Goal: Task Accomplishment & Management: Use online tool/utility

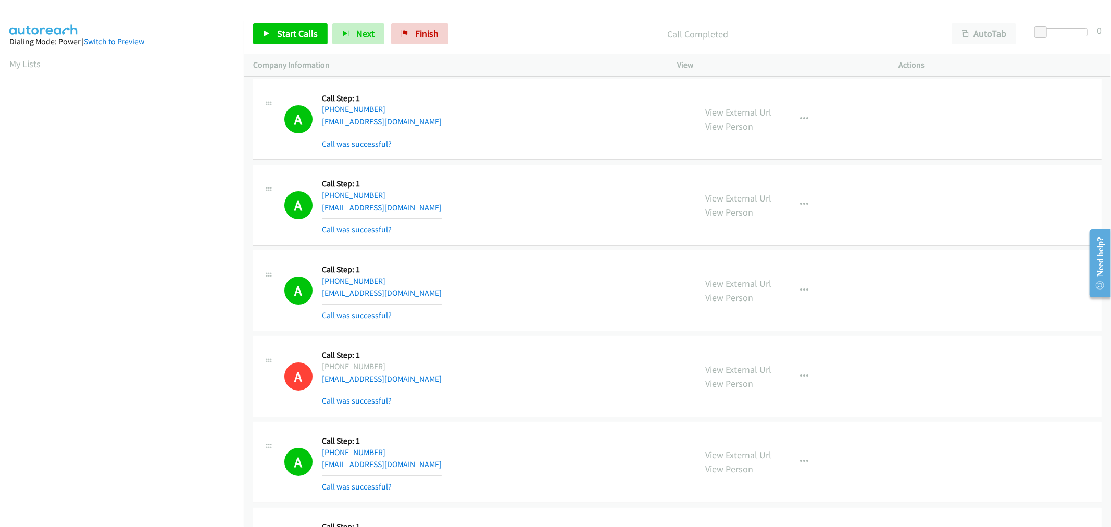
scroll to position [58, 0]
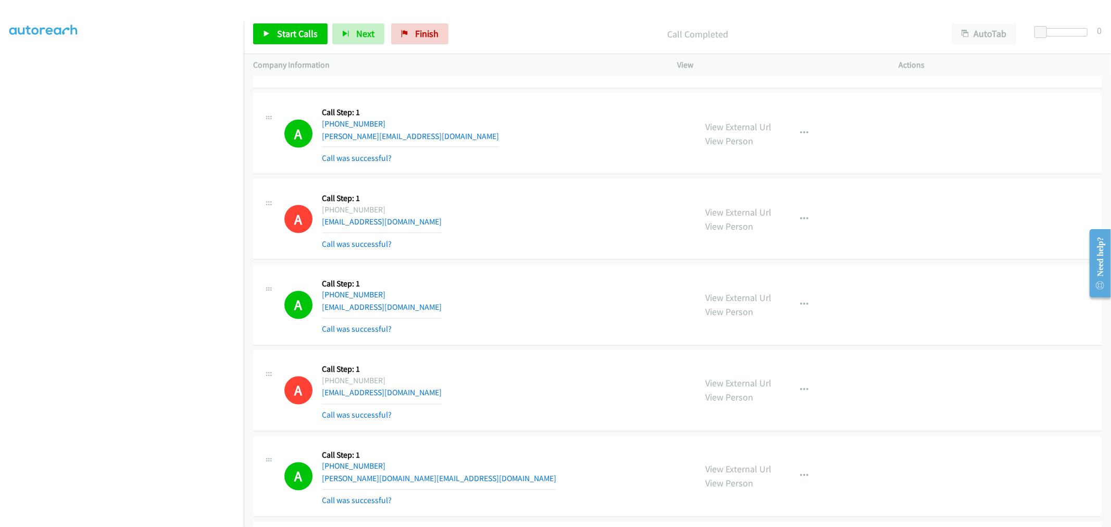
click at [482, 303] on div "A Callback Scheduled Call Step: 1 America/Los_Angeles +1 360-531-1318 millonzi6…" at bounding box center [485, 305] width 403 height 62
click at [794, 303] on button "button" at bounding box center [805, 305] width 28 height 21
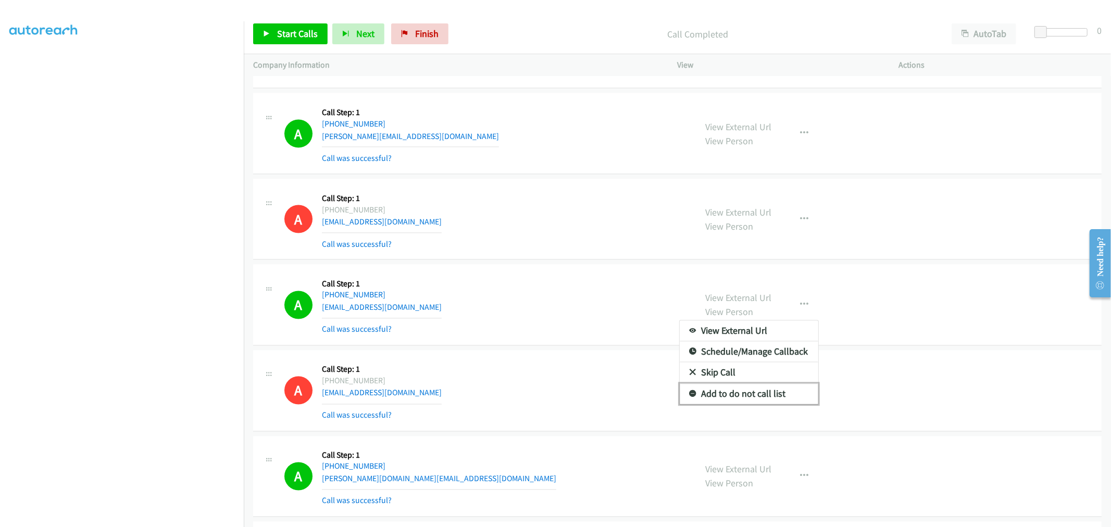
click at [743, 396] on link "Add to do not call list" at bounding box center [749, 394] width 139 height 21
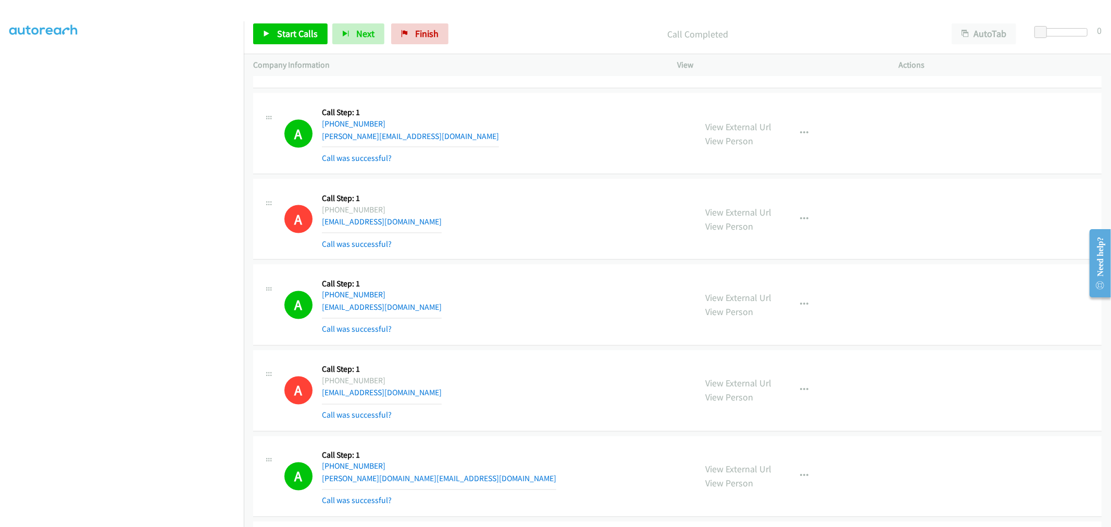
click at [601, 314] on div "A Callback Scheduled Call Step: 1 America/Los_Angeles +1 360-531-1318 millonzi6…" at bounding box center [485, 305] width 403 height 62
click at [613, 240] on div "A Callback Scheduled Call Step: 1 America/Vancouver +1 604-339-8153 jaysdhami@g…" at bounding box center [485, 220] width 403 height 62
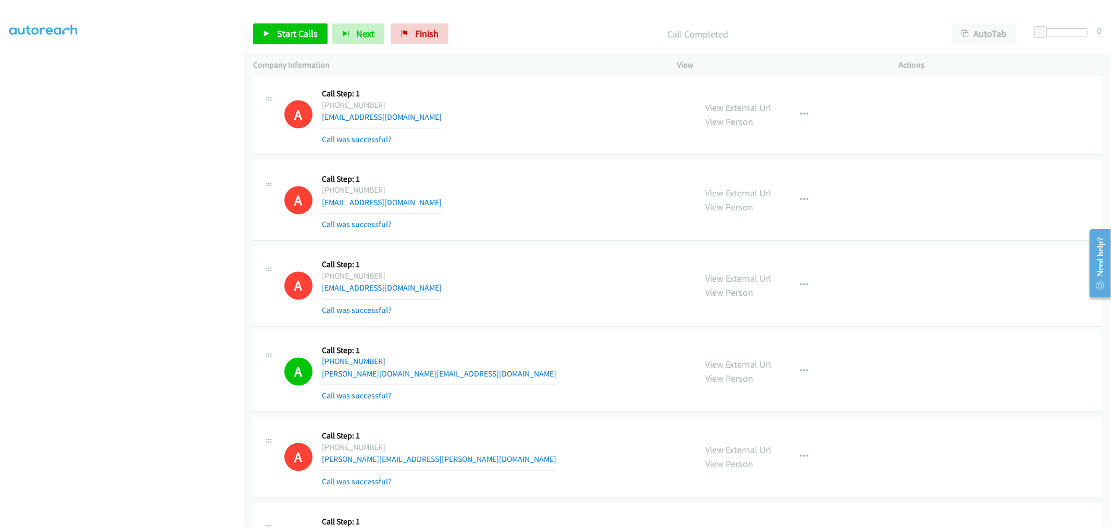
scroll to position [5072, 0]
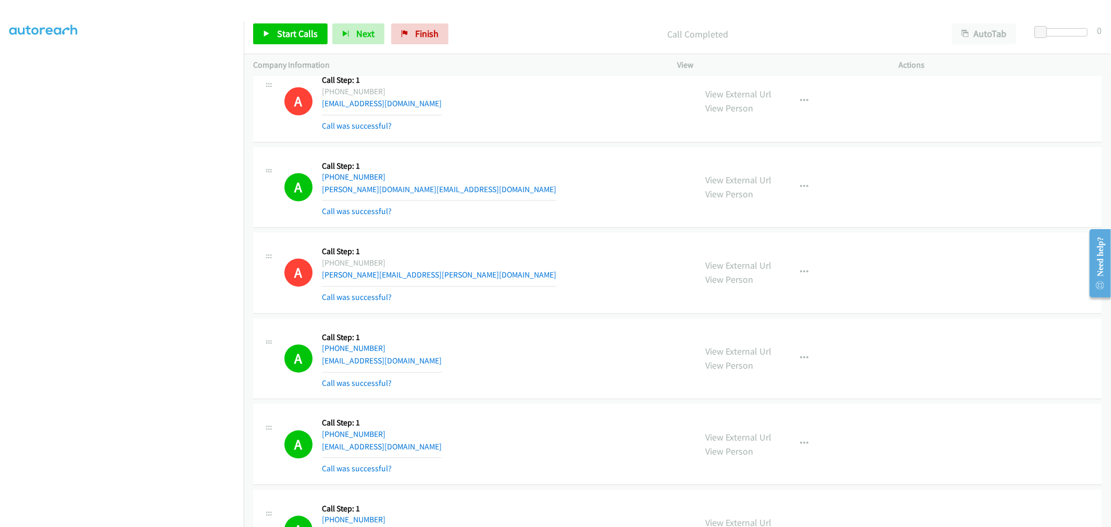
click at [608, 256] on div "A Callback Scheduled Call Step: 1 America/Los_Angeles +1 702-550-1644 edward.jo…" at bounding box center [485, 273] width 403 height 62
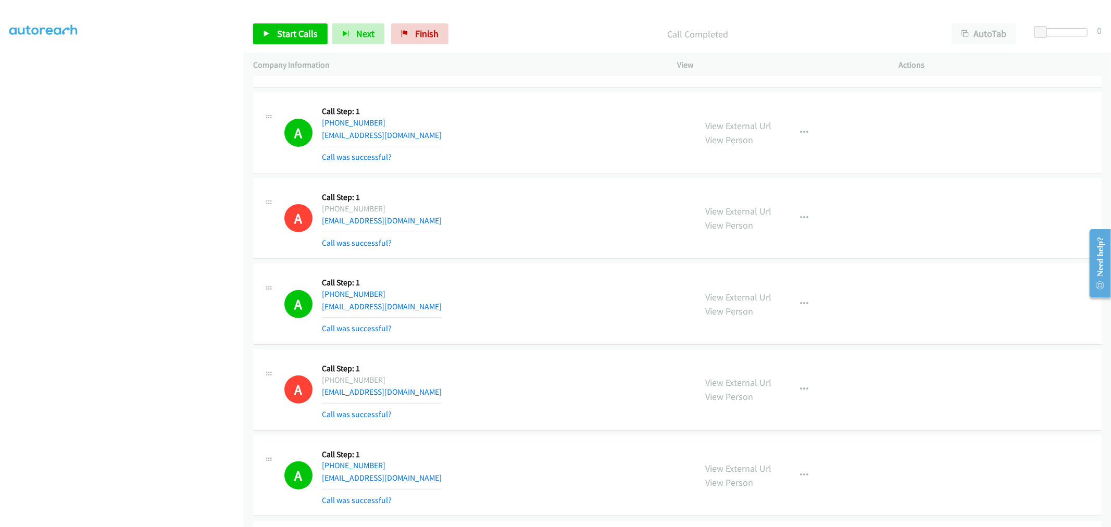
click at [540, 183] on div "A Callback Scheduled Call Step: 1 America/New_York +1 716-255-5598 pattieanne2@…" at bounding box center [677, 218] width 848 height 81
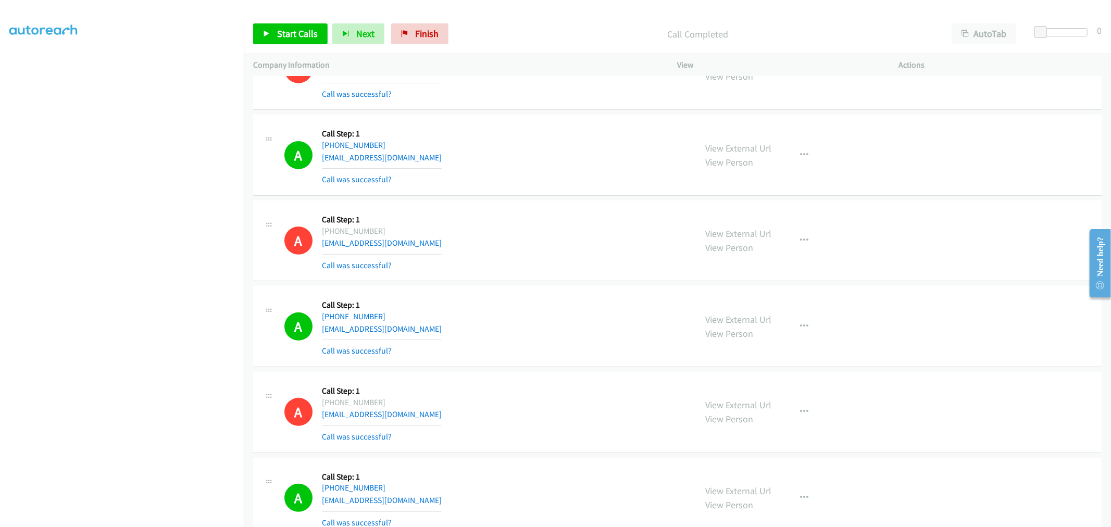
scroll to position [6869, 0]
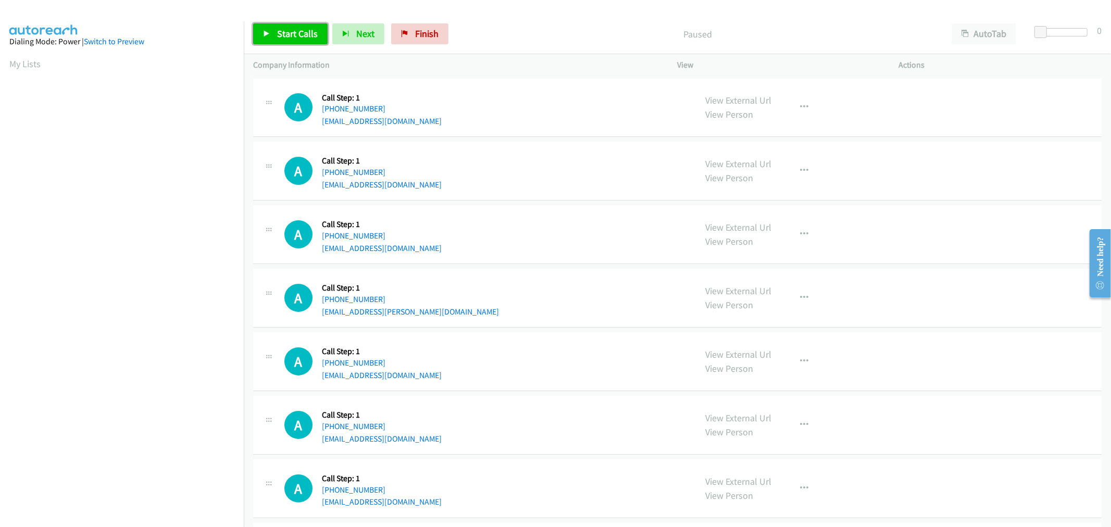
click at [301, 32] on span "Start Calls" at bounding box center [297, 34] width 41 height 12
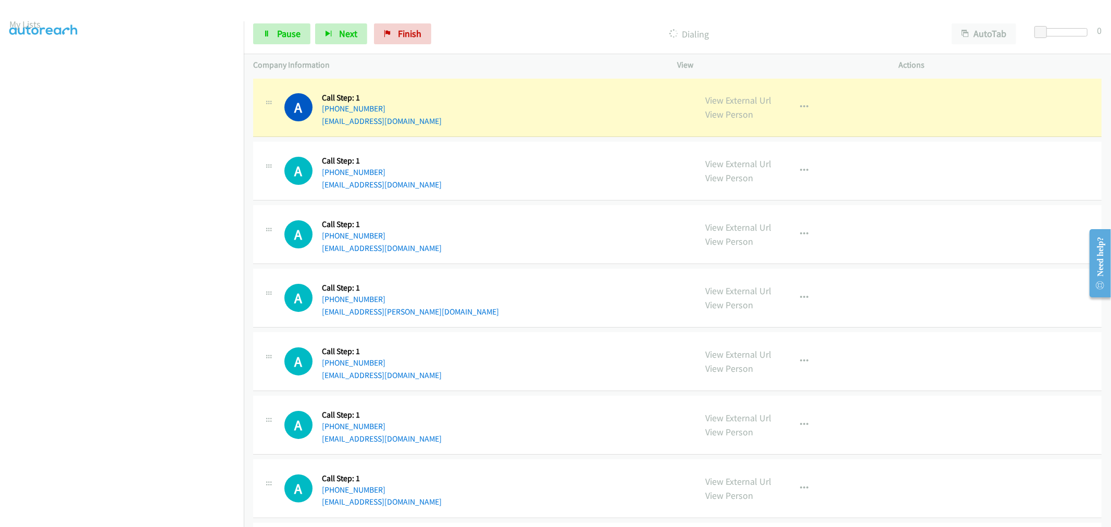
scroll to position [58, 0]
click at [570, 249] on div "A Callback Scheduled Call Step: 1 America/New_York +1 978-828-5611 derifkin@gma…" at bounding box center [485, 235] width 403 height 40
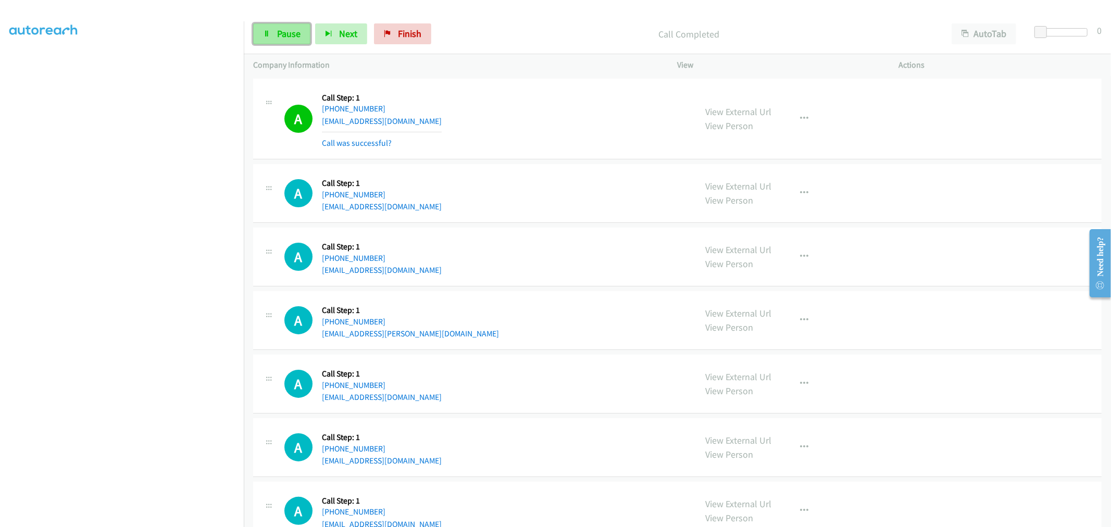
click at [283, 40] on link "Pause" at bounding box center [281, 33] width 57 height 21
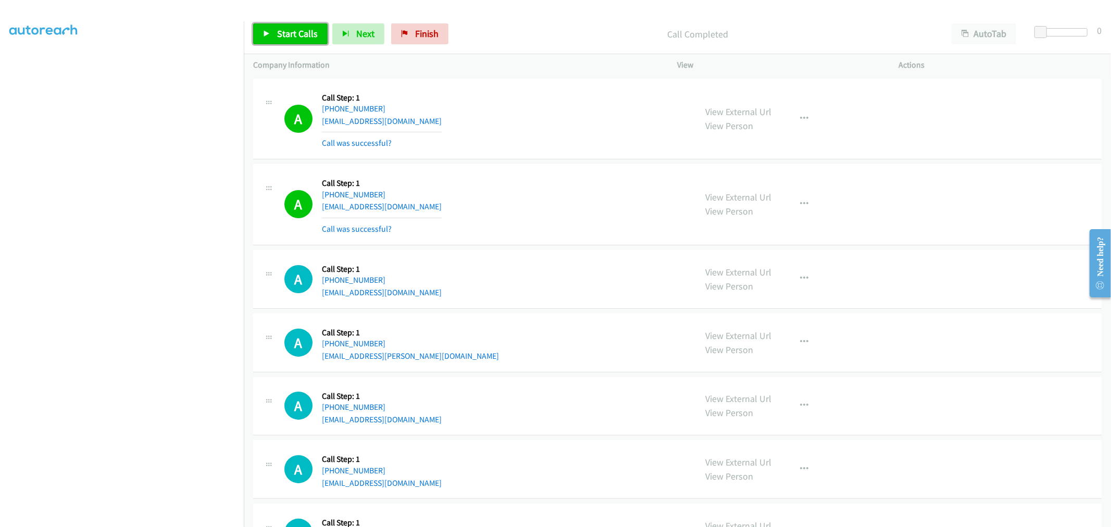
click at [278, 24] on link "Start Calls" at bounding box center [290, 33] width 74 height 21
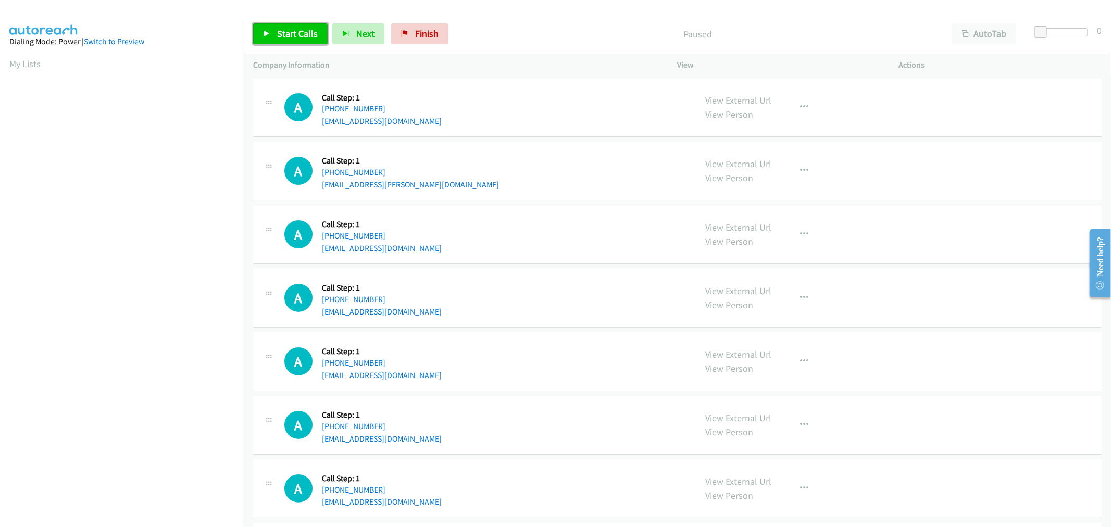
click at [288, 32] on span "Start Calls" at bounding box center [297, 34] width 41 height 12
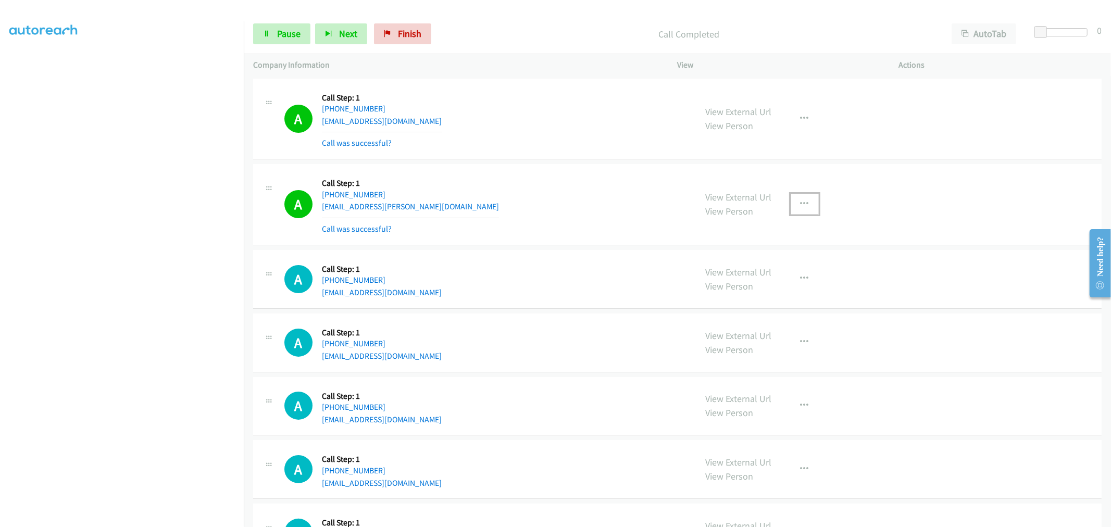
click at [801, 205] on icon "button" at bounding box center [805, 204] width 8 height 8
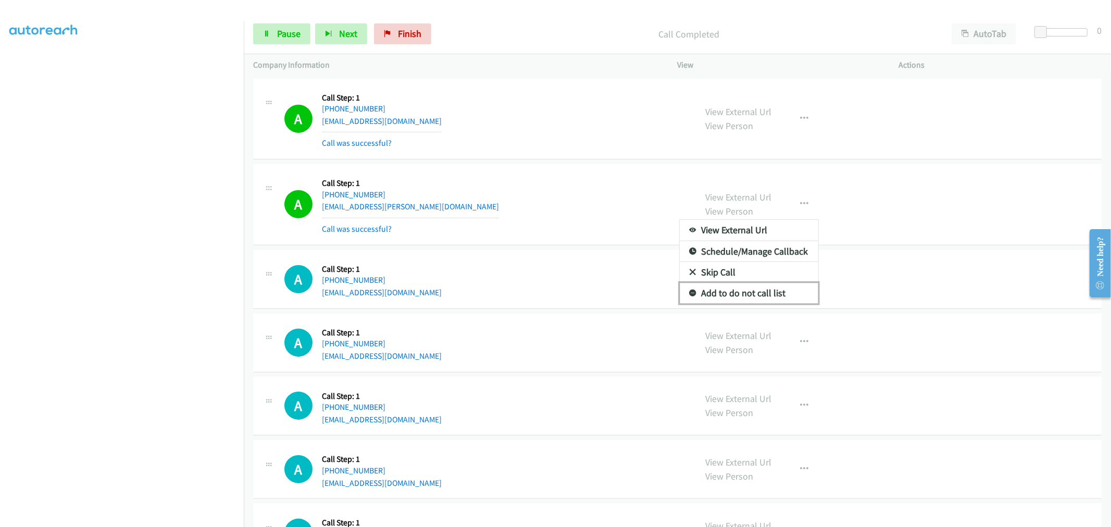
click at [739, 291] on link "Add to do not call list" at bounding box center [749, 293] width 139 height 21
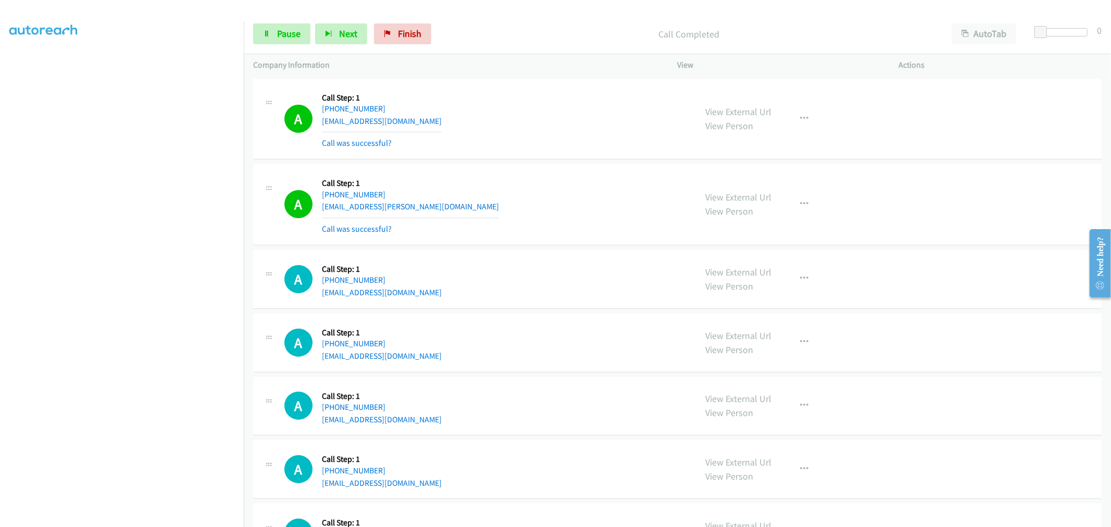
click at [517, 162] on td "A Callback Scheduled Call Step: 1 America/New_York [PHONE_NUMBER] [EMAIL_ADDRES…" at bounding box center [677, 205] width 867 height 86
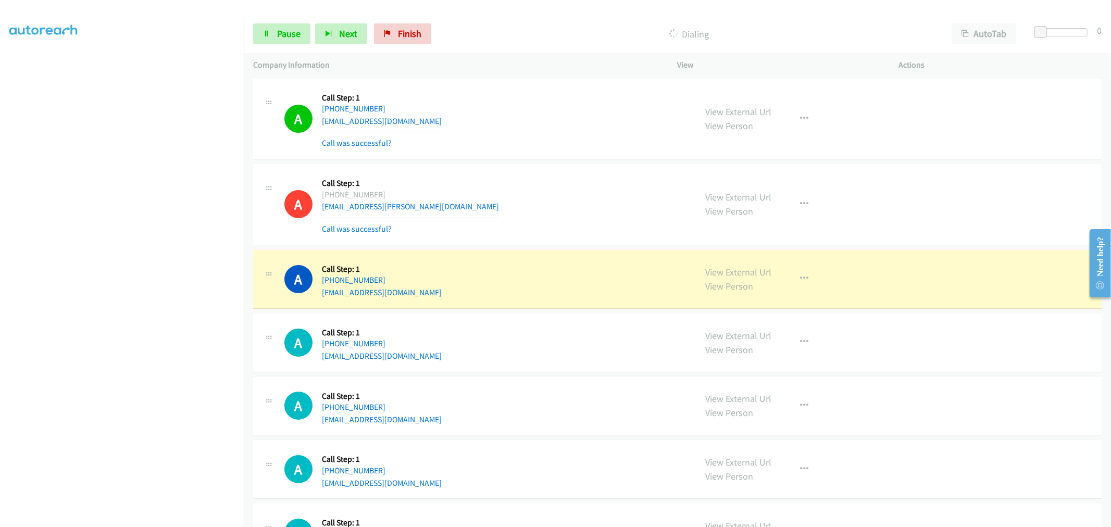
click at [553, 160] on td "A Callback Scheduled Call Step: 1 America/New_York [PHONE_NUMBER] [EMAIL_ADDRES…" at bounding box center [677, 119] width 867 height 86
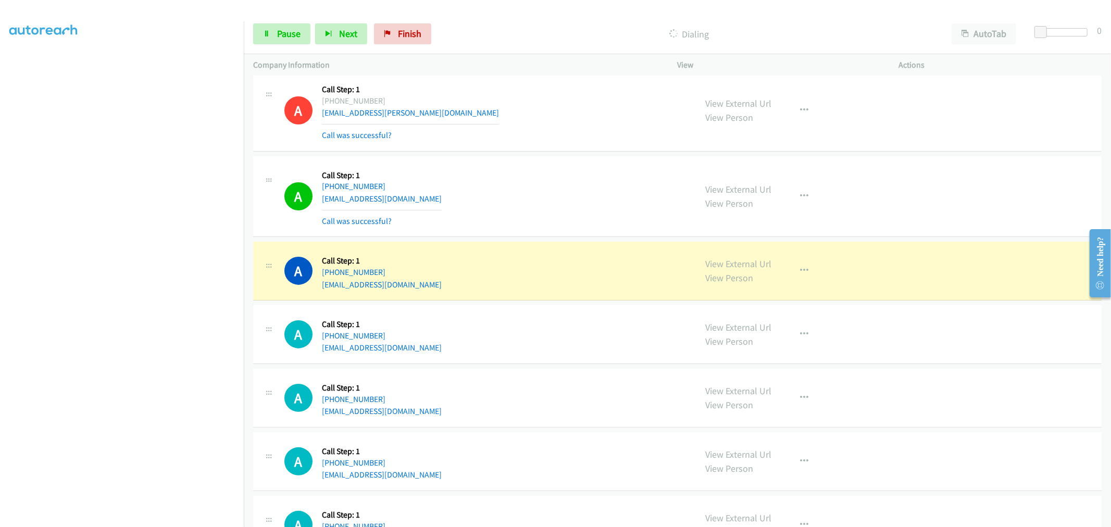
scroll to position [231, 0]
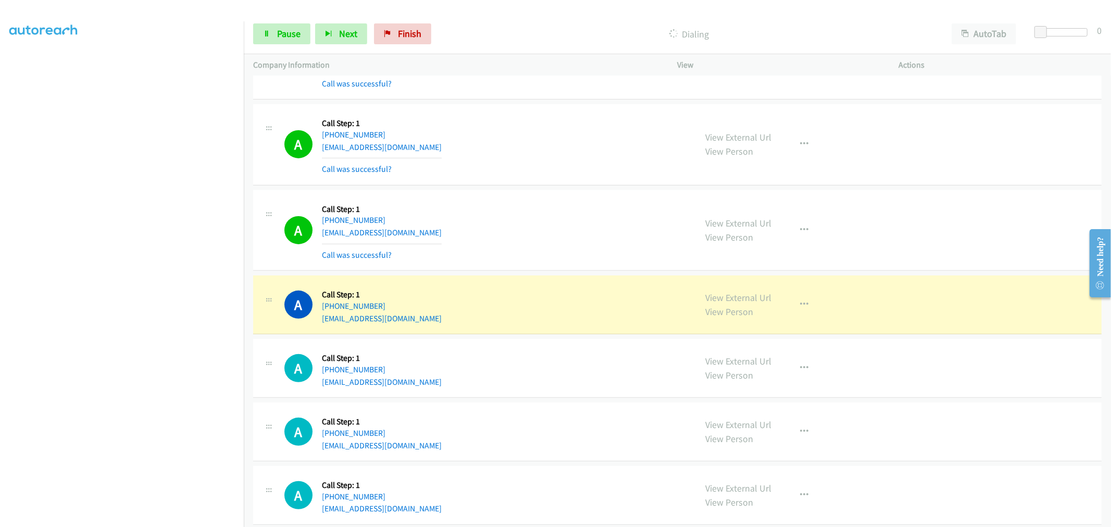
click at [552, 185] on div "A Callback Scheduled Call Step: 1 America/New_York [PHONE_NUMBER] [EMAIL_ADDRES…" at bounding box center [677, 144] width 848 height 81
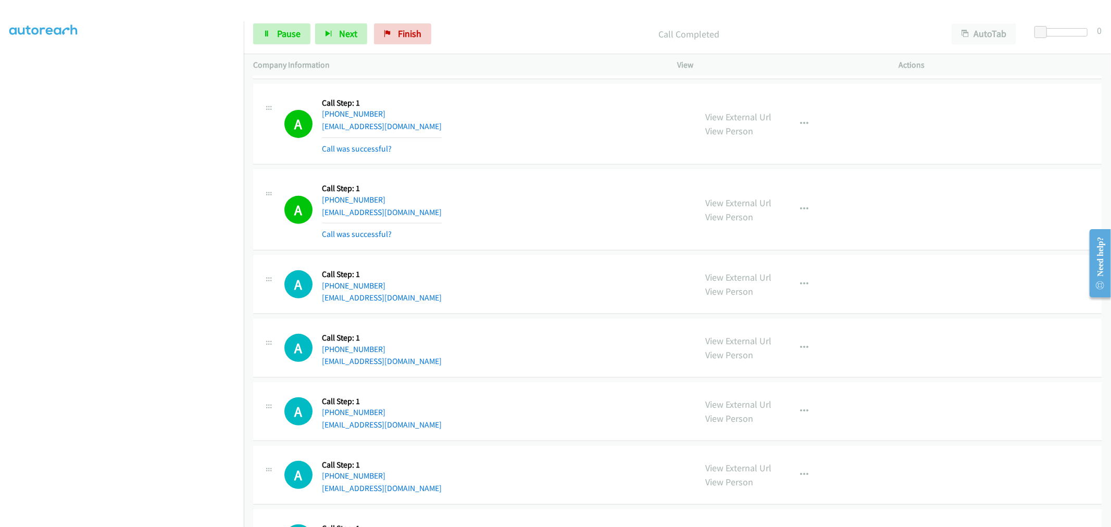
scroll to position [347, 0]
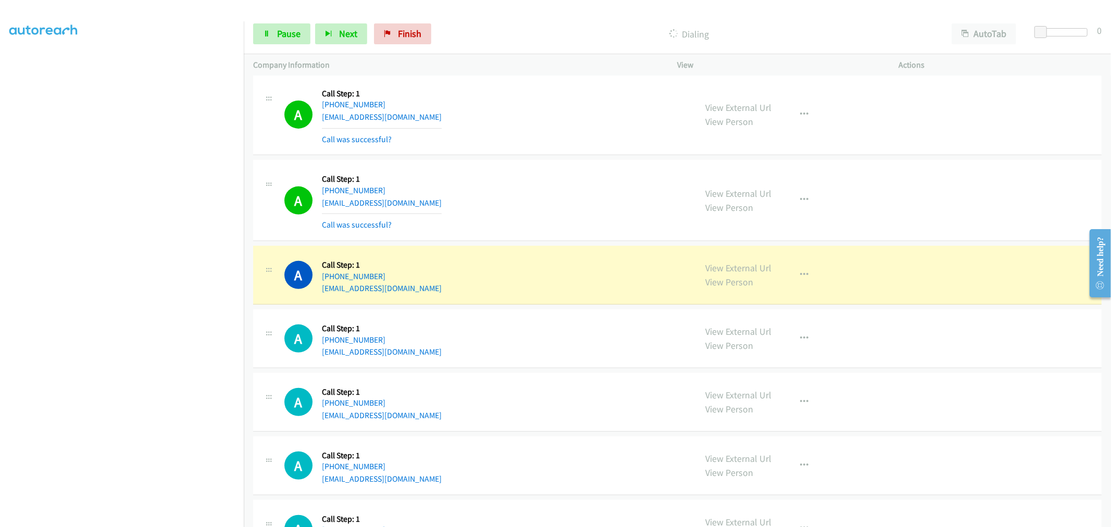
click at [554, 241] on div "A Callback Scheduled Call Step: 1 America/Los_Angeles [PHONE_NUMBER] [EMAIL_ADD…" at bounding box center [677, 200] width 848 height 81
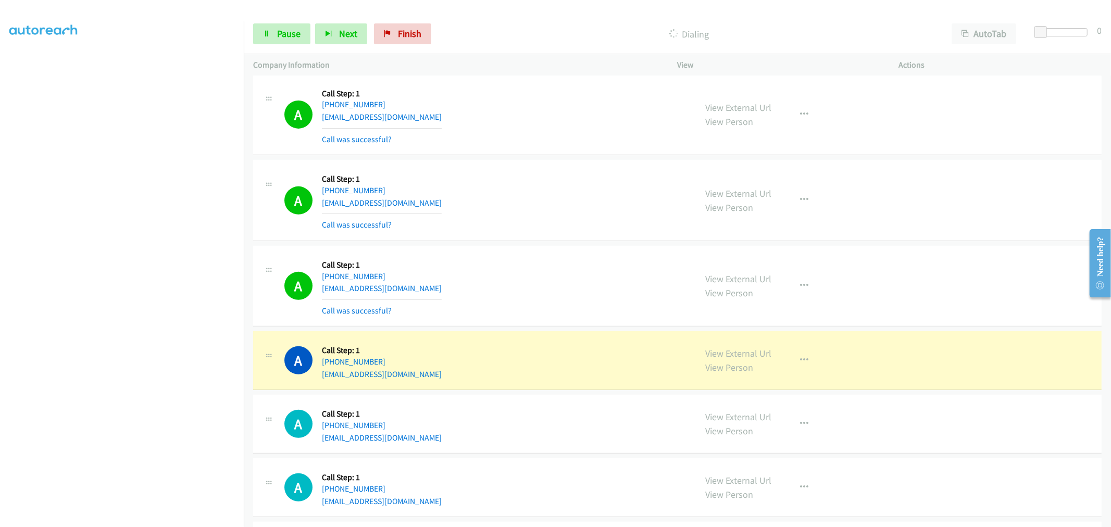
scroll to position [521, 0]
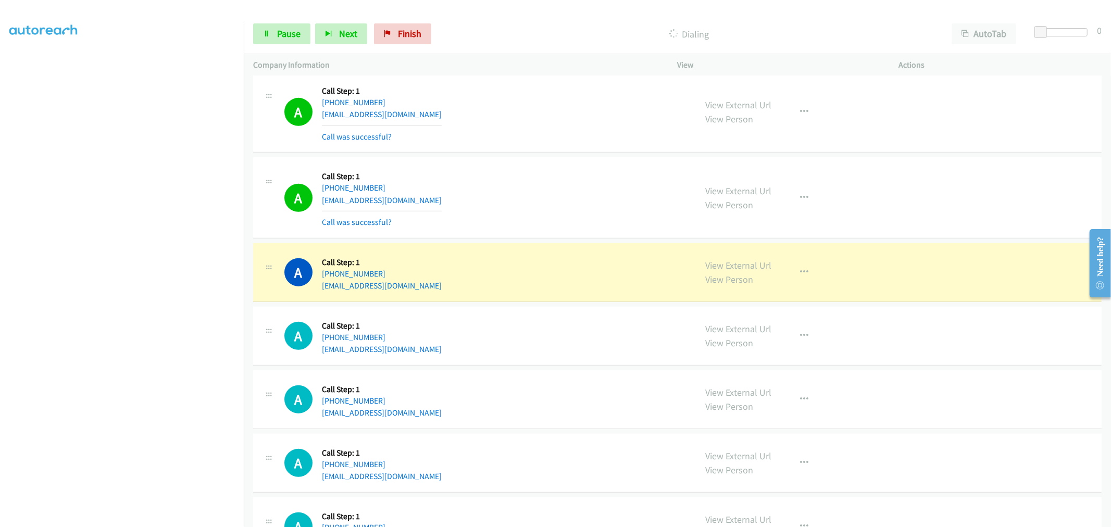
click at [532, 238] on div "A Callback Scheduled Call Step: 1 America/Los_Angeles [PHONE_NUMBER] [EMAIL_ADD…" at bounding box center [677, 197] width 848 height 81
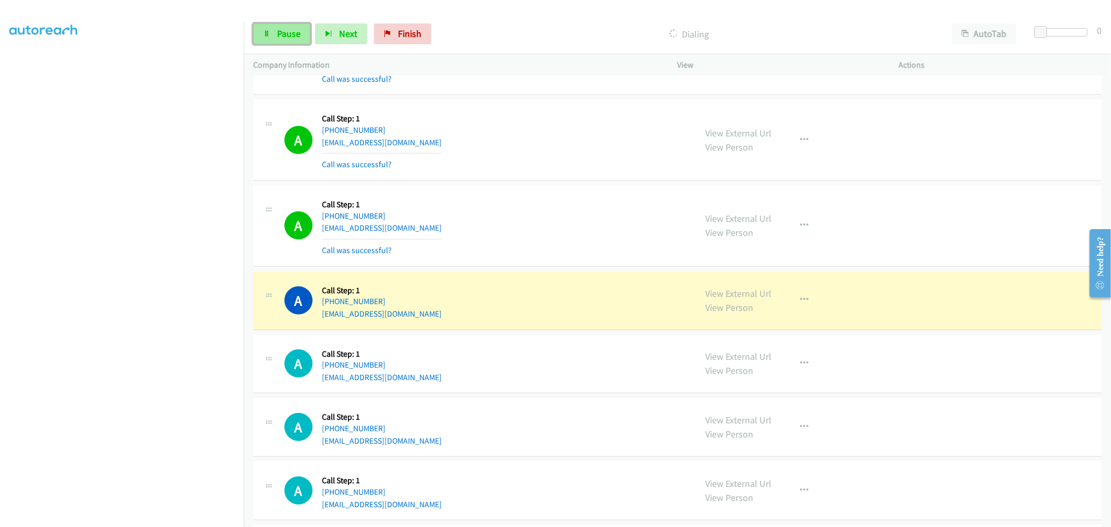
click at [293, 28] on span "Pause" at bounding box center [288, 34] width 23 height 12
click at [499, 252] on div "A Callback Scheduled Call Step: 1 America/New_York [PHONE_NUMBER] [EMAIL_ADDRES…" at bounding box center [485, 226] width 403 height 62
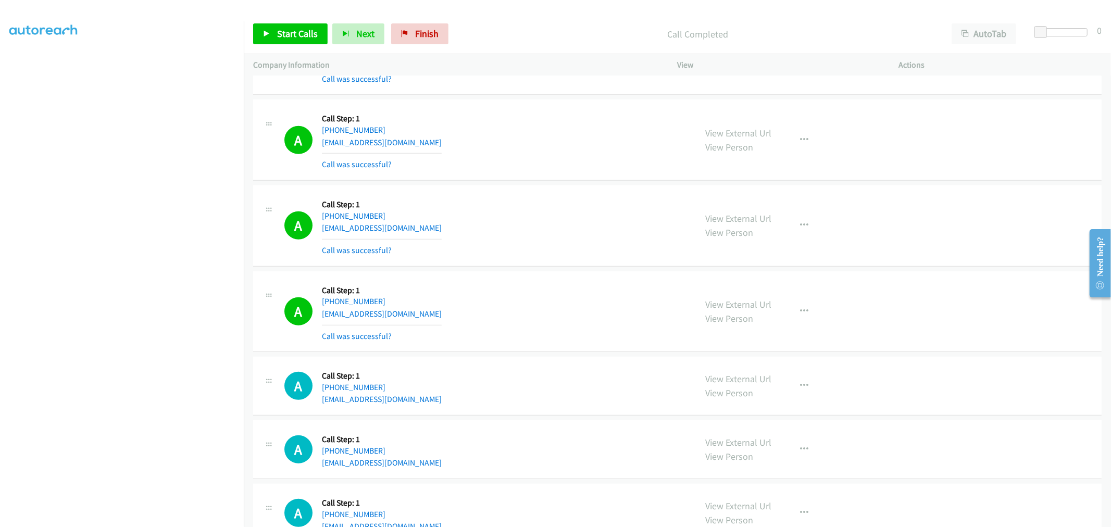
click at [547, 269] on td "A Callback Scheduled Call Step: 1 America/New_York [PHONE_NUMBER] [EMAIL_ADDRES…" at bounding box center [677, 312] width 867 height 86
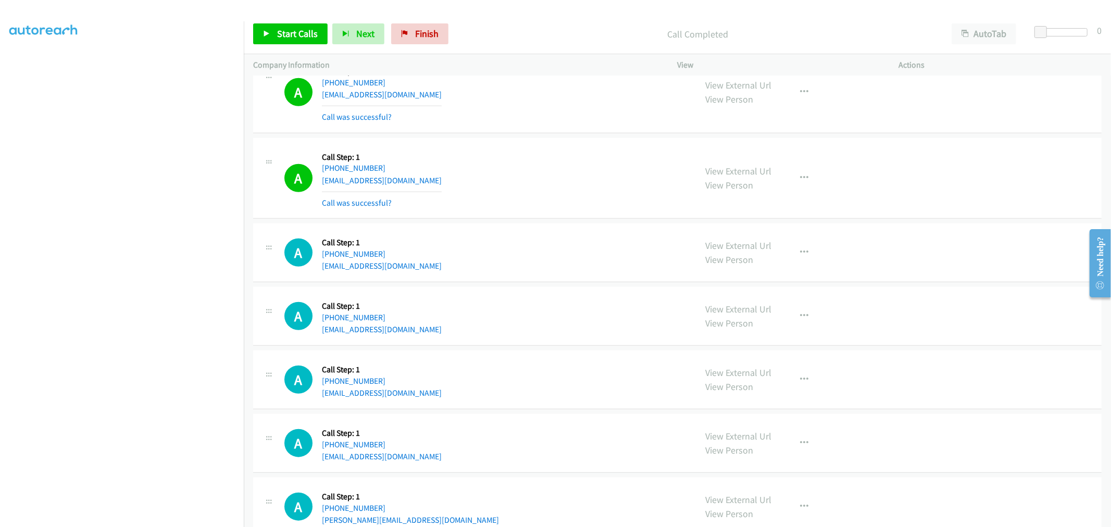
scroll to position [694, 0]
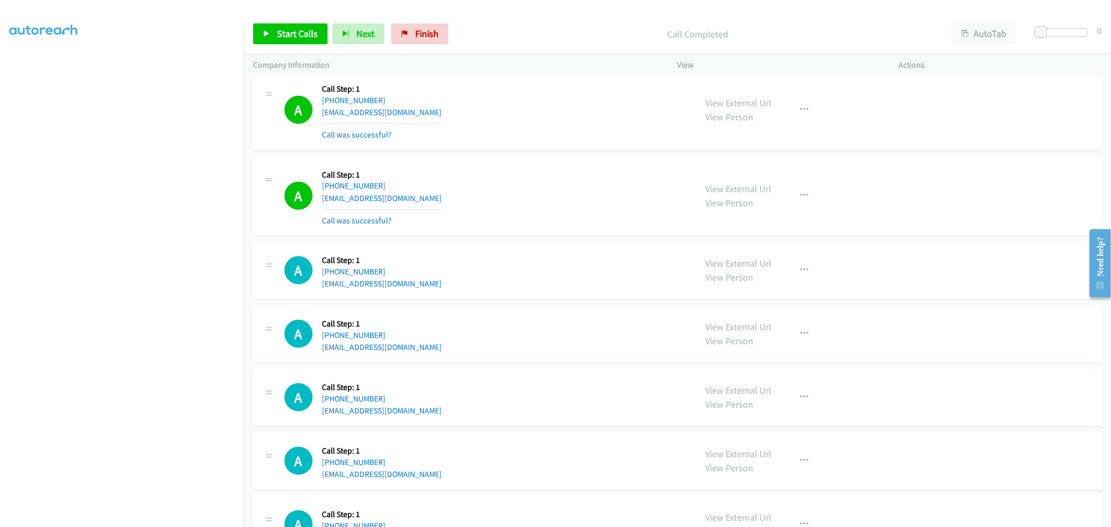
click at [541, 156] on div "A Callback Scheduled Call Step: 1 America/New_York [PHONE_NUMBER] [EMAIL_ADDRES…" at bounding box center [677, 196] width 848 height 81
click at [551, 151] on div "A Callback Scheduled Call Step: 1 America/New_York [PHONE_NUMBER] [EMAIL_ADDRES…" at bounding box center [677, 110] width 848 height 81
click at [304, 34] on span "Start Calls" at bounding box center [297, 34] width 41 height 12
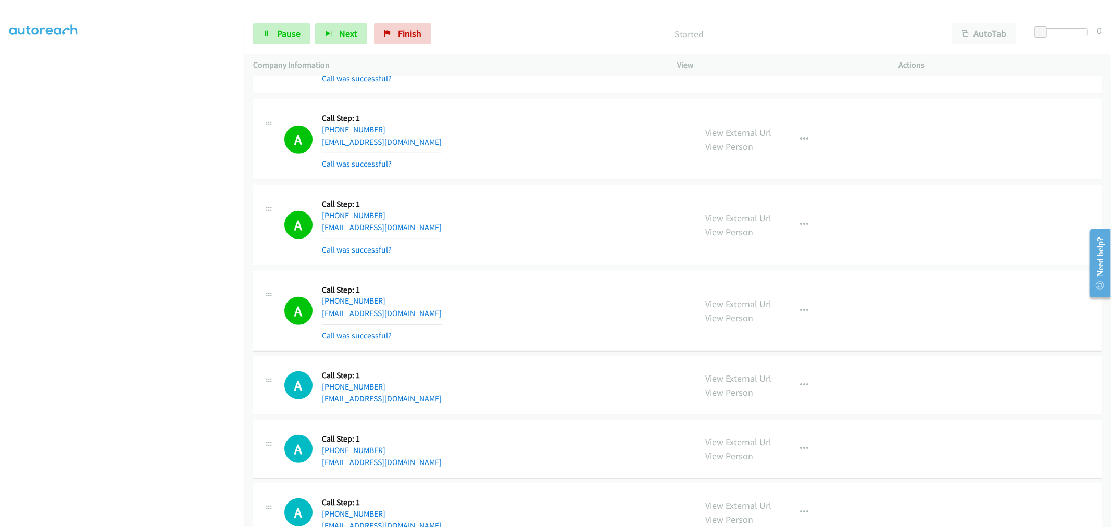
scroll to position [579, 0]
click at [821, 228] on div "View External Url View Person View External Url Email Schedule/Manage Callback …" at bounding box center [811, 226] width 231 height 62
click at [808, 228] on button "button" at bounding box center [805, 225] width 28 height 21
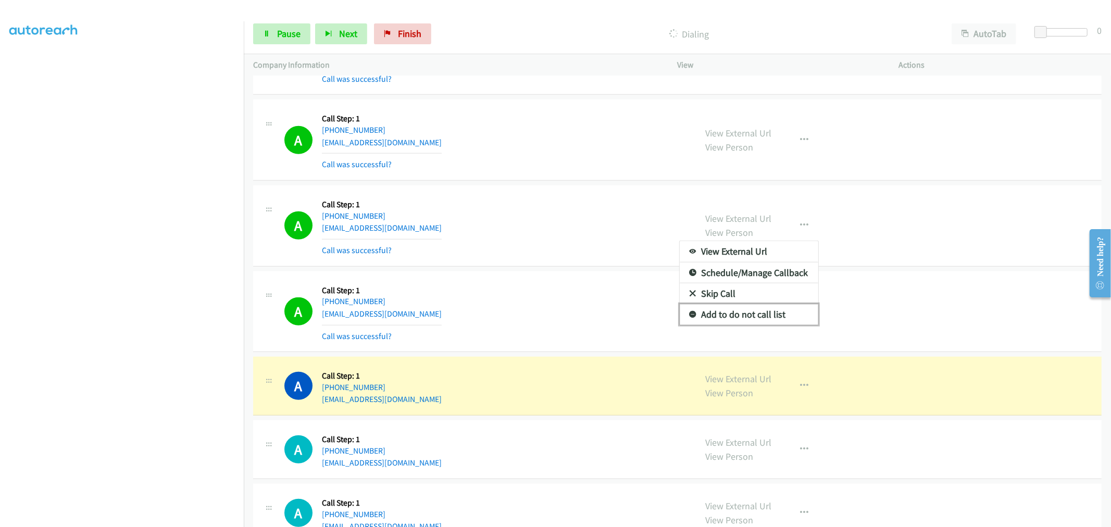
click at [734, 316] on link "Add to do not call list" at bounding box center [749, 314] width 139 height 21
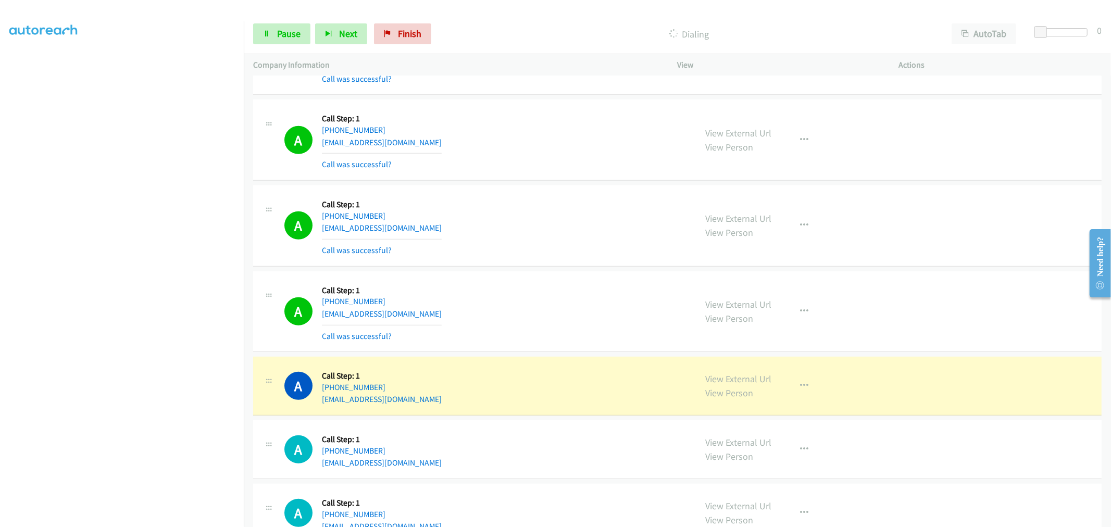
click at [547, 184] on td "A Callback Scheduled Call Step: 1 America/New_York [PHONE_NUMBER] [EMAIL_ADDRES…" at bounding box center [677, 226] width 867 height 86
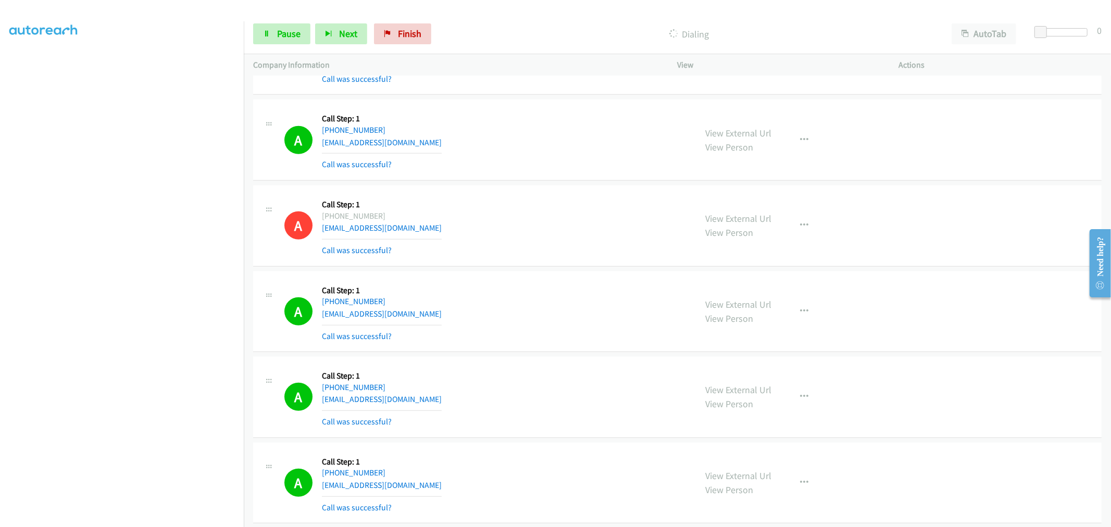
click at [175, 519] on section at bounding box center [121, 280] width 225 height 498
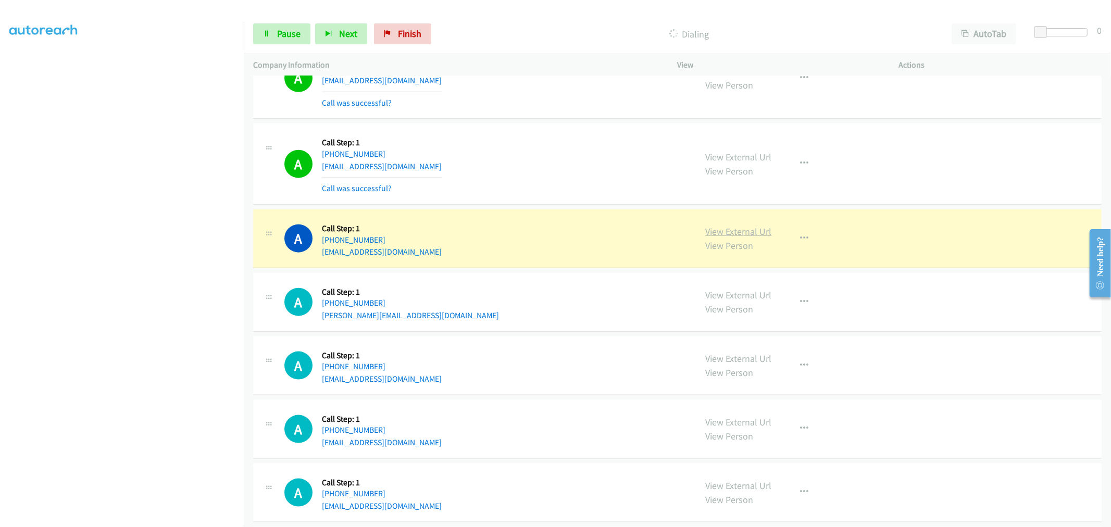
scroll to position [986, 0]
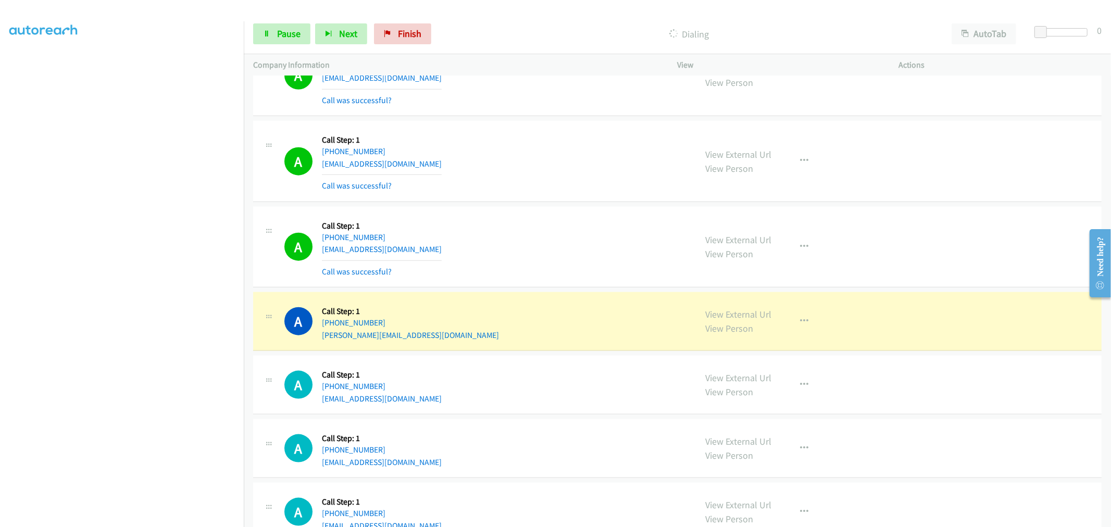
click at [497, 212] on div "A Callback Scheduled Call Step: 1 America/New_York [PHONE_NUMBER] [EMAIL_ADDRES…" at bounding box center [677, 247] width 848 height 81
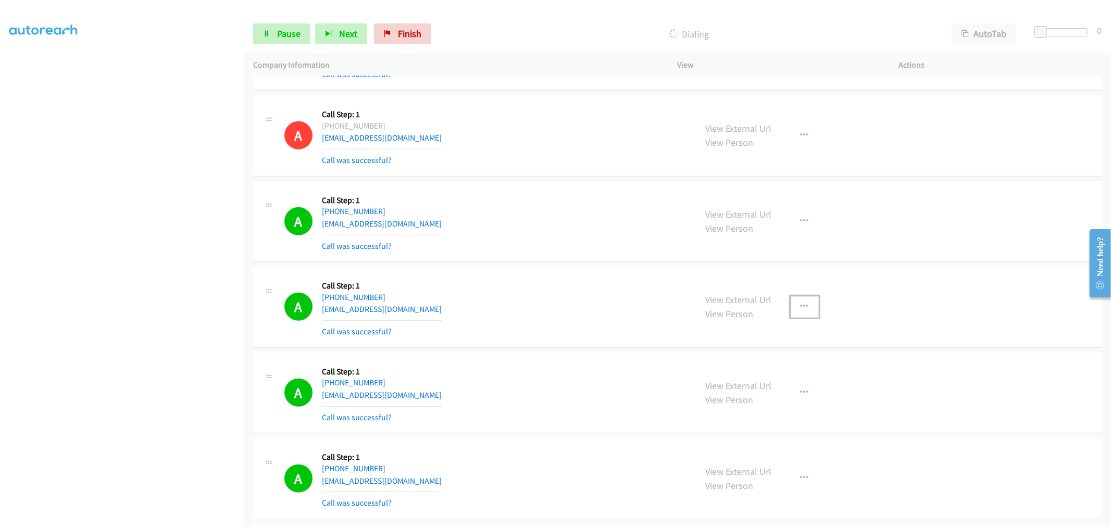
click at [796, 309] on button "button" at bounding box center [805, 306] width 28 height 21
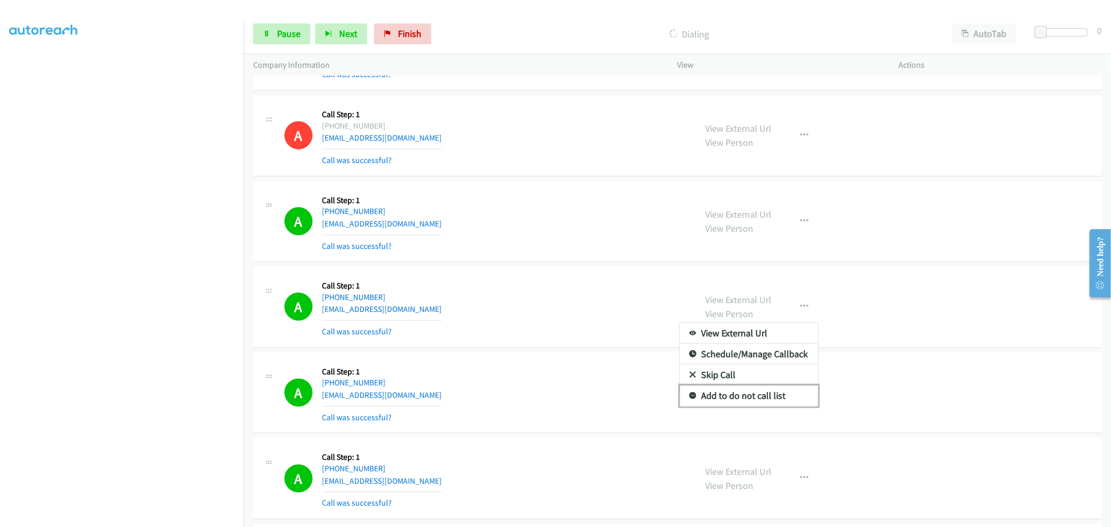
click at [743, 404] on link "Add to do not call list" at bounding box center [749, 395] width 139 height 21
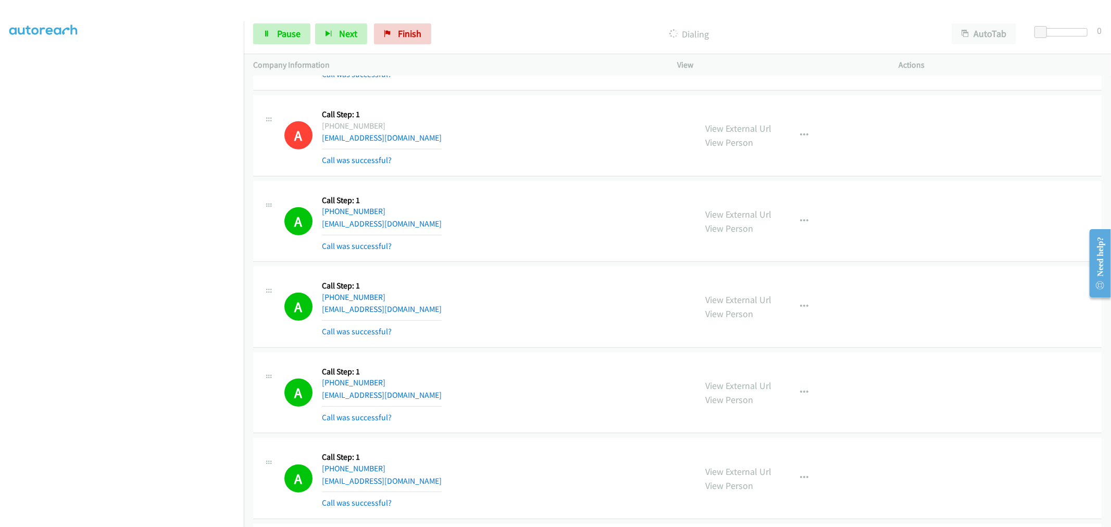
click at [569, 305] on div "A Callback Scheduled Call Step: 1 America/[GEOGRAPHIC_DATA] [PHONE_NUMBER] [EMA…" at bounding box center [485, 307] width 403 height 62
click at [620, 205] on div "A Callback Scheduled Call Step: 1 America/New_York [PHONE_NUMBER] [EMAIL_ADDRES…" at bounding box center [485, 222] width 403 height 62
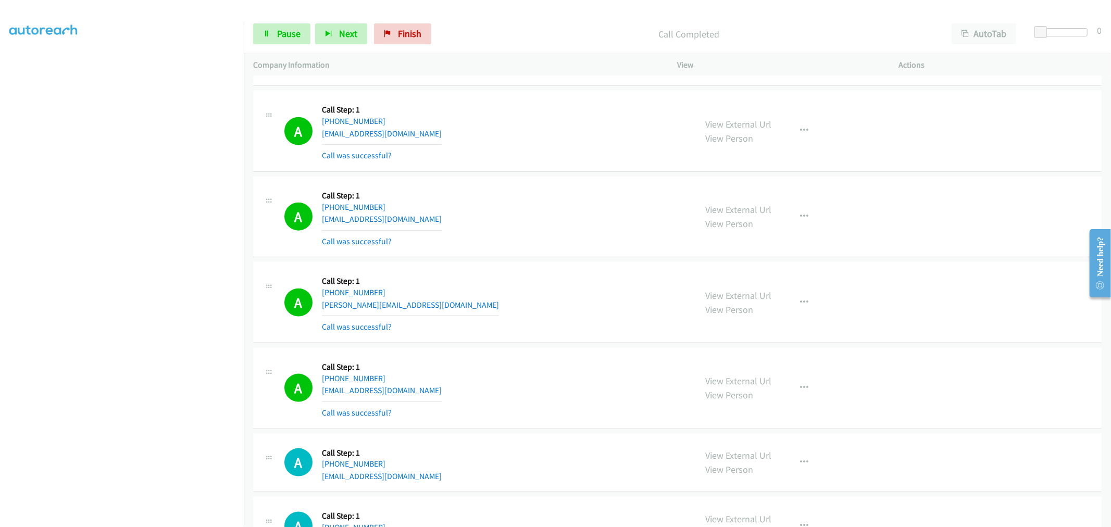
scroll to position [1074, 0]
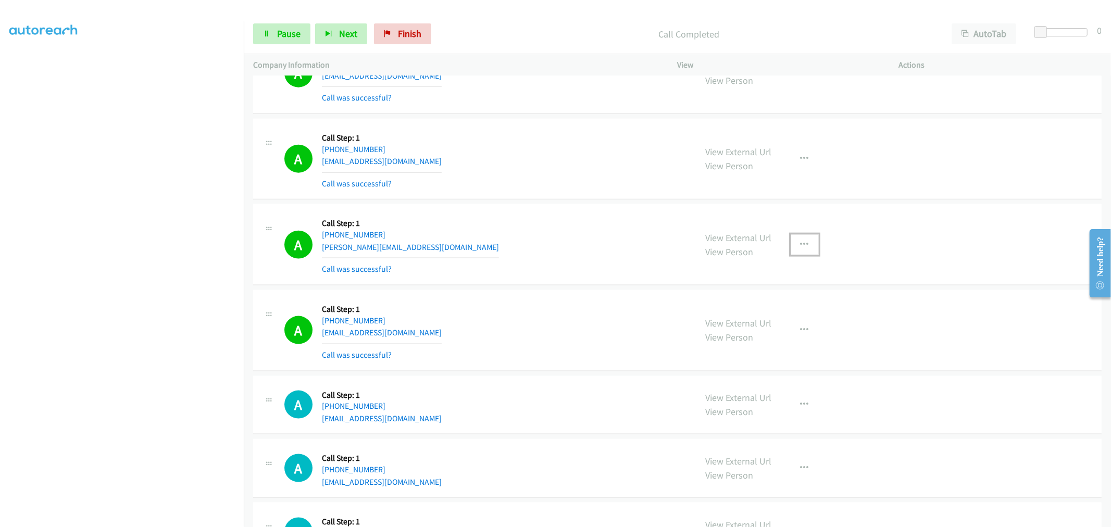
click at [801, 245] on icon "button" at bounding box center [805, 245] width 8 height 8
click at [736, 341] on link "Add to do not call list" at bounding box center [749, 333] width 139 height 21
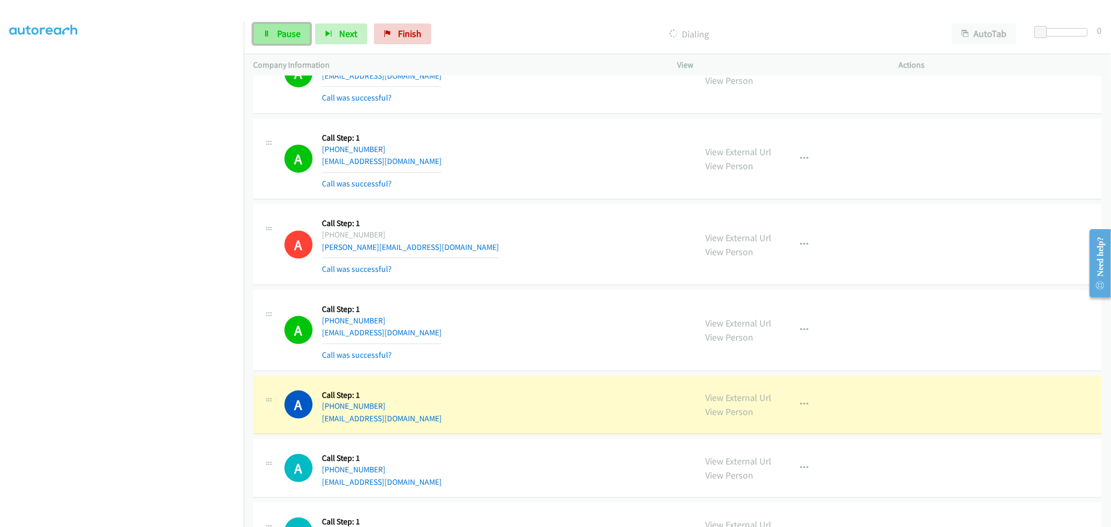
click at [288, 30] on span "Pause" at bounding box center [288, 34] width 23 height 12
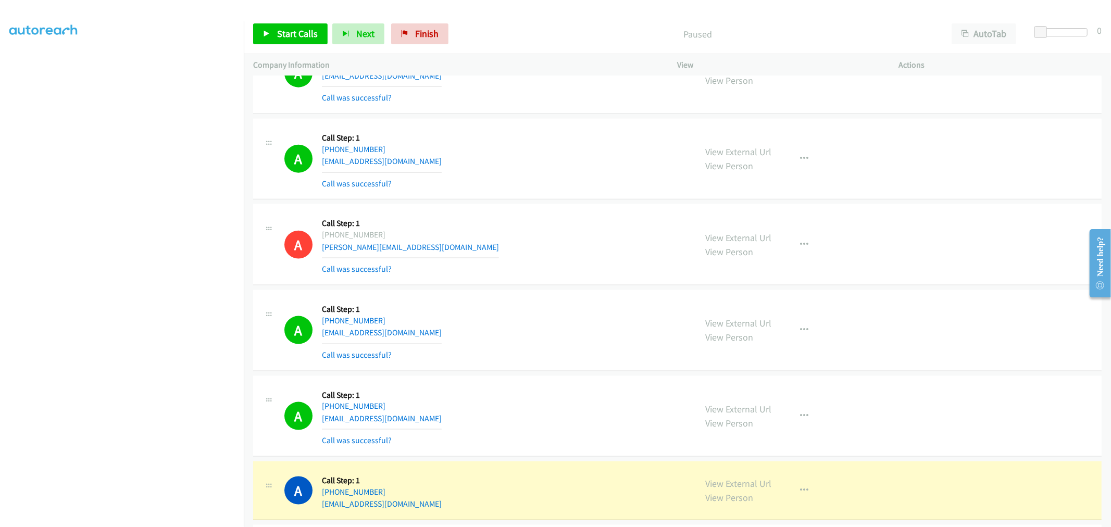
click at [559, 205] on div "A Callback Scheduled Call Step: 1 [GEOGRAPHIC_DATA]/[GEOGRAPHIC_DATA] [PHONE_NU…" at bounding box center [677, 244] width 848 height 81
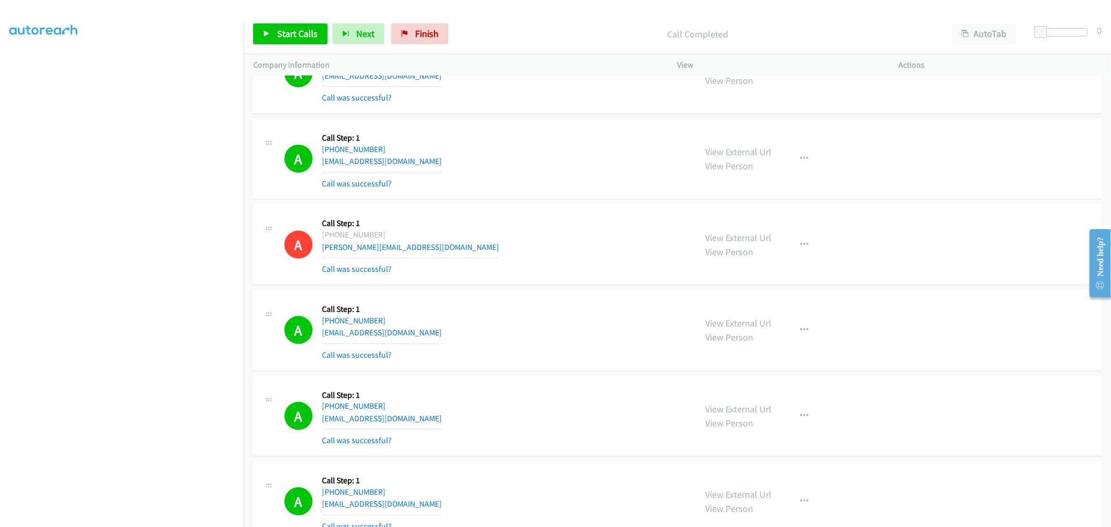
click at [723, 303] on div "View External Url View Person View External Url Email Schedule/Manage Callback …" at bounding box center [811, 331] width 231 height 62
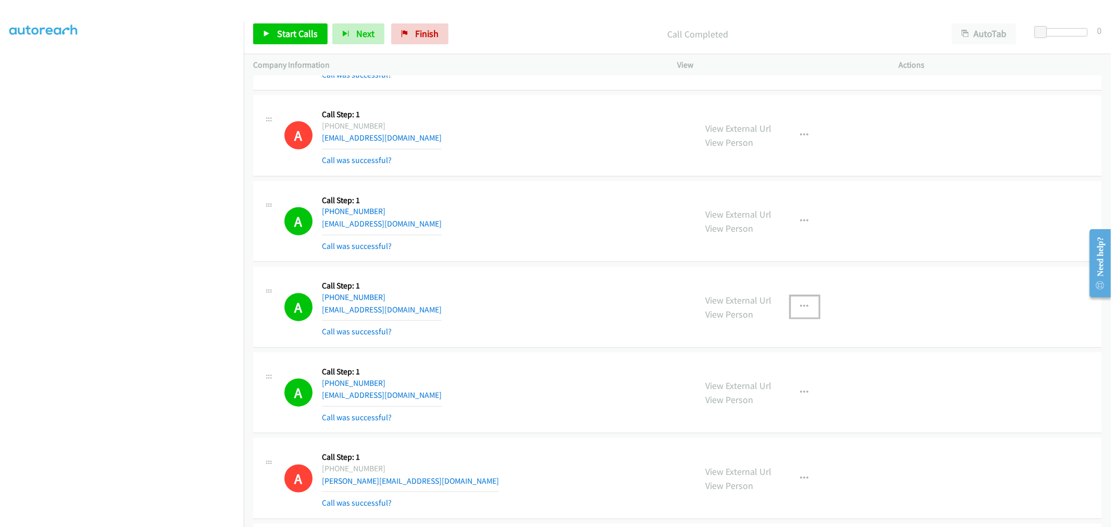
click at [803, 303] on icon "button" at bounding box center [805, 307] width 8 height 8
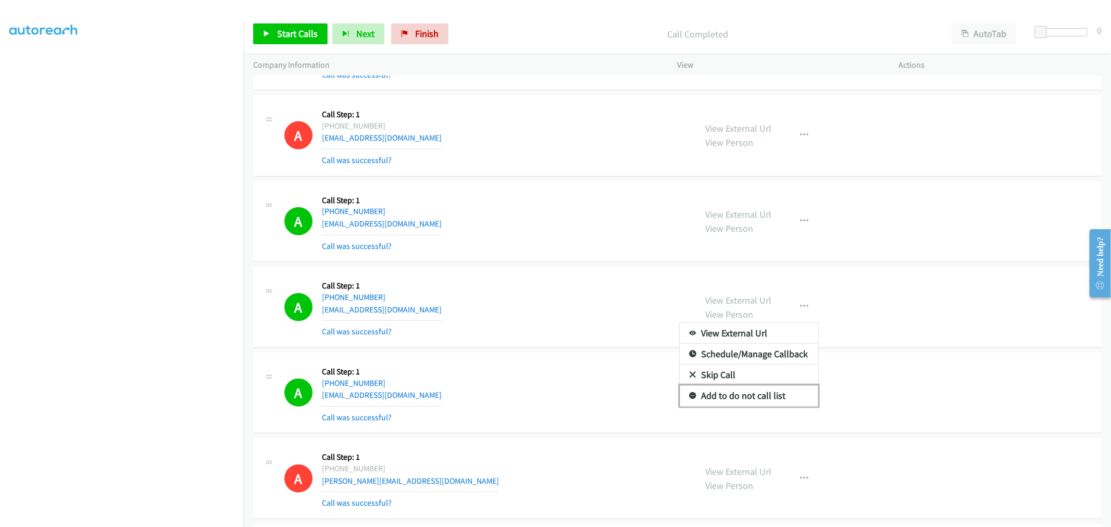
click at [735, 389] on link "Add to do not call list" at bounding box center [749, 395] width 139 height 21
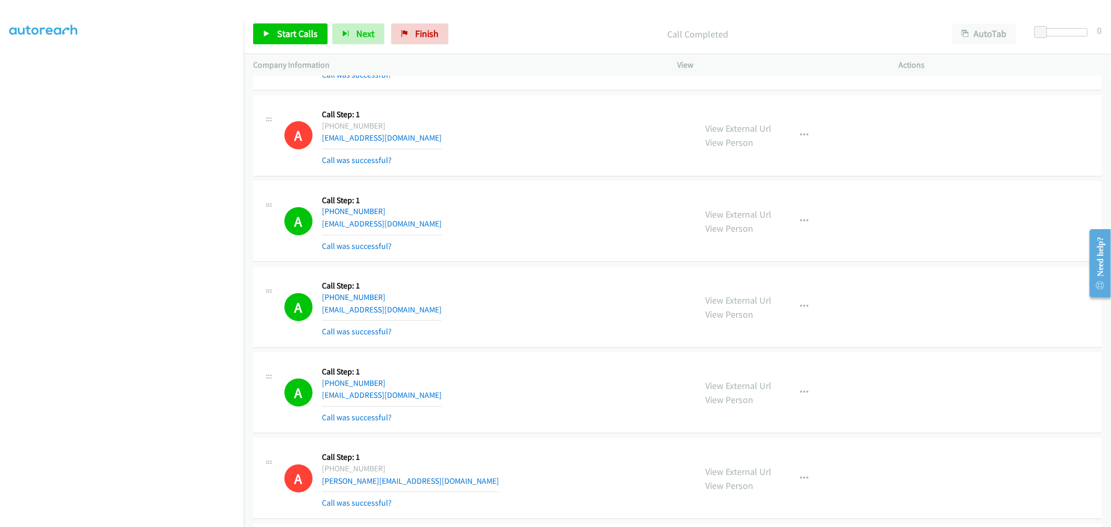
click at [559, 287] on div "A Callback Scheduled Call Step: 1 America/Los_Angeles [PHONE_NUMBER] [EMAIL_ADD…" at bounding box center [485, 307] width 403 height 62
click at [534, 167] on div "A Callback Scheduled Call Step: 1 America/[GEOGRAPHIC_DATA] [PHONE_NUMBER] [EMA…" at bounding box center [677, 135] width 848 height 81
click at [305, 42] on link "Start Calls" at bounding box center [290, 33] width 74 height 21
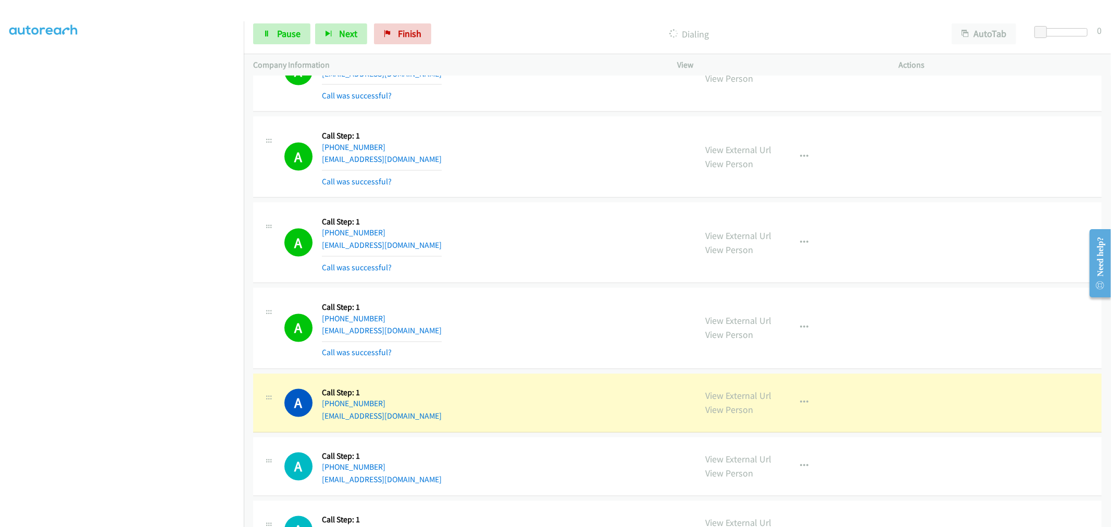
scroll to position [1534, 0]
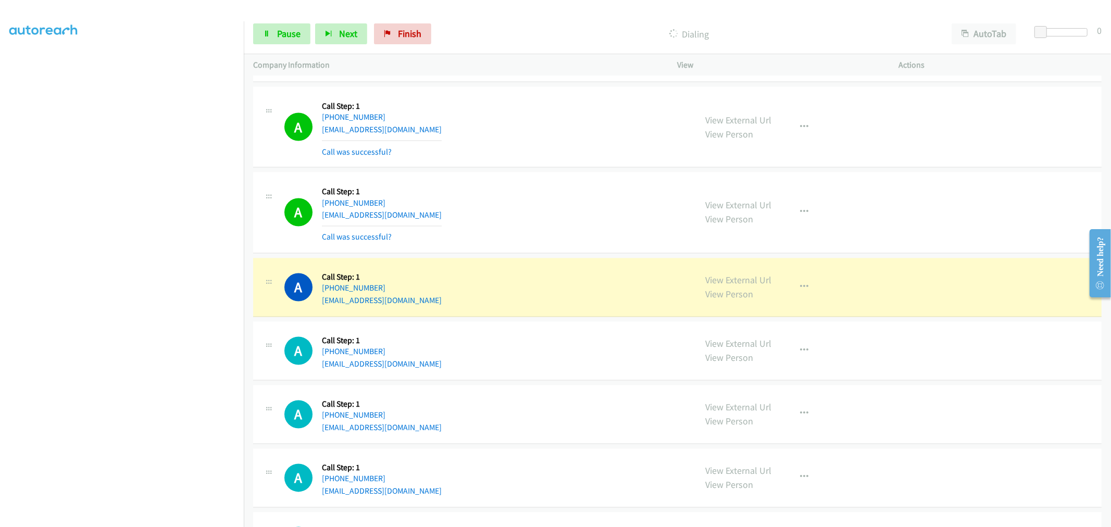
drag, startPoint x: 129, startPoint y: 27, endPoint x: 566, endPoint y: 170, distance: 460.4
click at [565, 143] on div "A Callback Scheduled Call Step: 1 America/New_York [PHONE_NUMBER] [EMAIL_ADDRES…" at bounding box center [485, 127] width 403 height 62
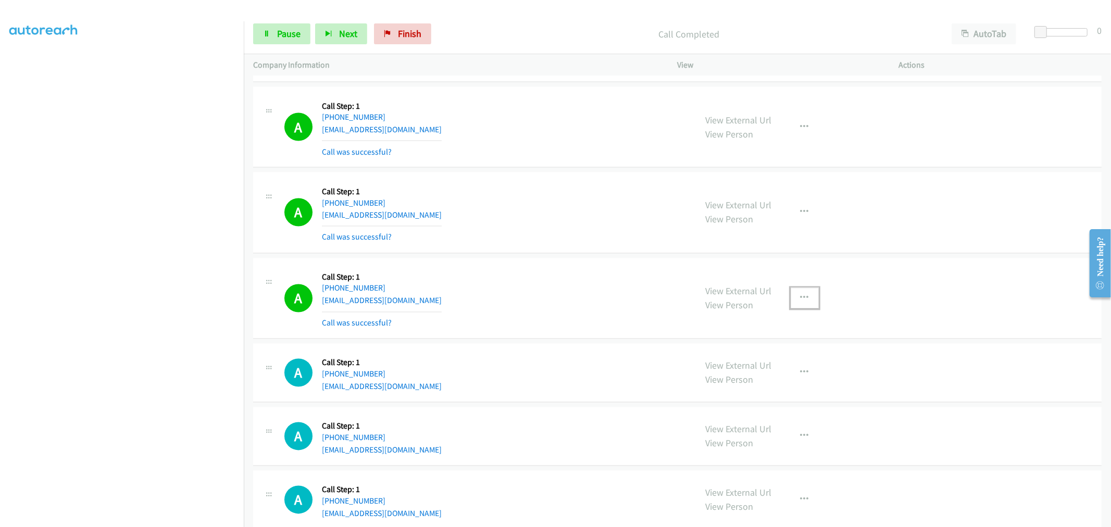
click at [801, 295] on icon "button" at bounding box center [805, 298] width 8 height 8
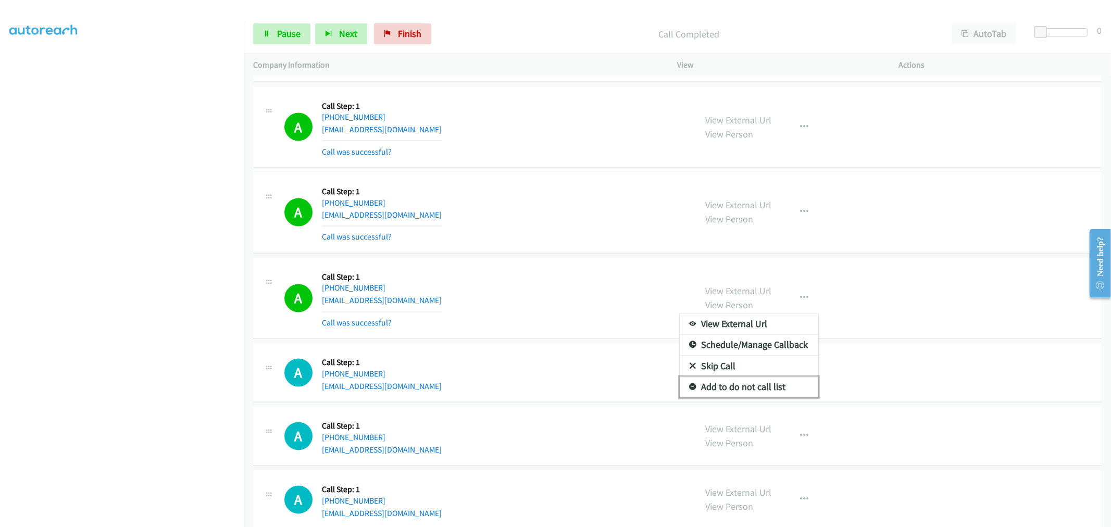
click at [743, 387] on link "Add to do not call list" at bounding box center [749, 387] width 139 height 21
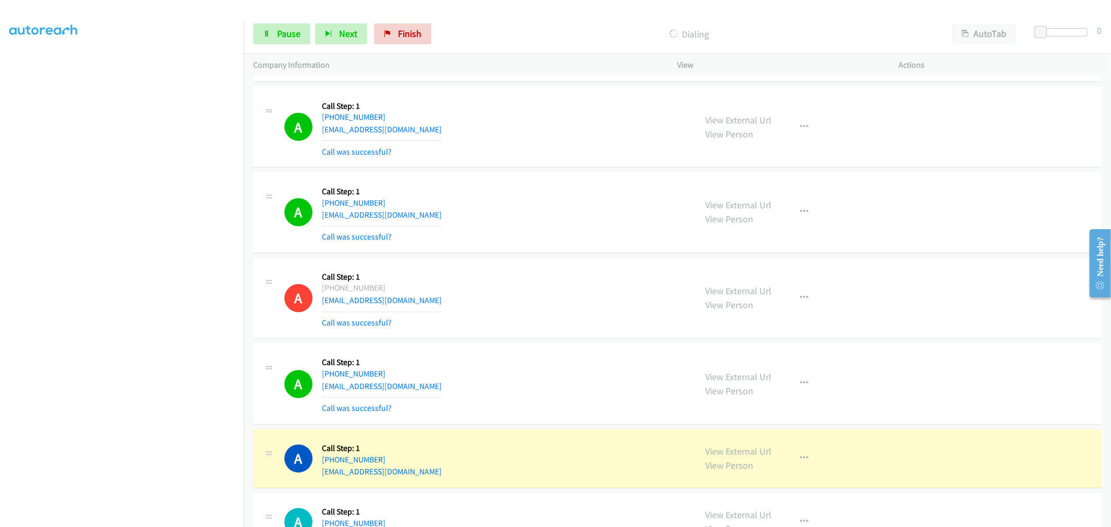
click at [547, 259] on div "A Callback Scheduled Call Step: 1 [GEOGRAPHIC_DATA]/[GEOGRAPHIC_DATA] [PHONE_NU…" at bounding box center [677, 298] width 848 height 81
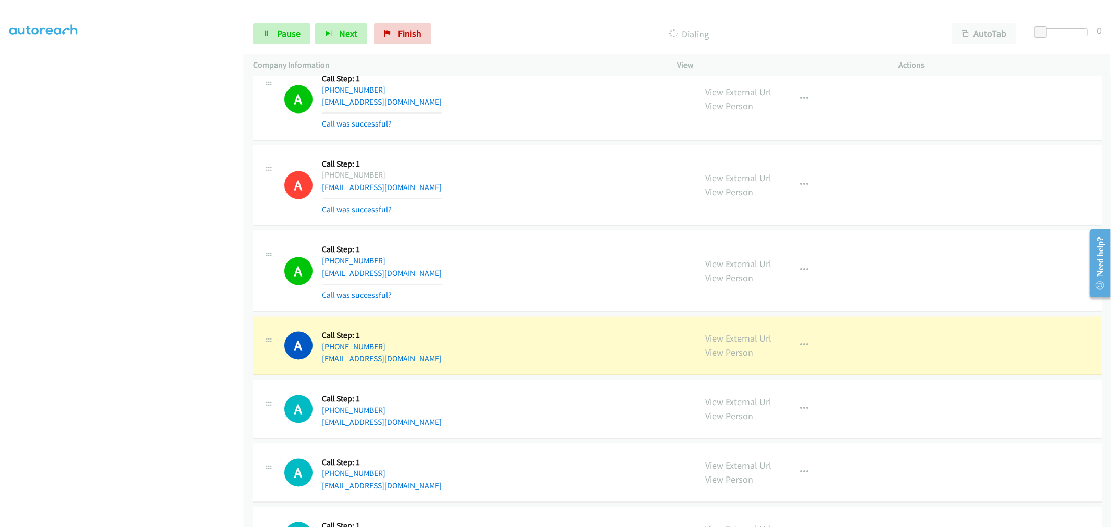
scroll to position [1650, 0]
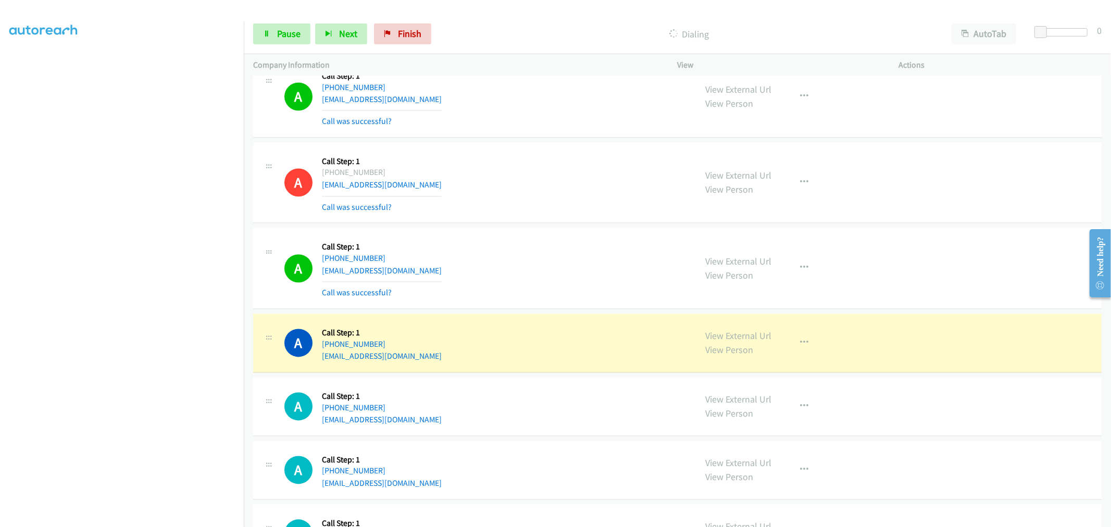
click at [553, 228] on td "A Callback Scheduled Call Step: 1 America/New_York [PHONE_NUMBER] [EMAIL_ADDRES…" at bounding box center [677, 269] width 867 height 86
click at [543, 139] on td "A Callback Scheduled Call Step: 1 America/Los_Angeles [PHONE_NUMBER] [EMAIL_ADD…" at bounding box center [677, 98] width 867 height 86
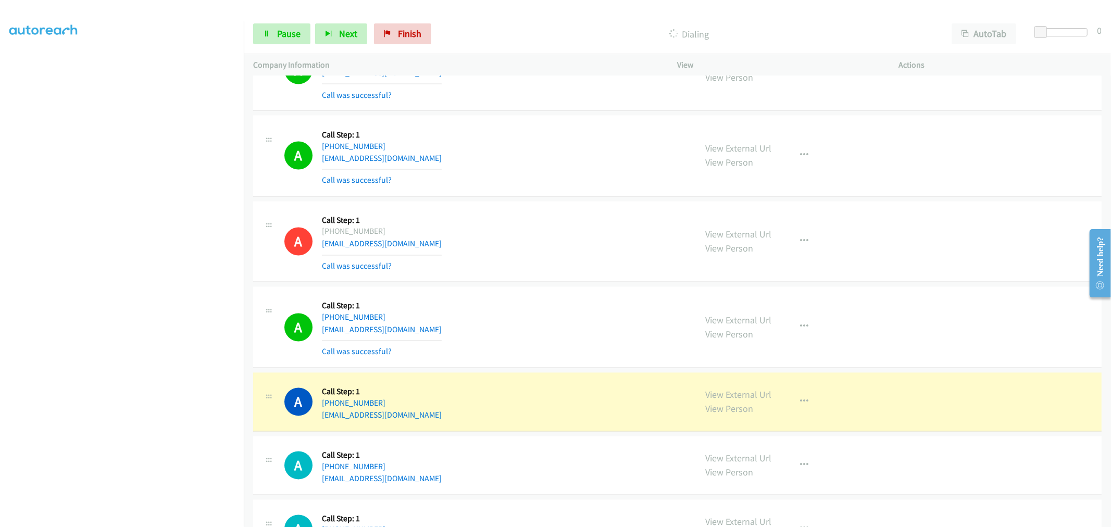
scroll to position [1534, 0]
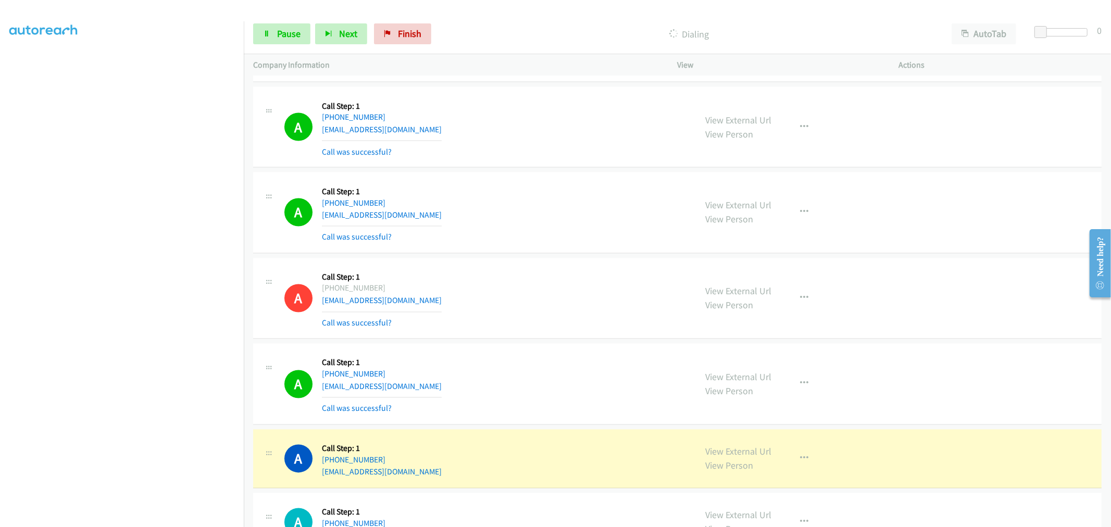
click at [552, 170] on td "A Callback Scheduled Call Step: 1 America/Los_Angeles [PHONE_NUMBER] [EMAIL_ADD…" at bounding box center [677, 213] width 867 height 86
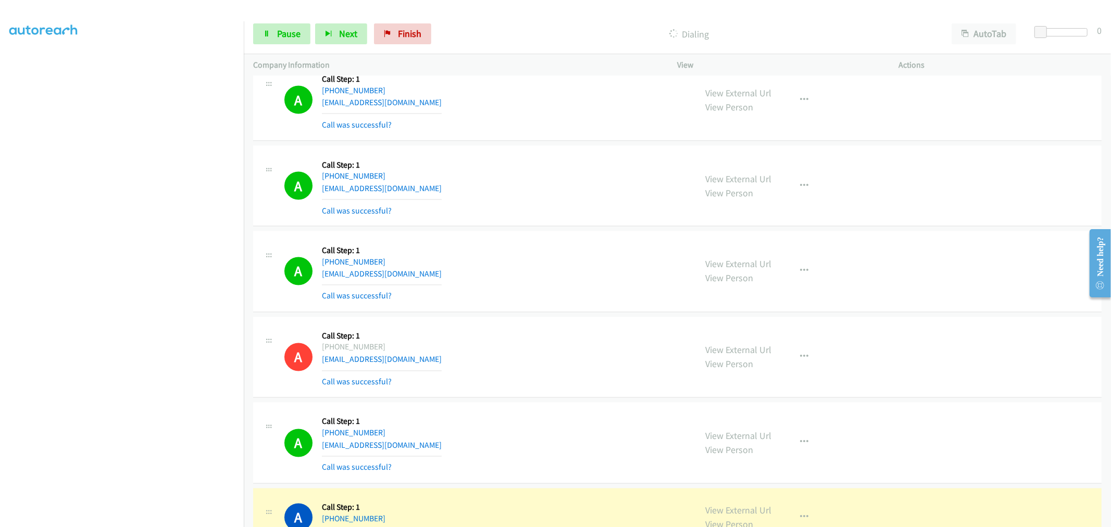
scroll to position [1419, 0]
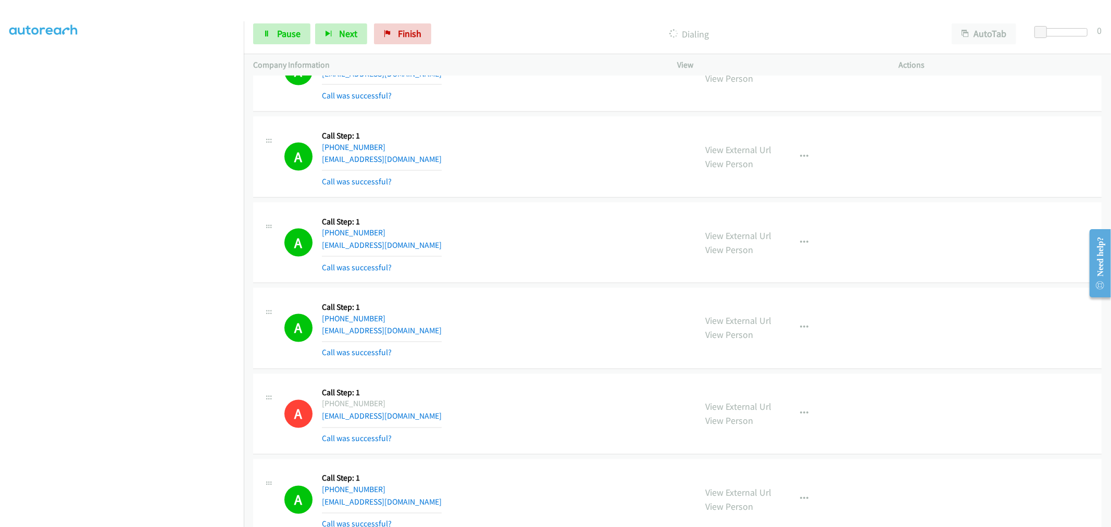
click at [547, 201] on td "A Callback Scheduled Call Step: 1 America/New_York [PHONE_NUMBER] [EMAIL_ADDRES…" at bounding box center [677, 243] width 867 height 86
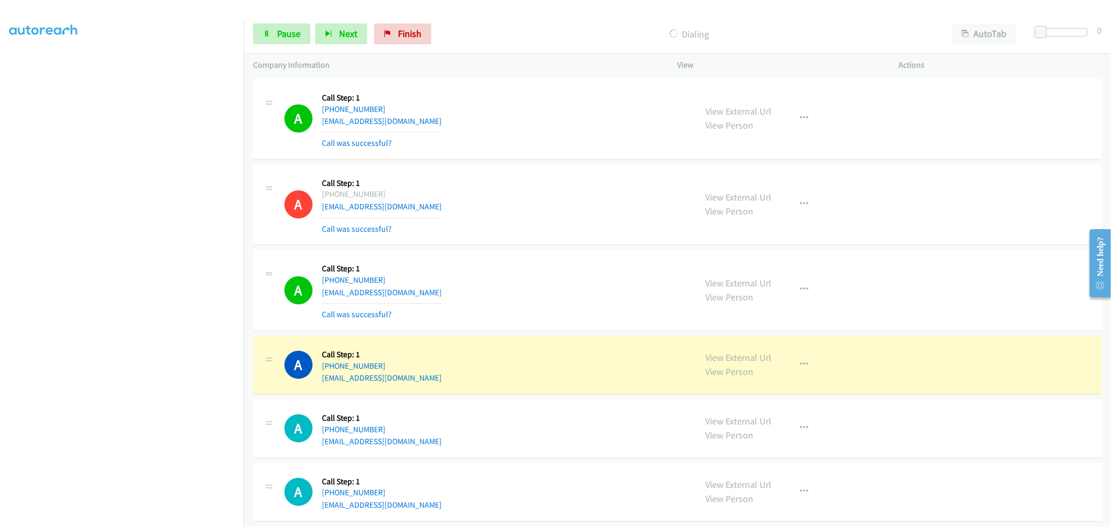
scroll to position [1766, 0]
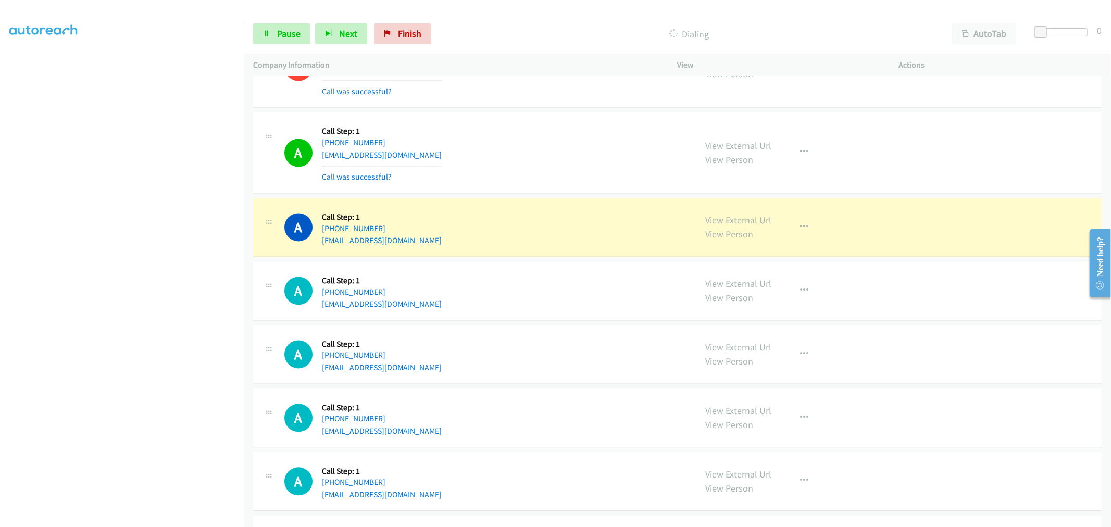
click at [547, 197] on td "A Callback Scheduled Call Step: 1 America/New_York [PHONE_NUMBER] [EMAIL_ADDRES…" at bounding box center [677, 227] width 867 height 64
click at [547, 190] on div "A Callback Scheduled Call Step: 1 America/New_York [PHONE_NUMBER] [EMAIL_ADDRES…" at bounding box center [677, 152] width 848 height 81
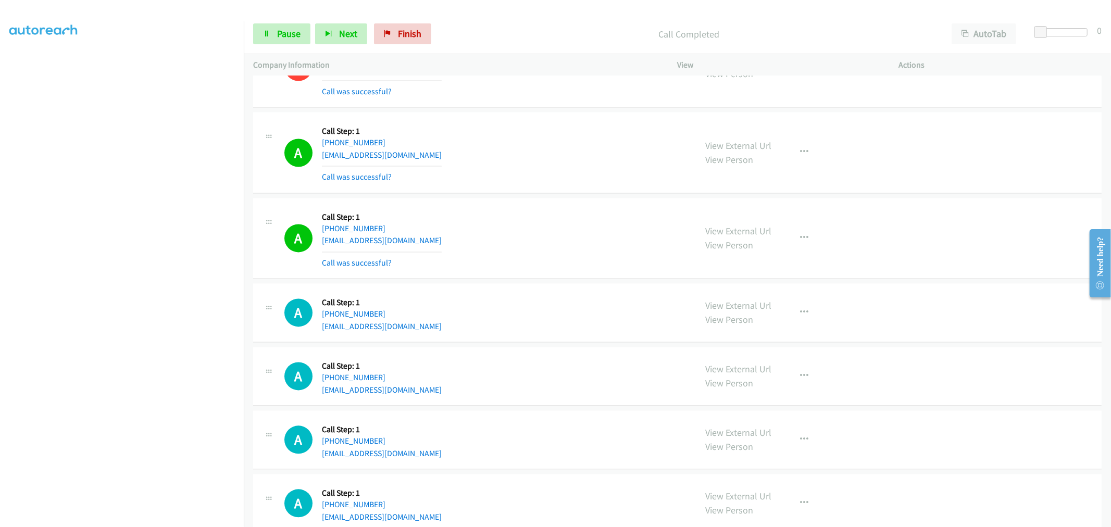
click at [544, 199] on div "A Callback Scheduled Call Step: 1 America/New_York [PHONE_NUMBER] [EMAIL_ADDRES…" at bounding box center [677, 238] width 848 height 81
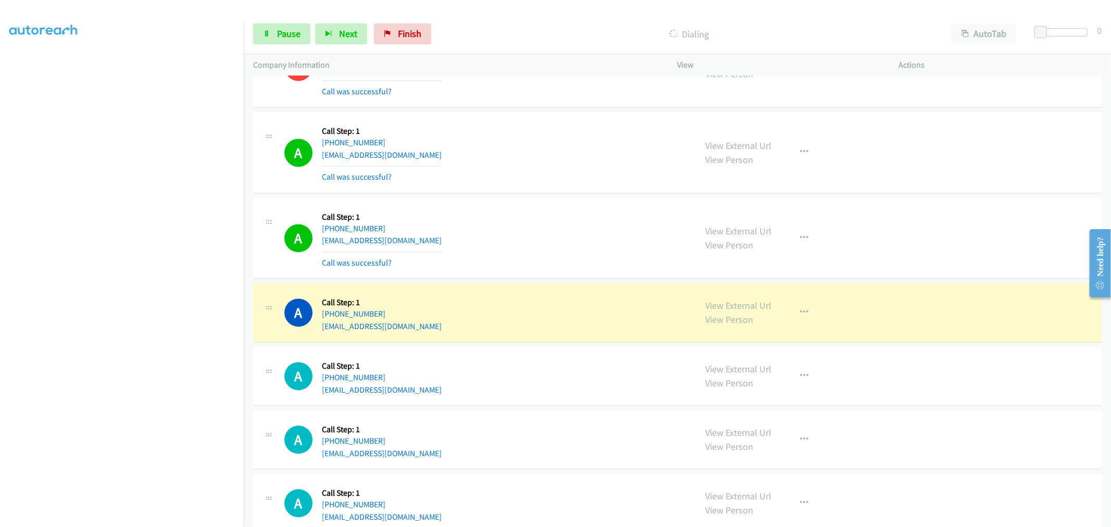
click at [551, 199] on div "A Callback Scheduled Call Step: 1 America/New_York [PHONE_NUMBER] [EMAIL_ADDRES…" at bounding box center [677, 238] width 848 height 81
click at [553, 281] on td "A Callback Scheduled Call Step: 1 America/New_York [PHONE_NUMBER] [EMAIL_ADDRES…" at bounding box center [677, 238] width 867 height 86
click at [557, 189] on div "A Callback Scheduled Call Step: 1 America/New_York [PHONE_NUMBER] [EMAIL_ADDRES…" at bounding box center [677, 152] width 848 height 81
click at [544, 199] on div "A Callback Scheduled Call Step: 1 America/New_York [PHONE_NUMBER] [EMAIL_ADDRES…" at bounding box center [677, 238] width 848 height 81
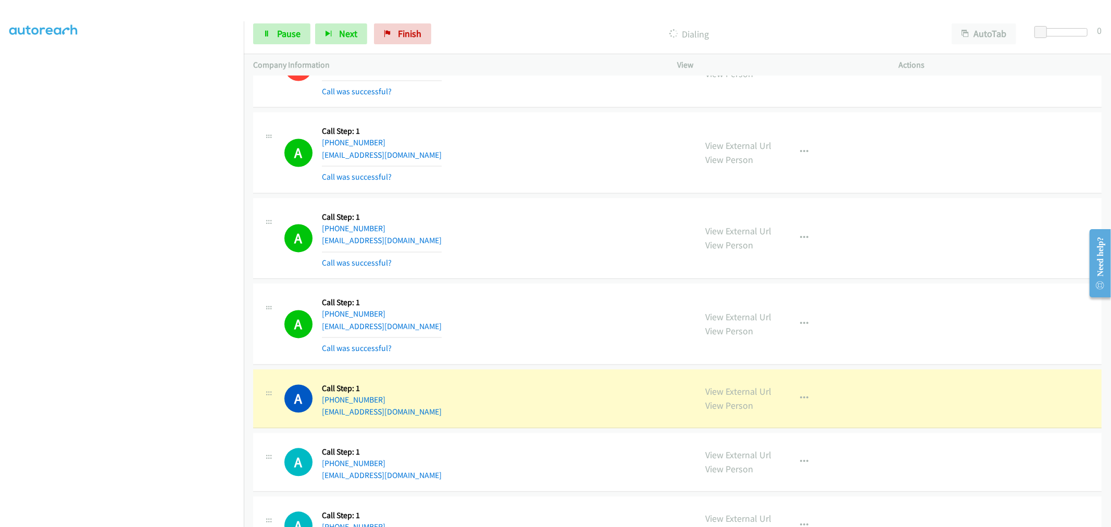
scroll to position [1940, 0]
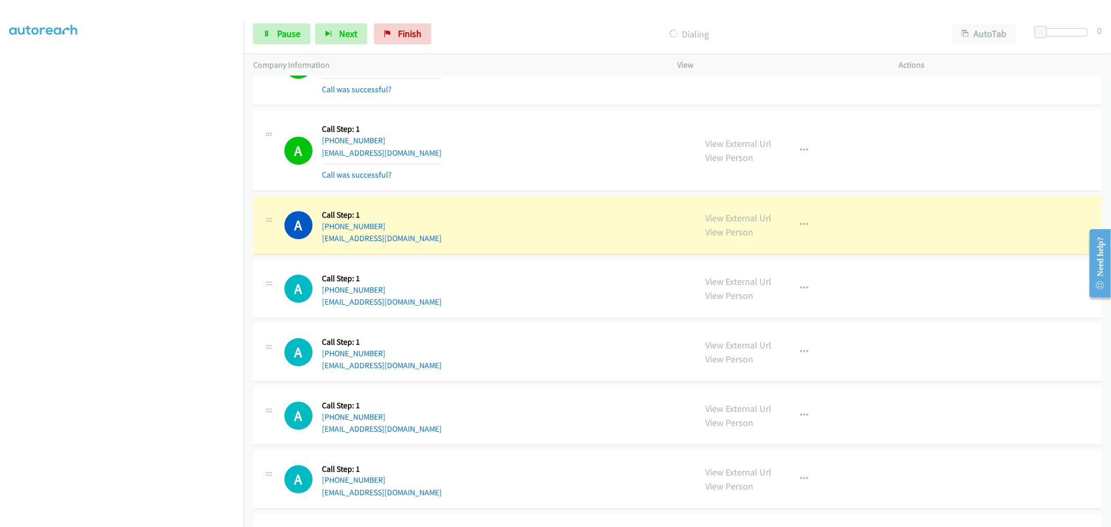
click at [540, 191] on div "A Callback Scheduled Call Step: 1 America/New_York [PHONE_NUMBER] [EMAIL_ADDRES…" at bounding box center [677, 150] width 848 height 81
drag, startPoint x: 713, startPoint y: 224, endPoint x: 706, endPoint y: 215, distance: 11.7
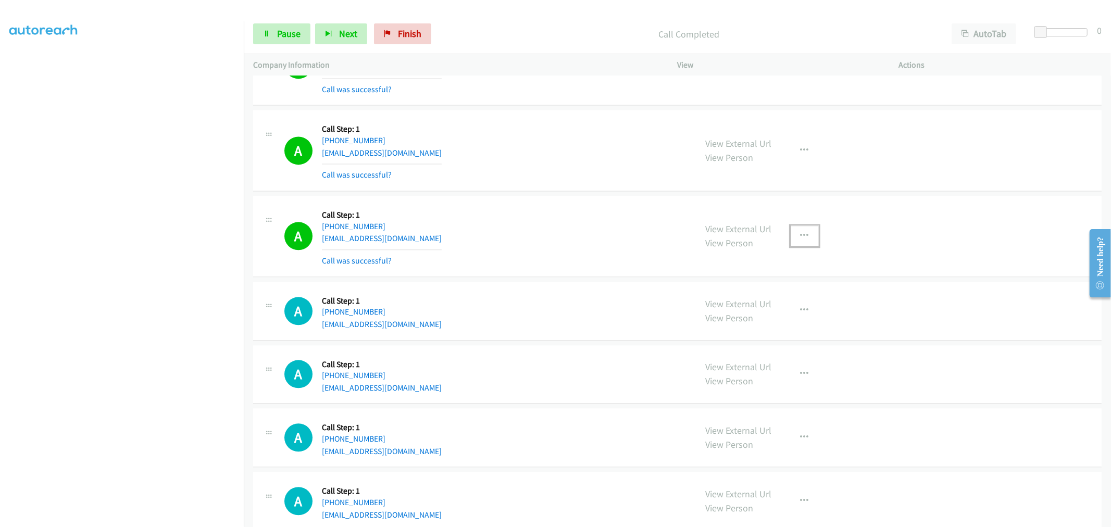
click at [794, 240] on button "button" at bounding box center [805, 236] width 28 height 21
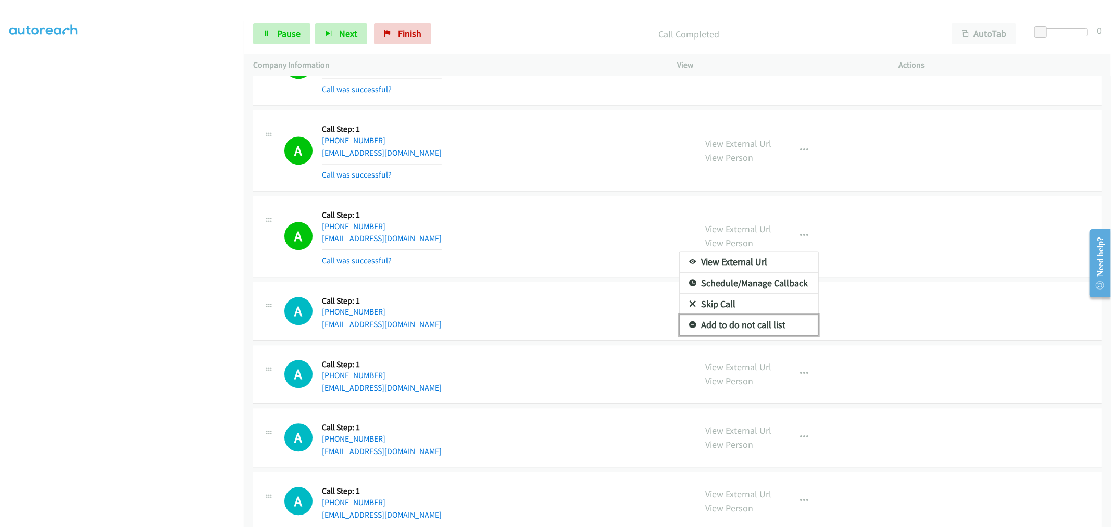
click at [716, 329] on link "Add to do not call list" at bounding box center [749, 325] width 139 height 21
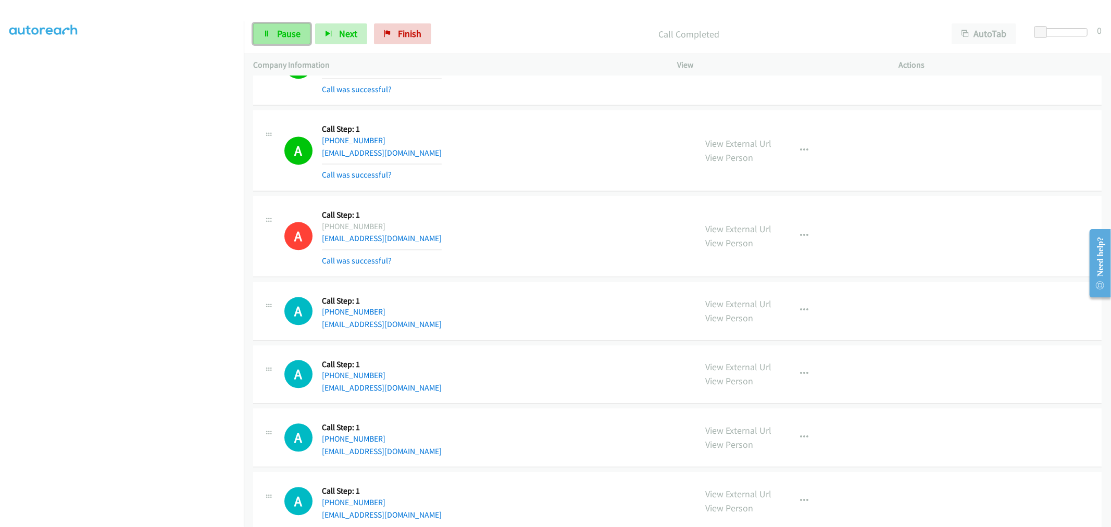
click at [285, 43] on link "Pause" at bounding box center [281, 33] width 57 height 21
click at [271, 32] on link "Start Calls" at bounding box center [290, 33] width 74 height 21
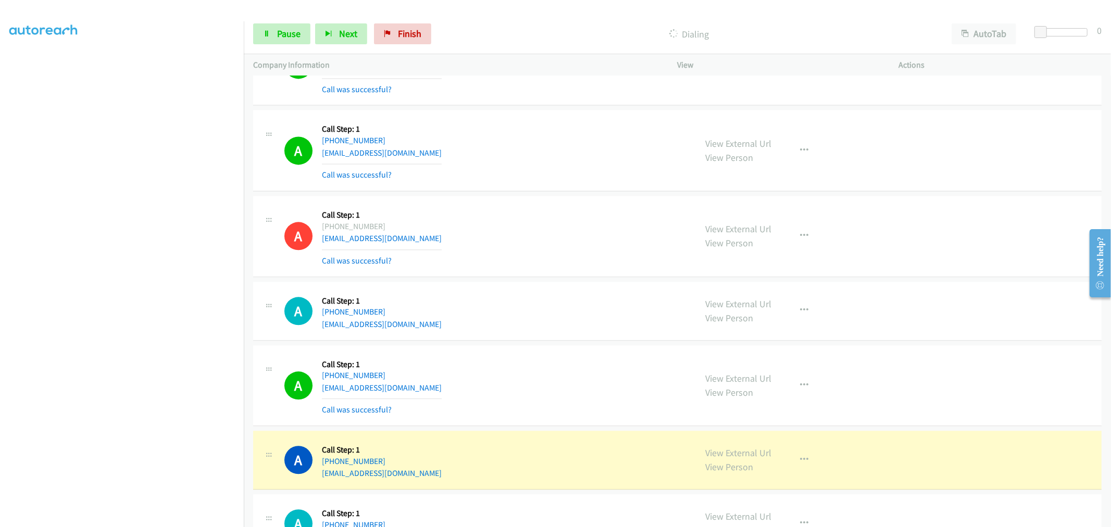
click at [173, 519] on section at bounding box center [121, 280] width 225 height 498
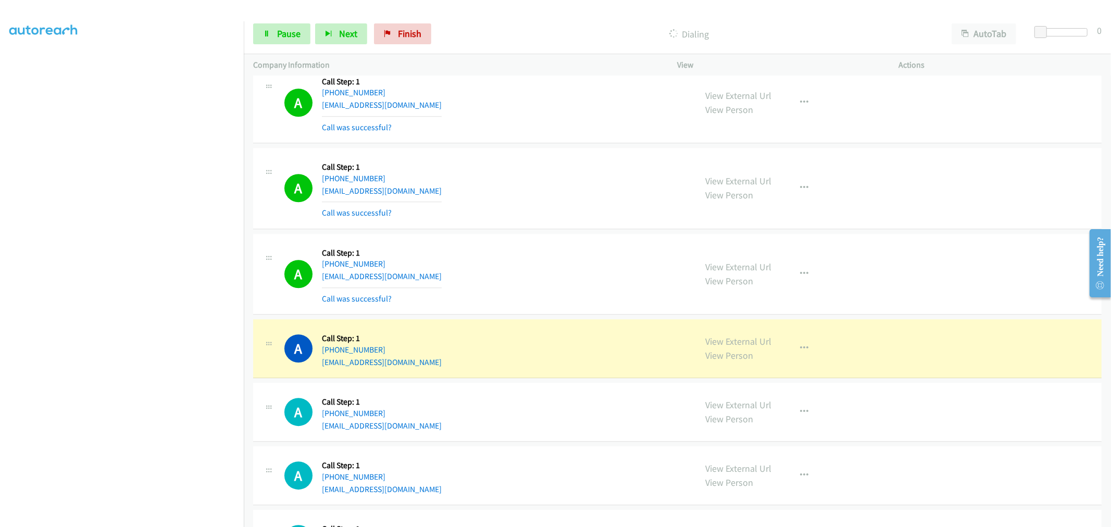
scroll to position [2403, 0]
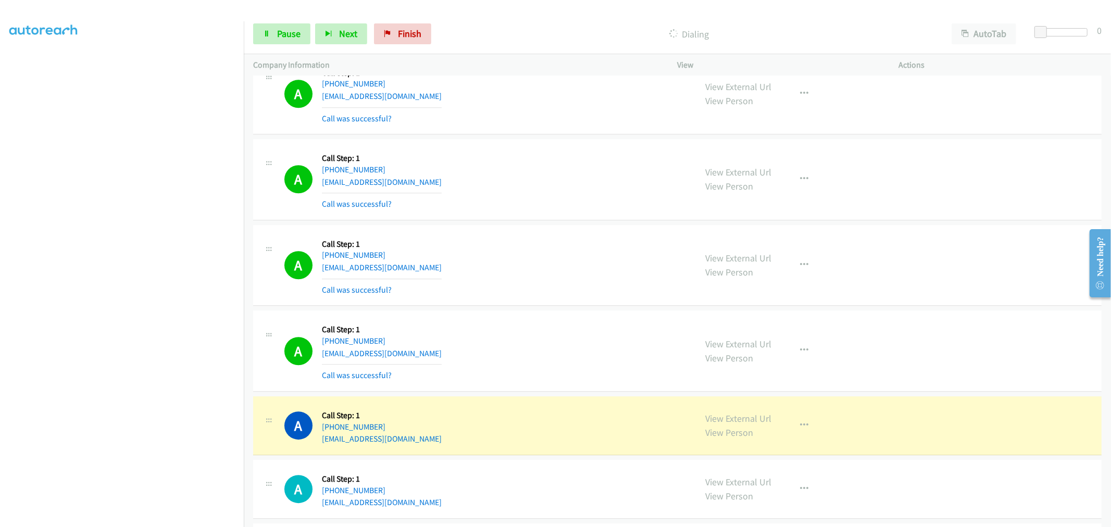
click at [560, 221] on td "A Callback Scheduled Call Step: 1 [GEOGRAPHIC_DATA]/[GEOGRAPHIC_DATA] [PHONE_NU…" at bounding box center [677, 180] width 867 height 86
click at [561, 224] on td "A Callback Scheduled Call Step: 1 America/New_York [PHONE_NUMBER] [EMAIL_ADDRES…" at bounding box center [677, 265] width 867 height 86
click at [548, 225] on td "A Callback Scheduled Call Step: 1 America/New_York [PHONE_NUMBER] [EMAIL_ADDRES…" at bounding box center [677, 265] width 867 height 86
click at [553, 223] on td "A Callback Scheduled Call Step: 1 [GEOGRAPHIC_DATA]/[GEOGRAPHIC_DATA] [PHONE_NU…" at bounding box center [677, 180] width 867 height 86
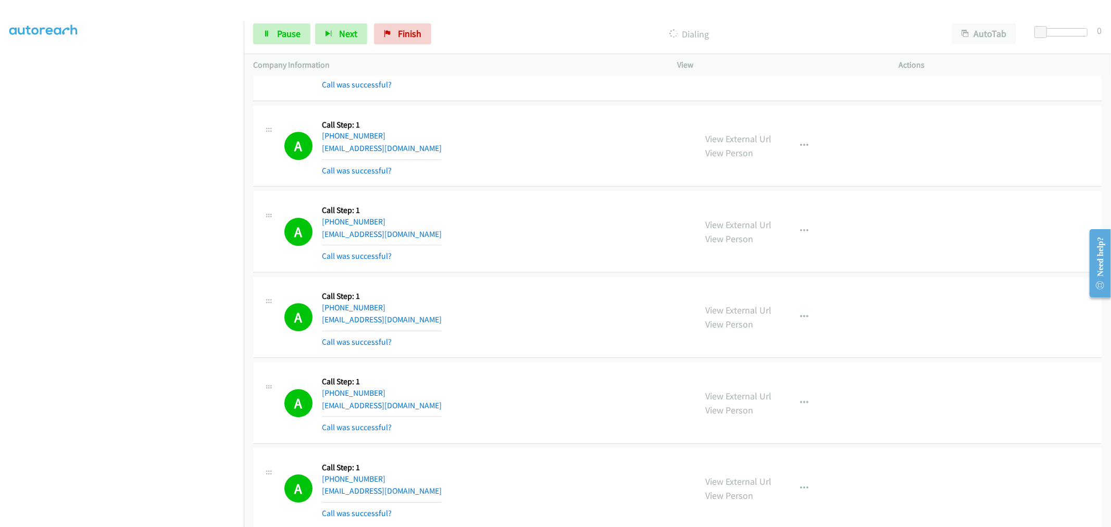
scroll to position [2750, 0]
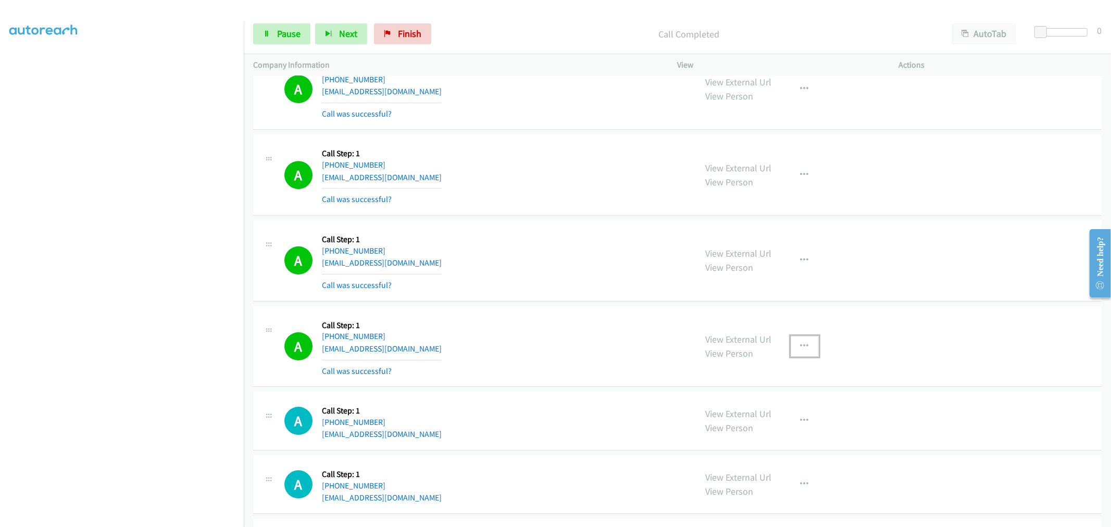
click at [801, 346] on icon "button" at bounding box center [805, 346] width 8 height 8
click at [709, 436] on link "Add to do not call list" at bounding box center [749, 435] width 139 height 21
click at [558, 311] on div "A Callback Scheduled Call Step: 1 America/New_York [PHONE_NUMBER] [EMAIL_ADDRES…" at bounding box center [677, 346] width 848 height 81
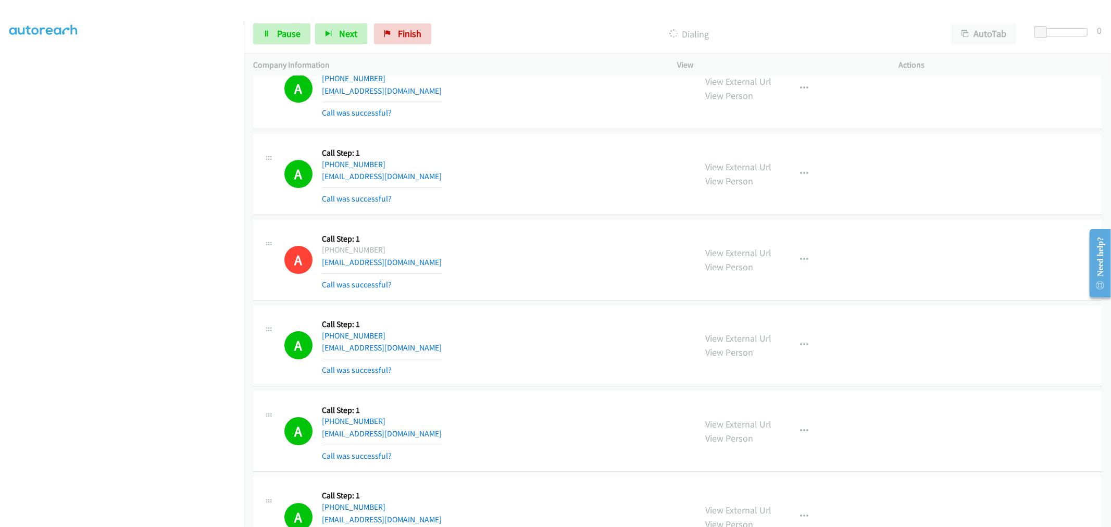
scroll to position [2924, 0]
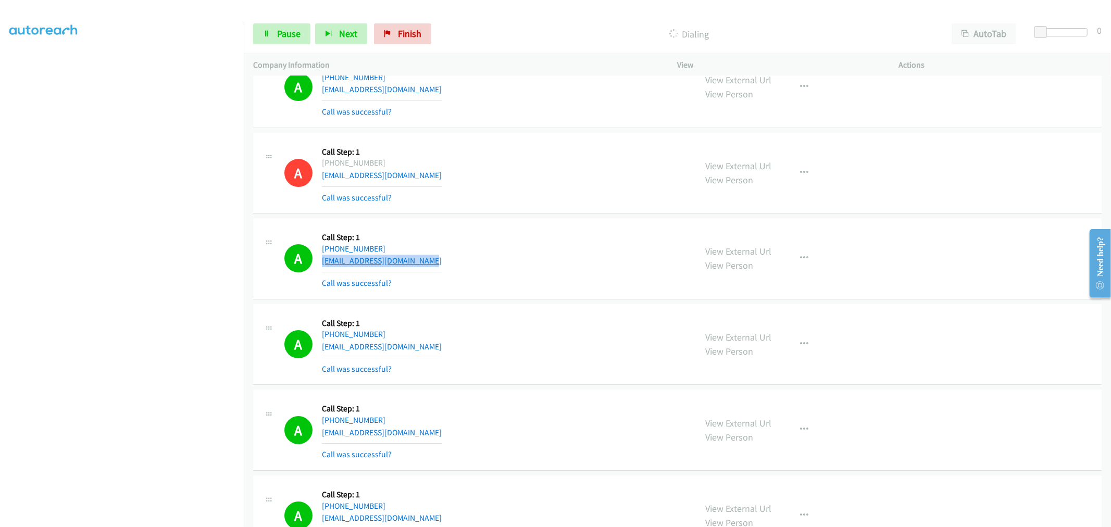
drag, startPoint x: 445, startPoint y: 258, endPoint x: 321, endPoint y: 267, distance: 124.3
click at [321, 267] on div "A Callback Scheduled Call Step: 1 [GEOGRAPHIC_DATA]/[GEOGRAPHIC_DATA] [PHONE_NU…" at bounding box center [485, 259] width 403 height 62
copy link "[EMAIL_ADDRESS][DOMAIN_NAME]"
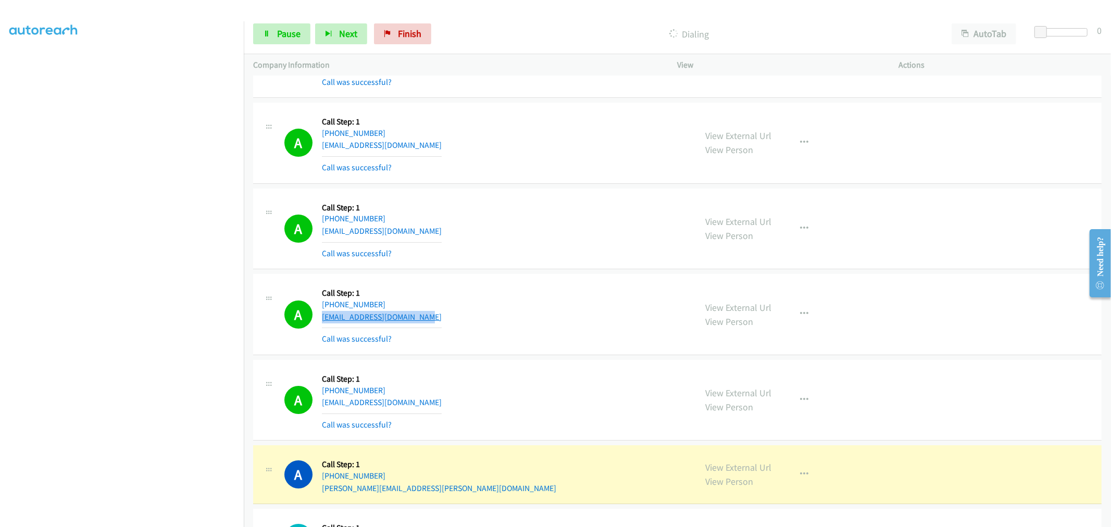
drag, startPoint x: 421, startPoint y: 318, endPoint x: 322, endPoint y: 322, distance: 99.1
click at [322, 322] on div "A Callback Scheduled Call Step: 1 America/New_York [PHONE_NUMBER] [EMAIL_ADDRES…" at bounding box center [485, 314] width 403 height 62
copy link "[EMAIL_ADDRESS][DOMAIN_NAME]"
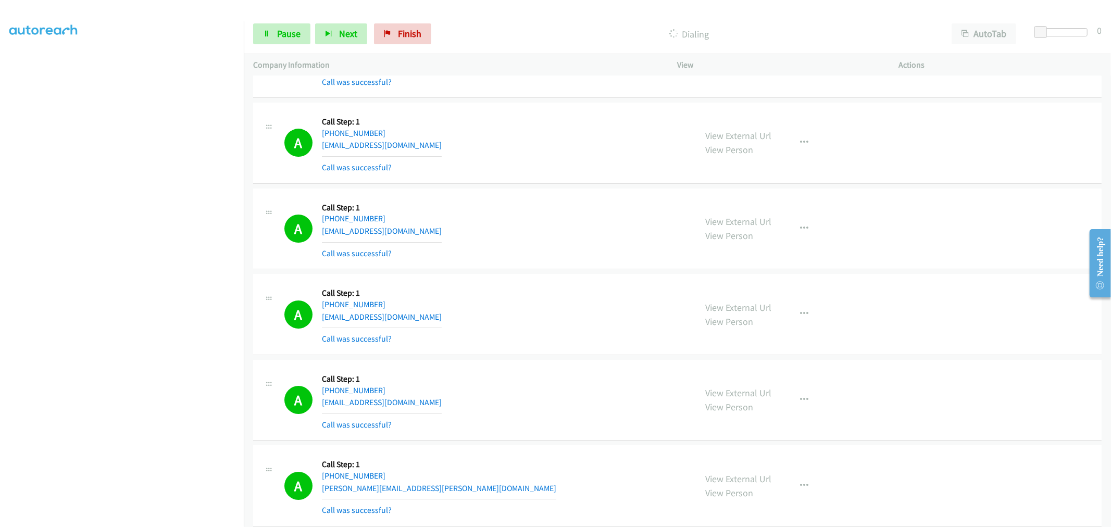
click at [538, 273] on td "A Callback Scheduled Call Step: 1 America/New_York [PHONE_NUMBER] [EMAIL_ADDRES…" at bounding box center [677, 315] width 867 height 86
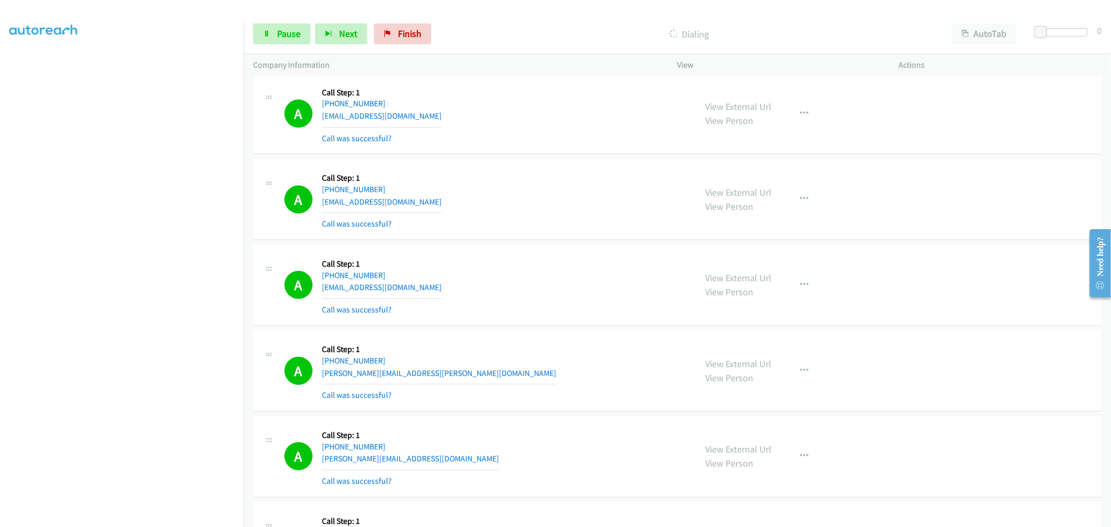
scroll to position [3155, 0]
drag, startPoint x: 431, startPoint y: 290, endPoint x: 320, endPoint y: 288, distance: 110.4
click at [320, 288] on div "A Callback Scheduled Call Step: 1 America/New_York [PHONE_NUMBER] [EMAIL_ADDRES…" at bounding box center [485, 285] width 403 height 62
click at [440, 273] on div "A Callback Scheduled Call Step: 1 America/New_York [PHONE_NUMBER] [EMAIL_ADDRES…" at bounding box center [485, 285] width 403 height 62
drag, startPoint x: 393, startPoint y: 292, endPoint x: 322, endPoint y: 294, distance: 70.9
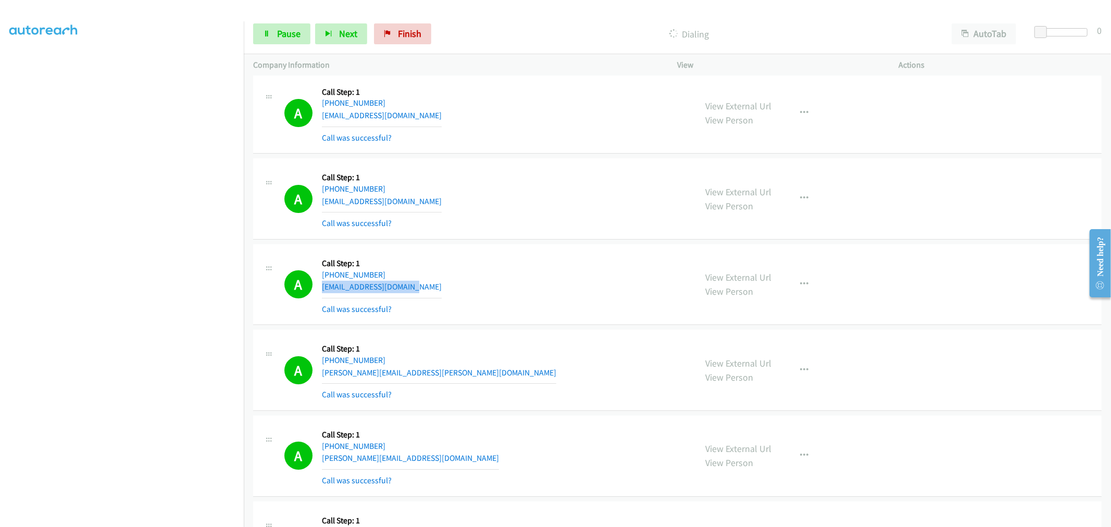
click at [322, 294] on div "A Callback Scheduled Call Step: 1 America/New_York [PHONE_NUMBER] [EMAIL_ADDRES…" at bounding box center [485, 285] width 403 height 62
copy link "[EMAIL_ADDRESS][DOMAIN_NAME]"
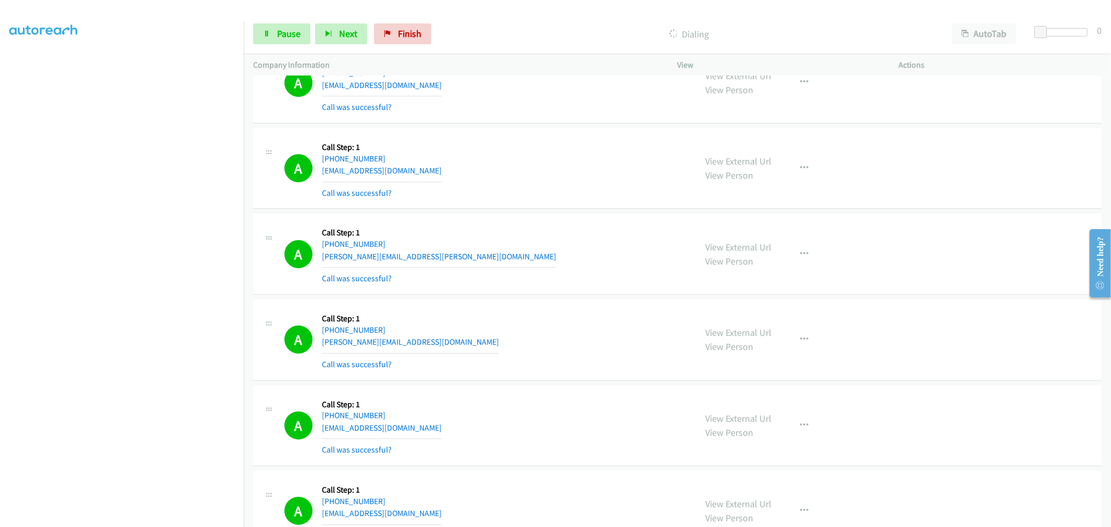
click at [132, 518] on section at bounding box center [121, 280] width 225 height 498
drag, startPoint x: 414, startPoint y: 257, endPoint x: 323, endPoint y: 263, distance: 90.8
click at [323, 263] on div "A Callback Scheduled Call Step: 1 America/New_York [PHONE_NUMBER] [PERSON_NAME]…" at bounding box center [485, 254] width 403 height 62
copy link "[PERSON_NAME][EMAIL_ADDRESS][PERSON_NAME][DOMAIN_NAME]"
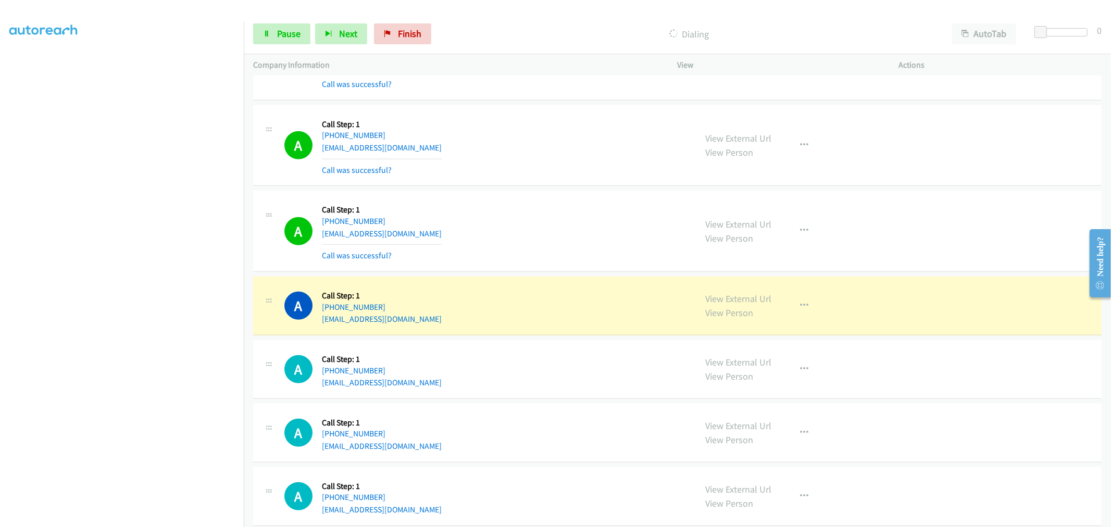
scroll to position [4023, 0]
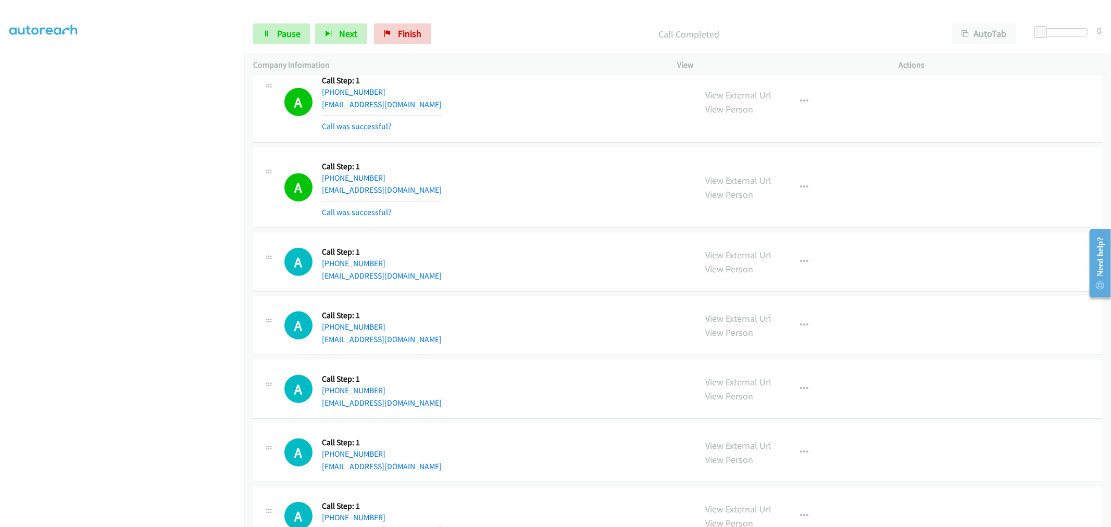
click at [814, 182] on div "View External Url View Person View External Url Email Schedule/Manage Callback …" at bounding box center [811, 188] width 231 height 62
click at [801, 192] on icon "button" at bounding box center [805, 187] width 8 height 8
drag, startPoint x: 742, startPoint y: 283, endPoint x: 637, endPoint y: 315, distance: 110.1
click at [742, 283] on link "Add to do not call list" at bounding box center [749, 276] width 139 height 21
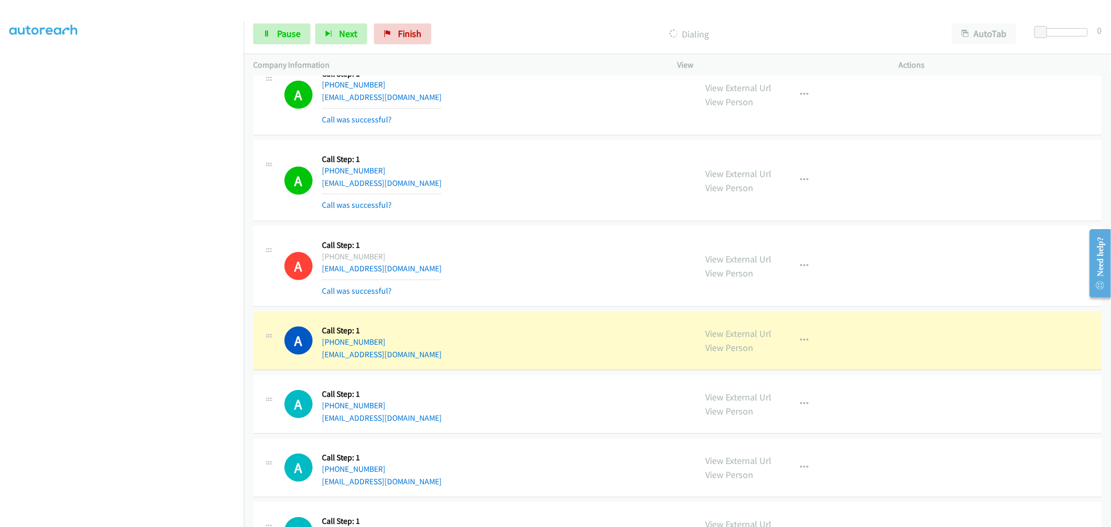
scroll to position [3908, 0]
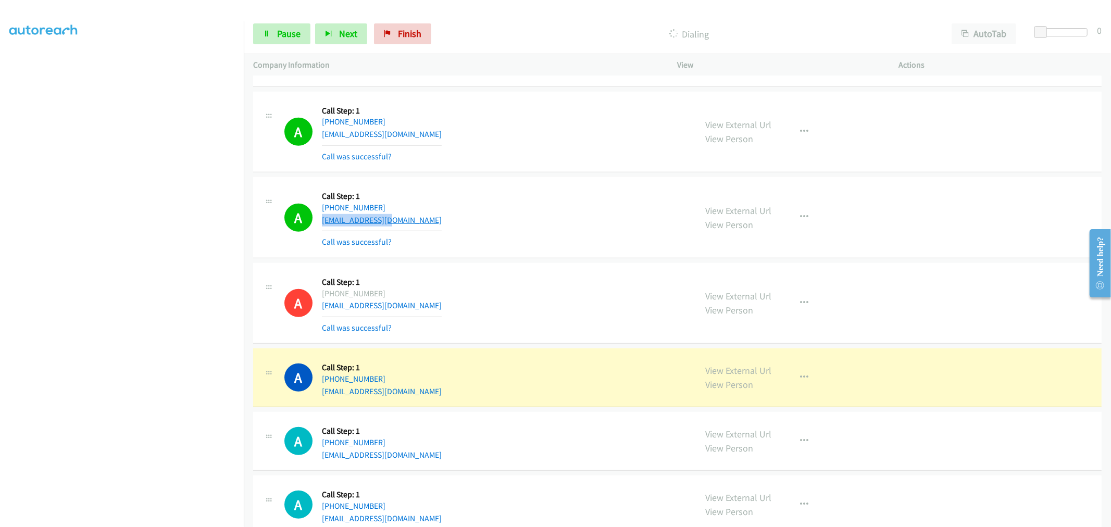
drag, startPoint x: 403, startPoint y: 219, endPoint x: 321, endPoint y: 220, distance: 81.8
click at [321, 220] on div "A Callback Scheduled Call Step: 1 America/New_York [PHONE_NUMBER] [EMAIL_ADDRES…" at bounding box center [485, 217] width 403 height 62
copy link "[EMAIL_ADDRESS][DOMAIN_NAME]"
click at [441, 235] on div "A Callback Scheduled Call Step: 1 America/New_York [PHONE_NUMBER] [EMAIL_ADDRES…" at bounding box center [485, 217] width 403 height 62
copy div "A Callback Scheduled Call Step: 1 America/Puerto_Rico [PHONE_NUMBER] [EMAIL_ADD…"
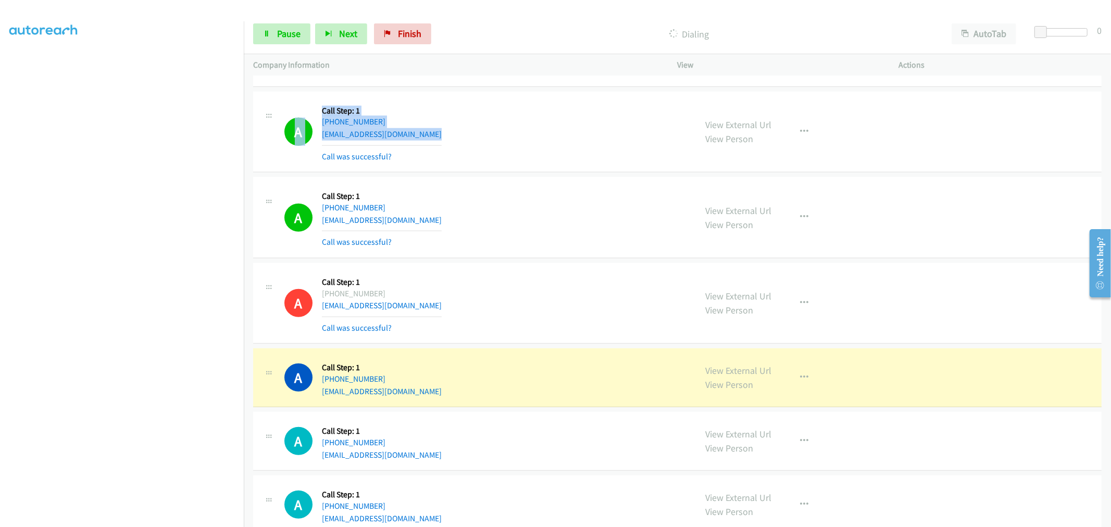
drag, startPoint x: 402, startPoint y: 140, endPoint x: 320, endPoint y: 134, distance: 82.0
click at [320, 134] on div "A Callback Scheduled Call Step: 1 [GEOGRAPHIC_DATA]/Puerto_Rico [PHONE_NUMBER] …" at bounding box center [485, 132] width 403 height 62
click at [428, 121] on div "A Callback Scheduled Call Step: 1 [GEOGRAPHIC_DATA]/Puerto_Rico [PHONE_NUMBER] …" at bounding box center [485, 132] width 403 height 62
drag, startPoint x: 397, startPoint y: 139, endPoint x: 321, endPoint y: 139, distance: 76.0
click at [321, 139] on div "A Callback Scheduled Call Step: 1 [GEOGRAPHIC_DATA]/Puerto_Rico [PHONE_NUMBER] …" at bounding box center [485, 132] width 403 height 62
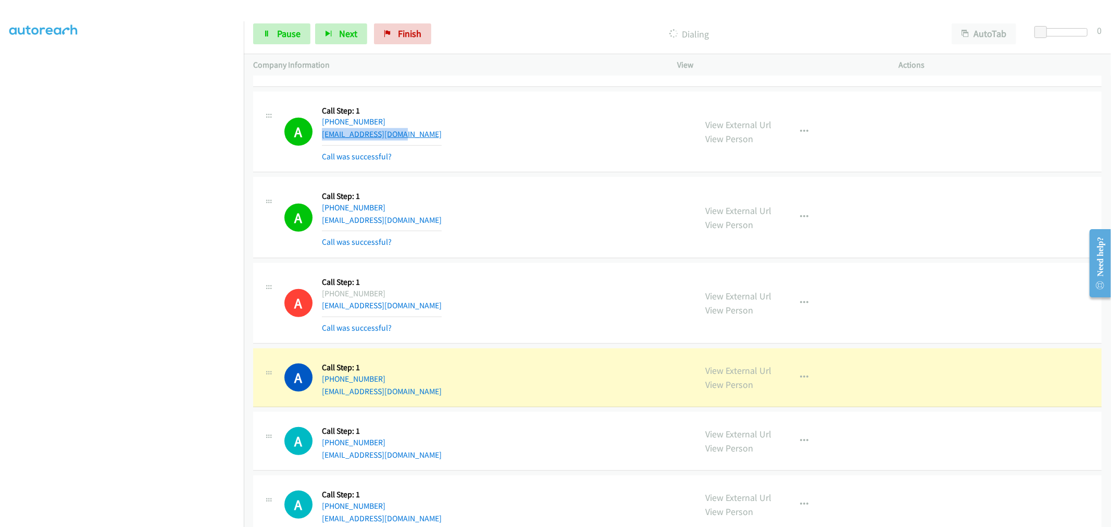
copy link "[EMAIL_ADDRESS][DOMAIN_NAME]"
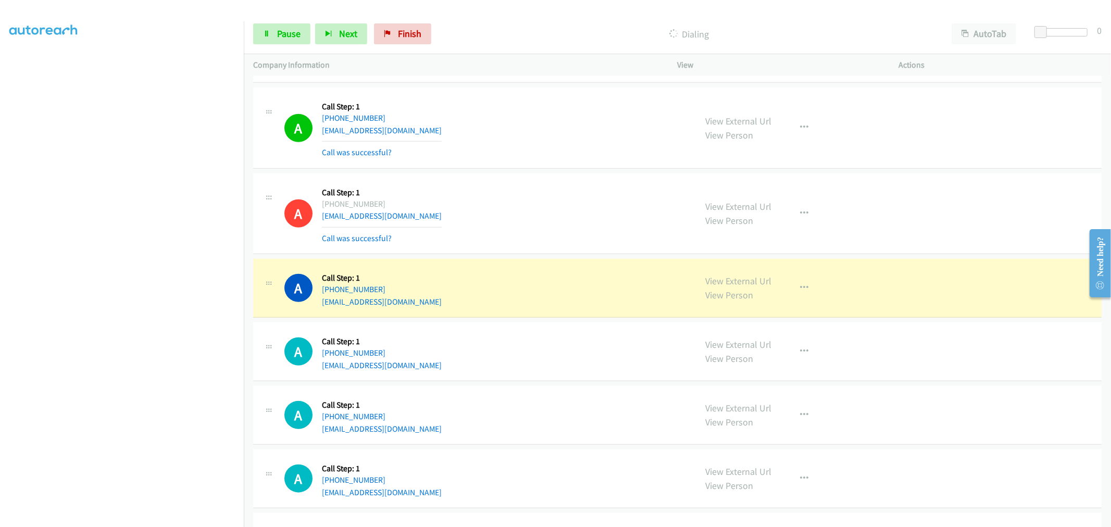
scroll to position [4139, 0]
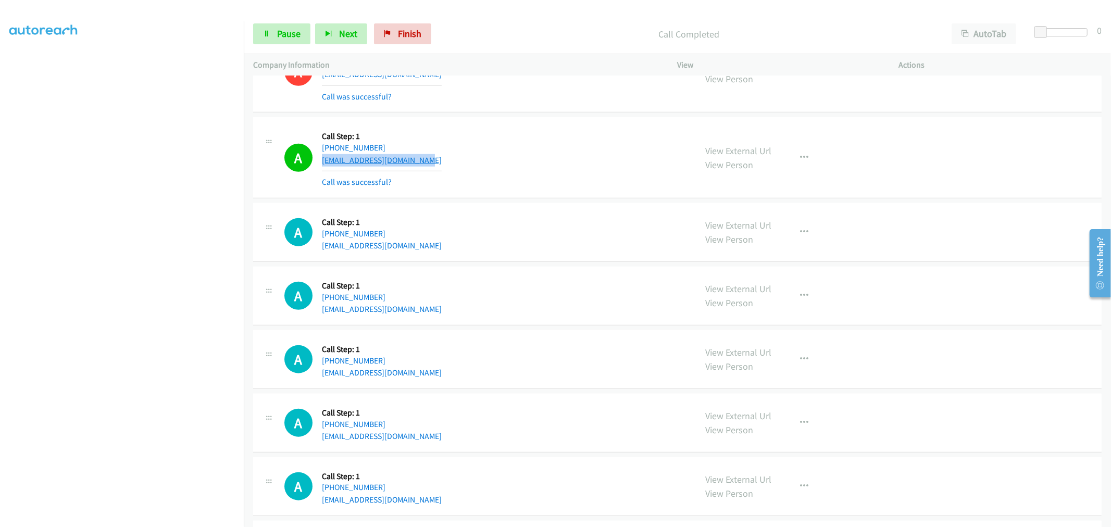
drag, startPoint x: 394, startPoint y: 159, endPoint x: 322, endPoint y: 167, distance: 72.8
click at [322, 167] on div "A Callback Scheduled Call Step: 1 America/New_York [PHONE_NUMBER] [EMAIL_ADDRES…" at bounding box center [485, 158] width 403 height 62
copy link "[EMAIL_ADDRESS][DOMAIN_NAME]"
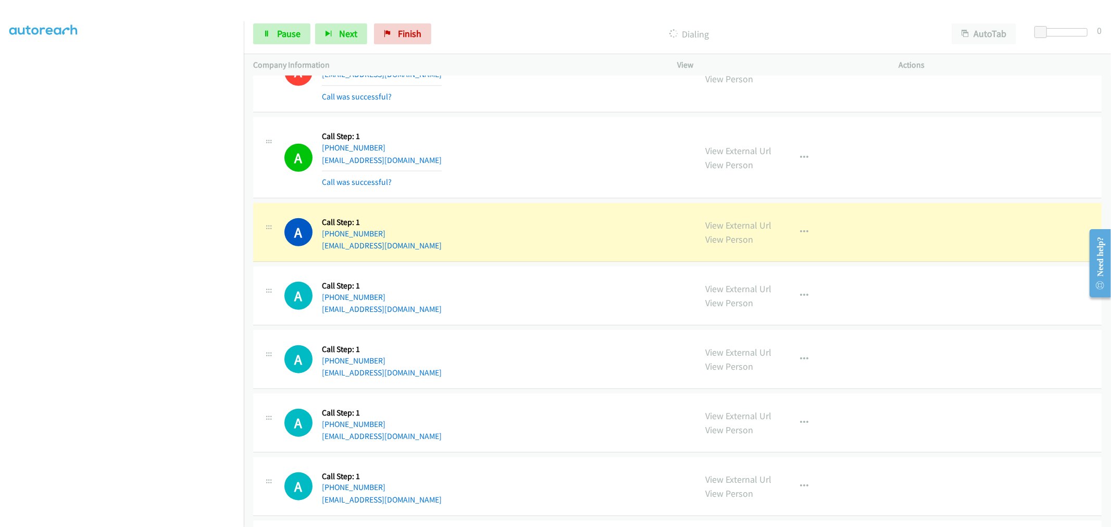
drag, startPoint x: 725, startPoint y: 220, endPoint x: 695, endPoint y: 191, distance: 42.0
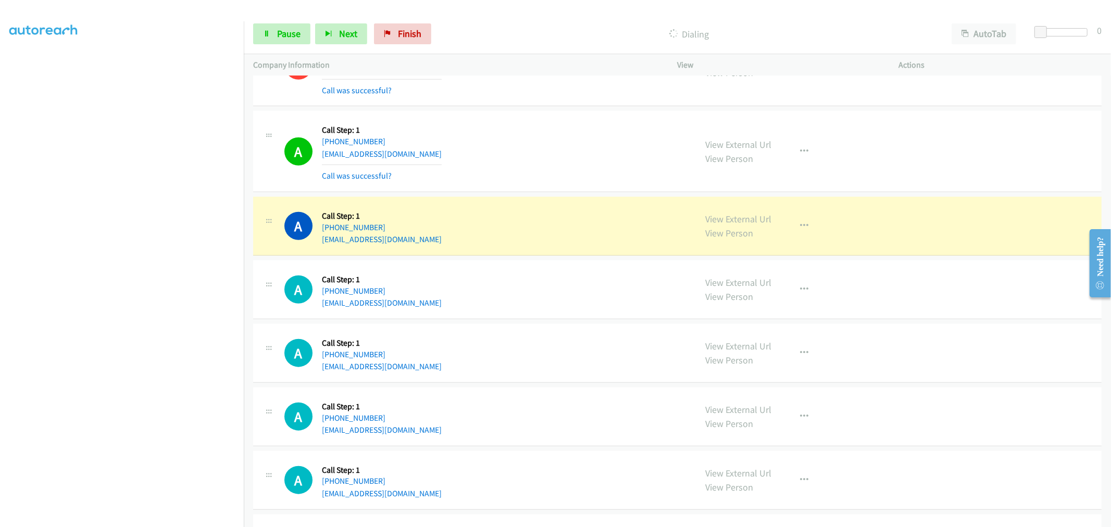
scroll to position [4166, 0]
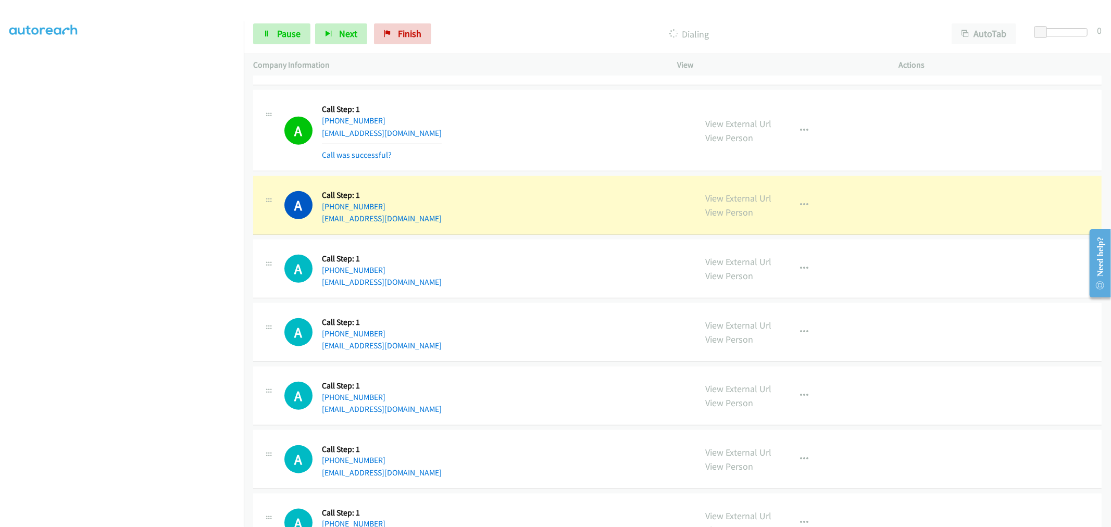
click at [540, 86] on div "A Callback Scheduled Call Step: 1 [GEOGRAPHIC_DATA]/[GEOGRAPHIC_DATA] [PHONE_NU…" at bounding box center [677, 45] width 848 height 81
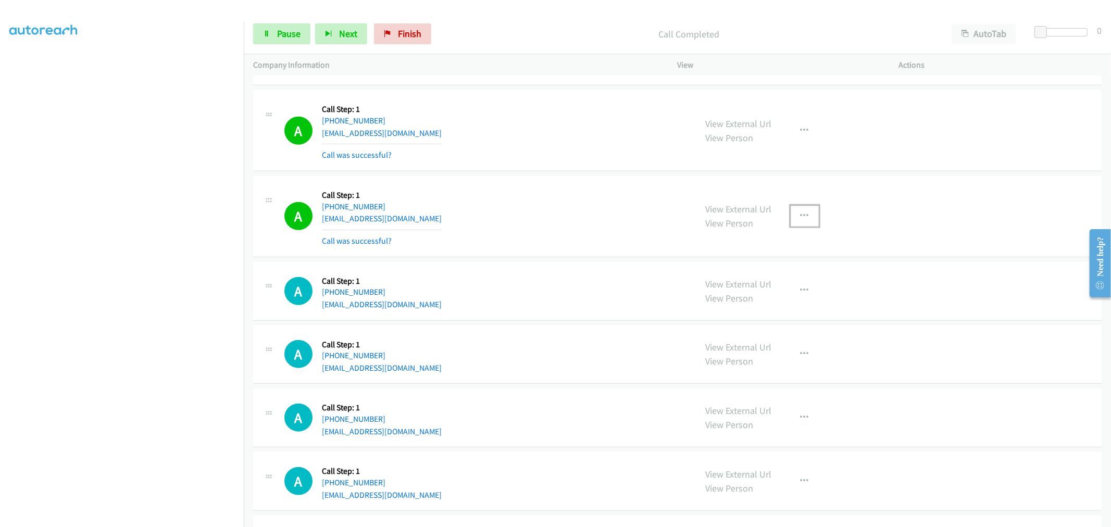
click at [798, 222] on button "button" at bounding box center [805, 216] width 28 height 21
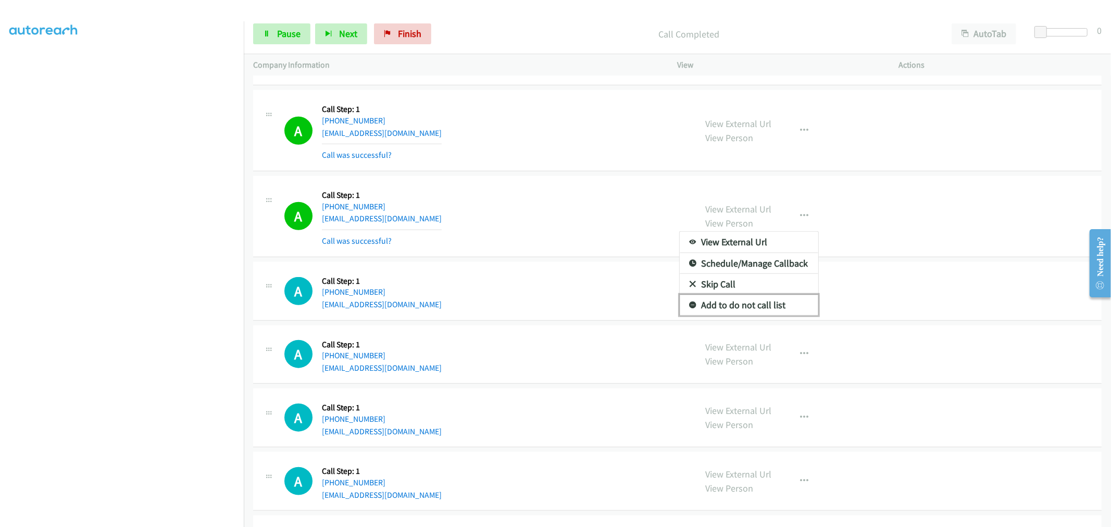
click at [732, 309] on link "Add to do not call list" at bounding box center [749, 305] width 139 height 21
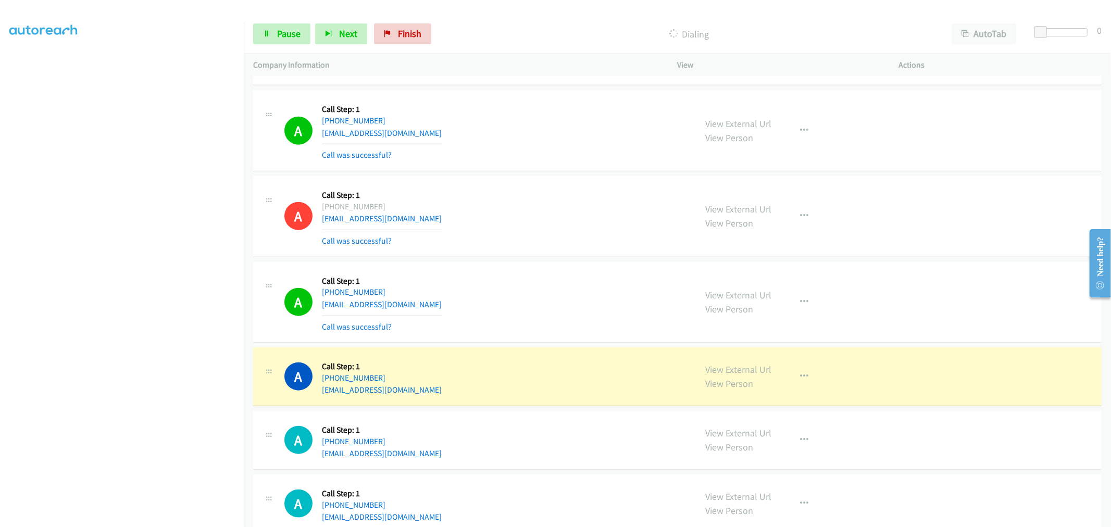
drag, startPoint x: 741, startPoint y: 371, endPoint x: 610, endPoint y: 261, distance: 170.8
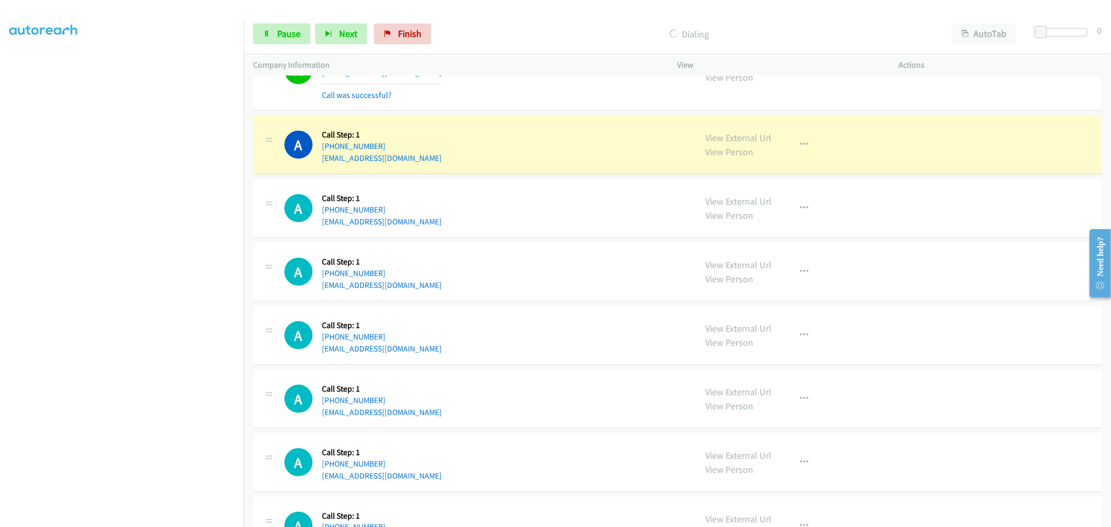
scroll to position [4340, 0]
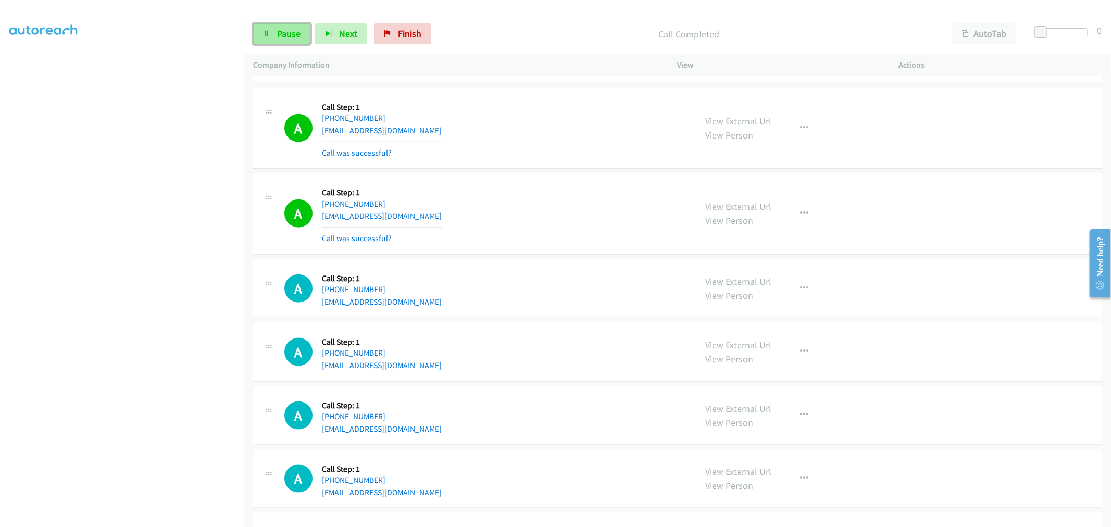
click at [268, 36] on icon at bounding box center [266, 34] width 7 height 7
click at [801, 218] on icon "button" at bounding box center [805, 213] width 8 height 8
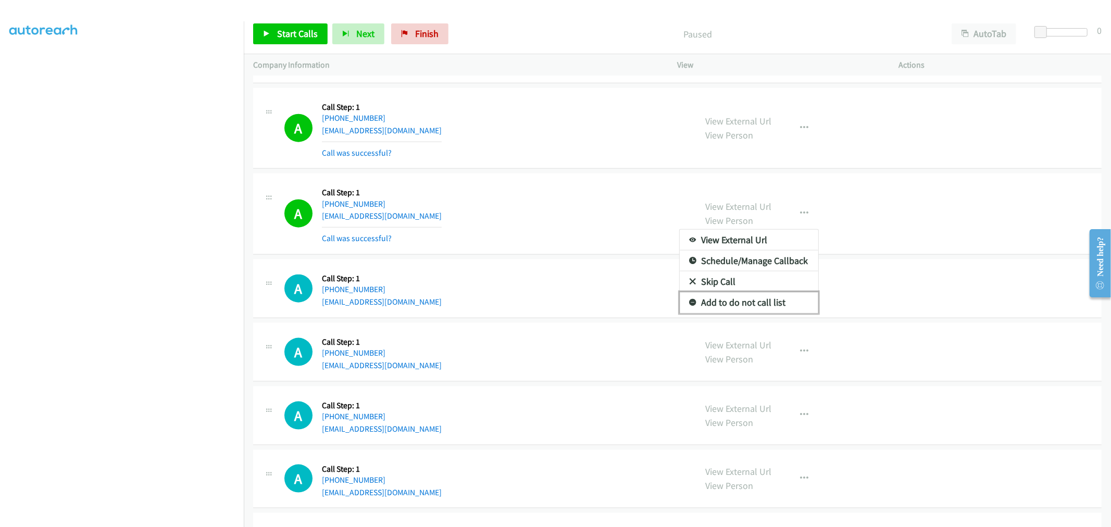
click at [740, 307] on link "Add to do not call list" at bounding box center [749, 302] width 139 height 21
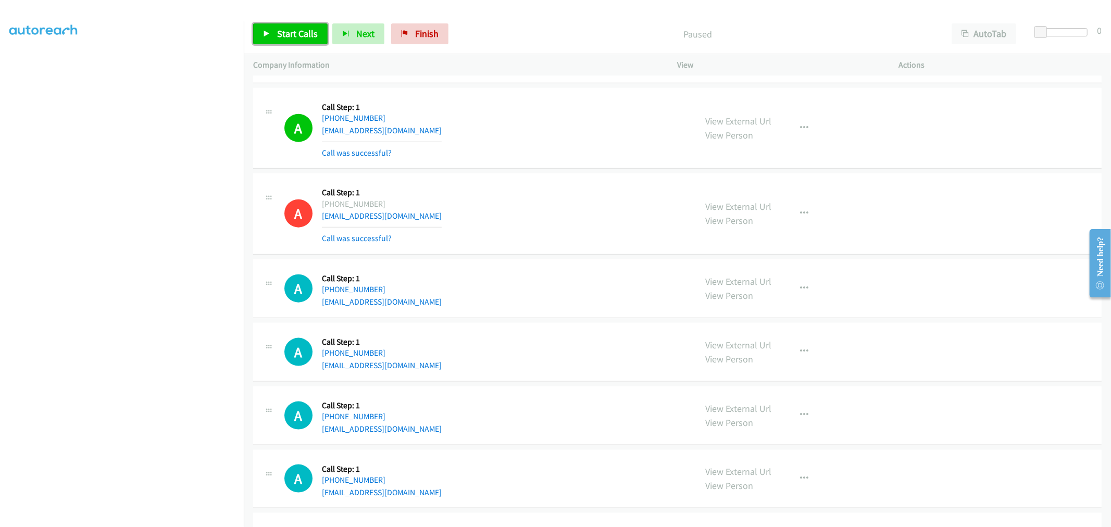
click at [303, 34] on span "Start Calls" at bounding box center [297, 34] width 41 height 12
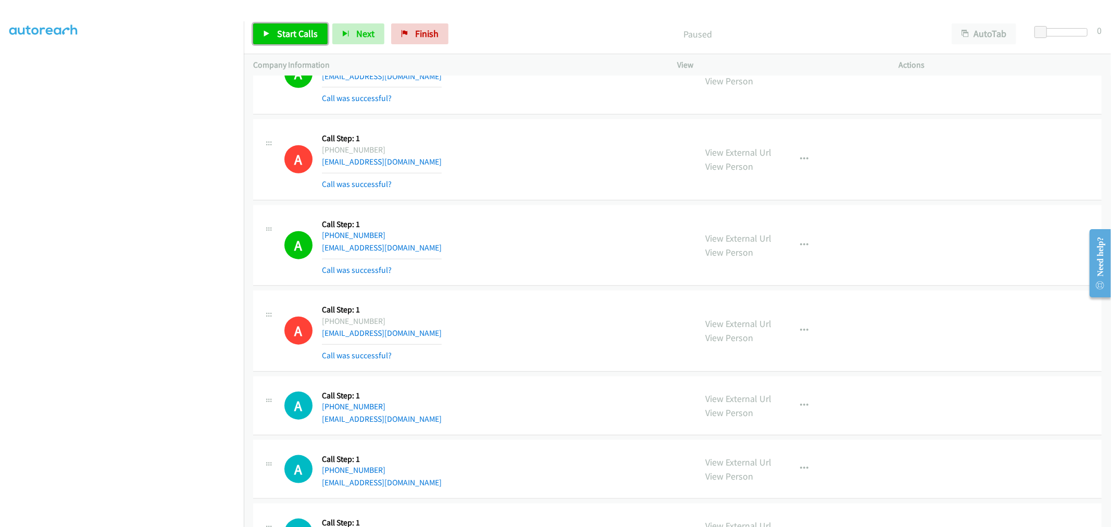
scroll to position [4108, 0]
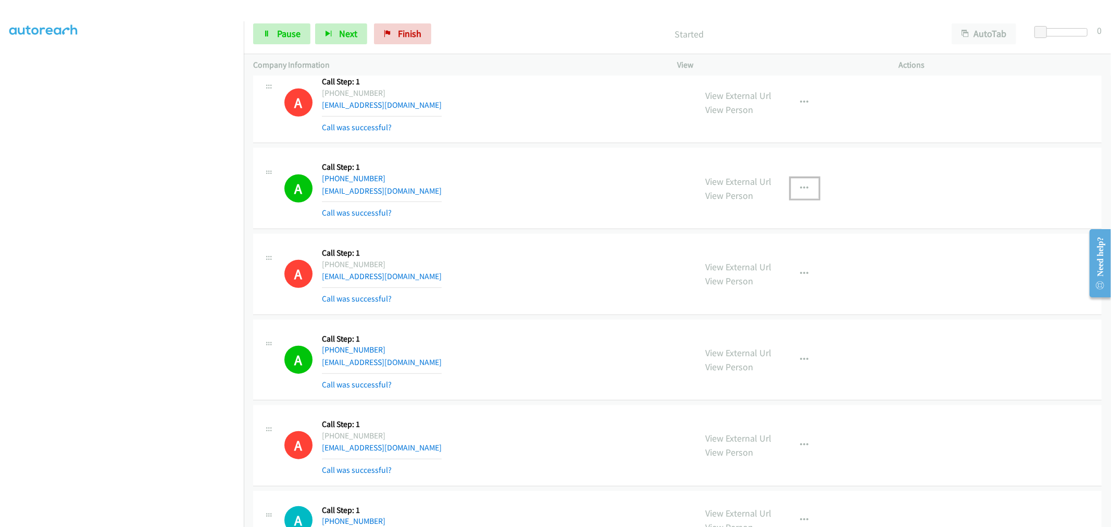
click at [801, 192] on icon "button" at bounding box center [805, 188] width 8 height 8
click at [751, 278] on link "Add to do not call list" at bounding box center [749, 277] width 139 height 21
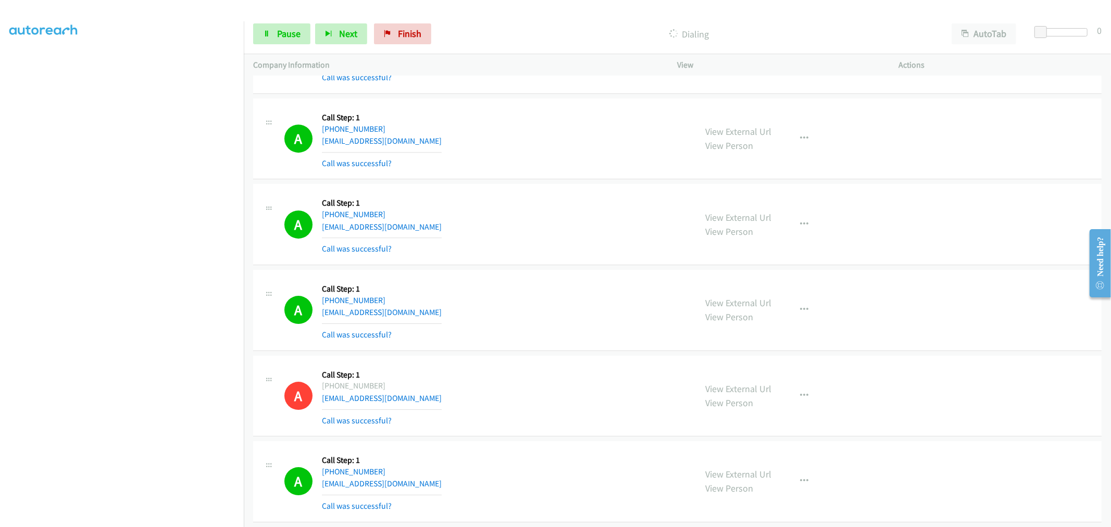
scroll to position [2545, 0]
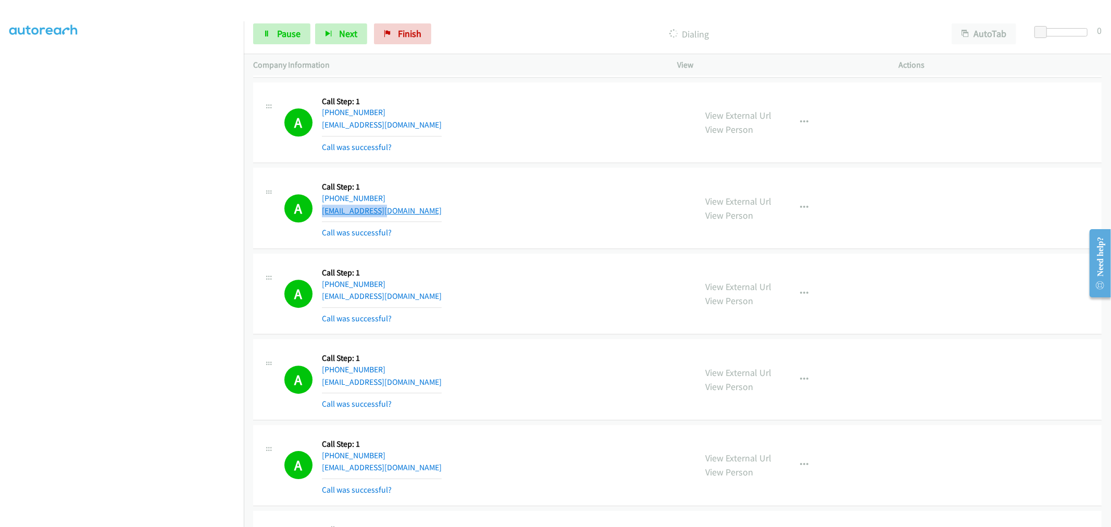
drag, startPoint x: 403, startPoint y: 211, endPoint x: 321, endPoint y: 214, distance: 82.3
click at [321, 214] on div "A Callback Scheduled Call Step: 1 America/New_York [PHONE_NUMBER] [EMAIL_ADDRES…" at bounding box center [485, 208] width 403 height 62
copy link "[EMAIL_ADDRESS][DOMAIN_NAME]"
click at [268, 33] on icon at bounding box center [266, 34] width 7 height 7
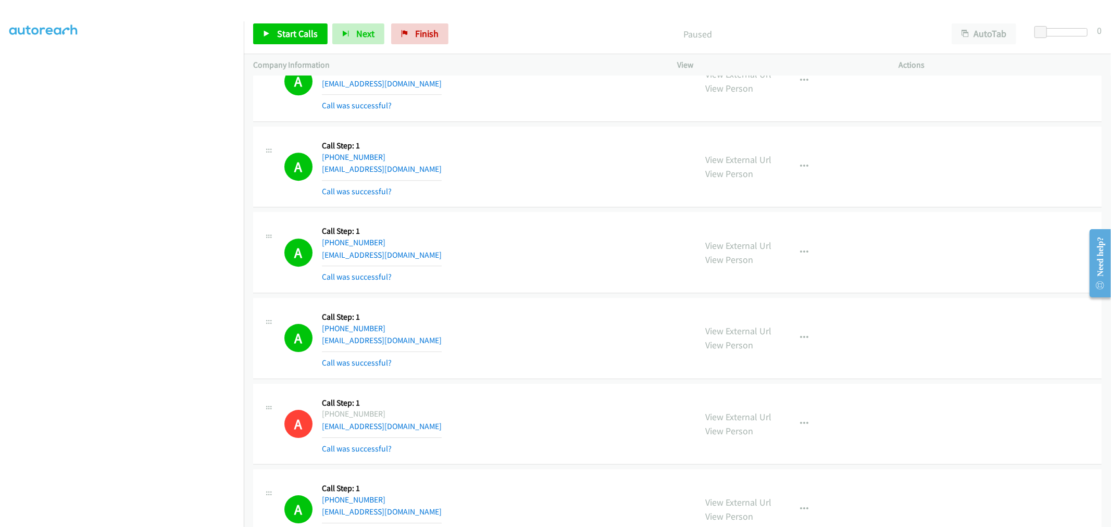
scroll to position [2488, 0]
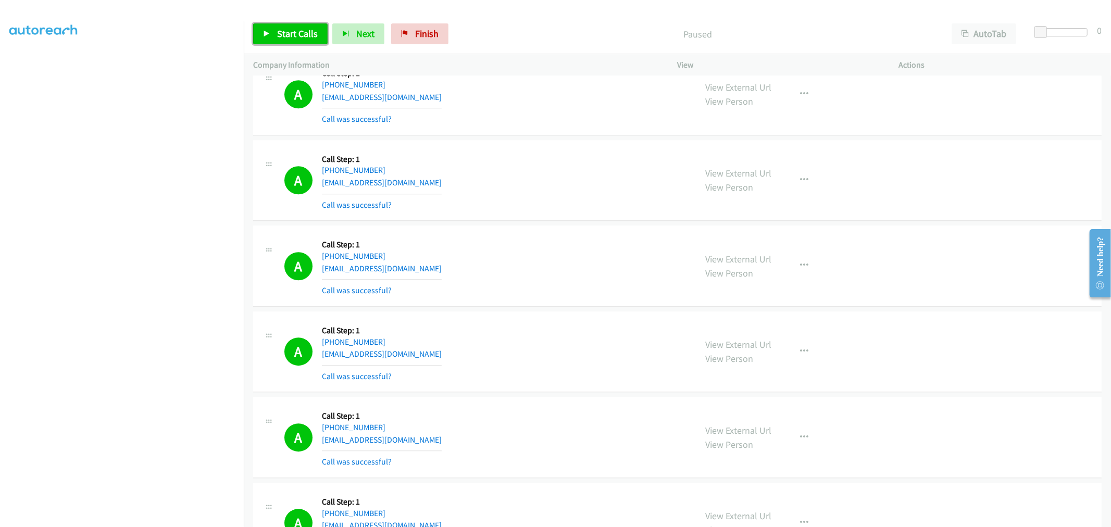
click at [303, 23] on link "Start Calls" at bounding box center [290, 33] width 74 height 21
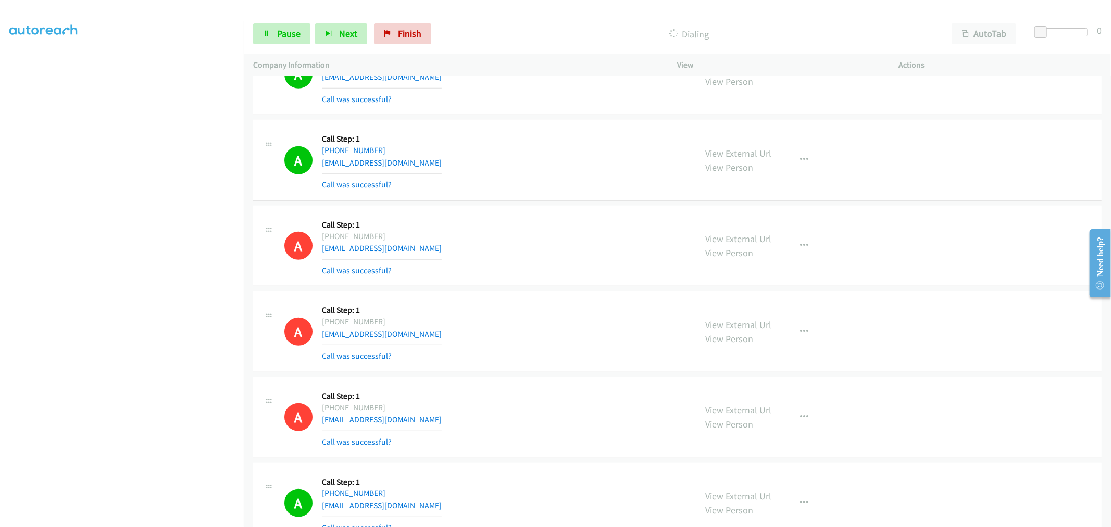
scroll to position [3819, 0]
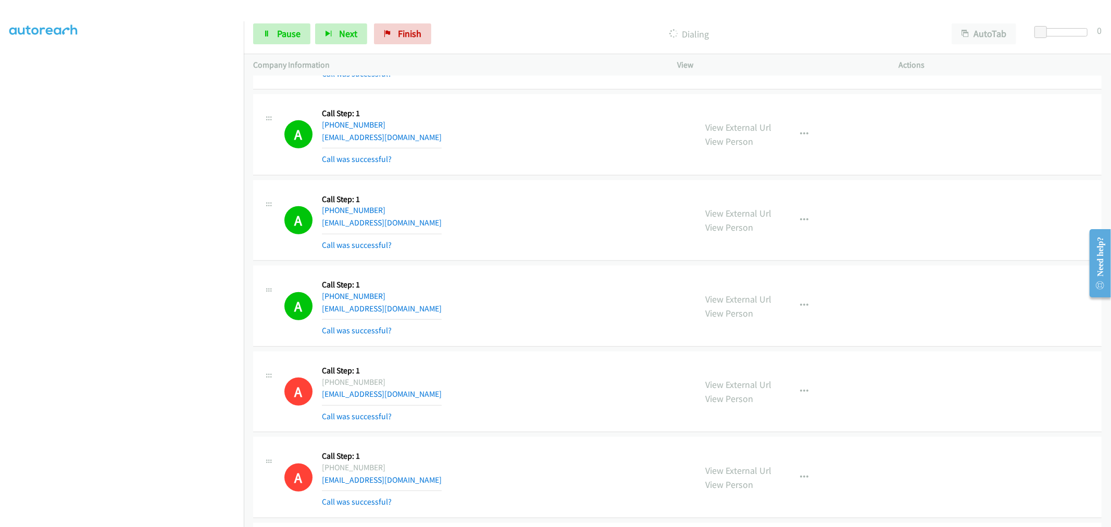
click at [533, 255] on div "A Callback Scheduled Call Step: 1 [GEOGRAPHIC_DATA]/Puerto_Rico [PHONE_NUMBER] …" at bounding box center [677, 220] width 848 height 81
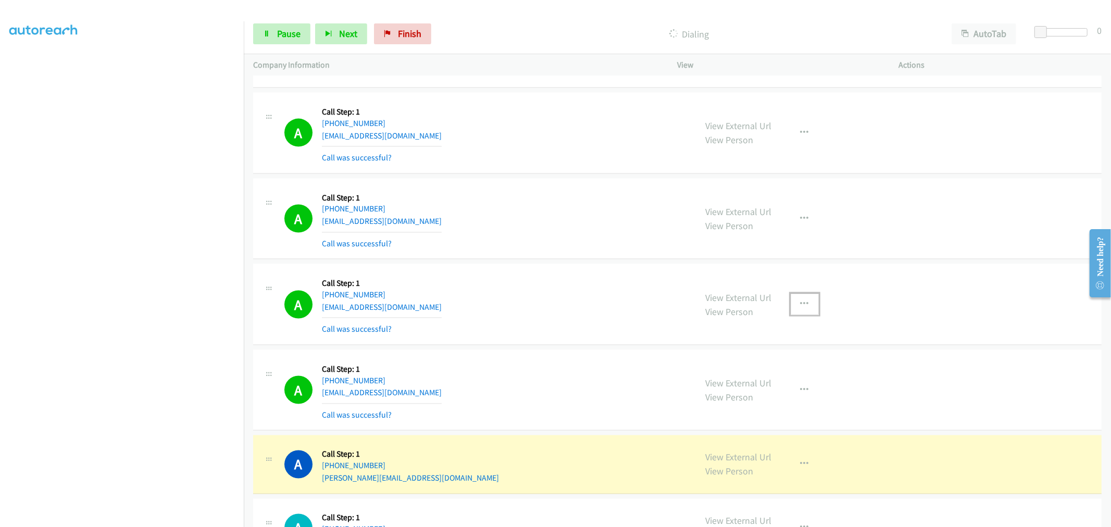
click at [810, 305] on button "button" at bounding box center [805, 304] width 28 height 21
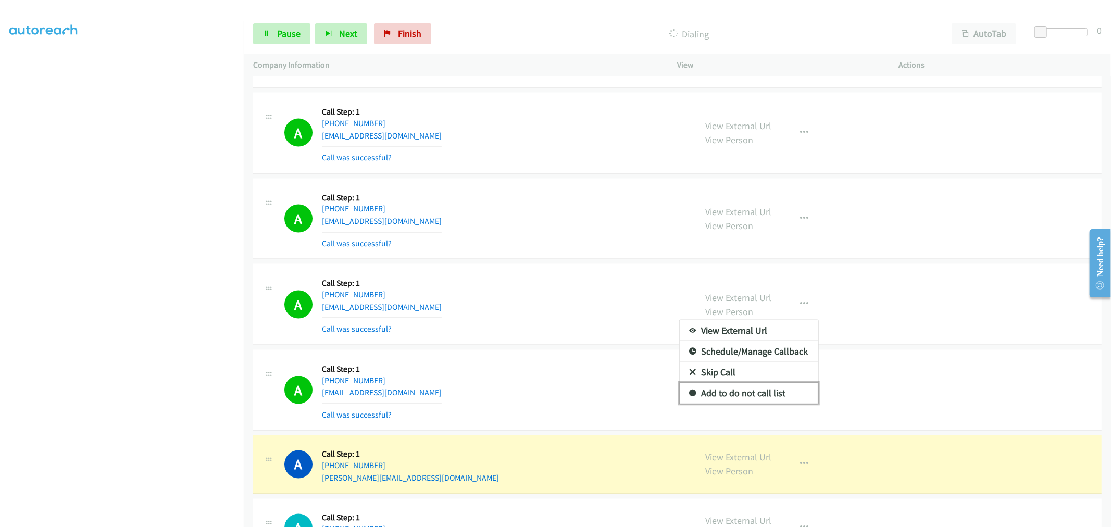
click at [725, 397] on link "Add to do not call list" at bounding box center [749, 393] width 139 height 21
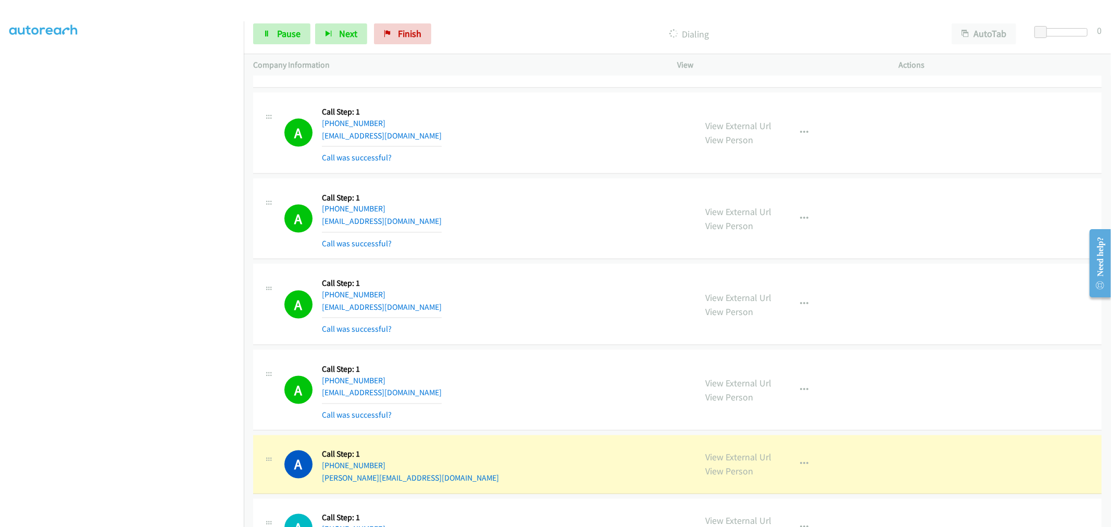
click at [523, 320] on div "A Callback Scheduled Call Step: 1 America/New_York [PHONE_NUMBER] [EMAIL_ADDRES…" at bounding box center [485, 304] width 403 height 62
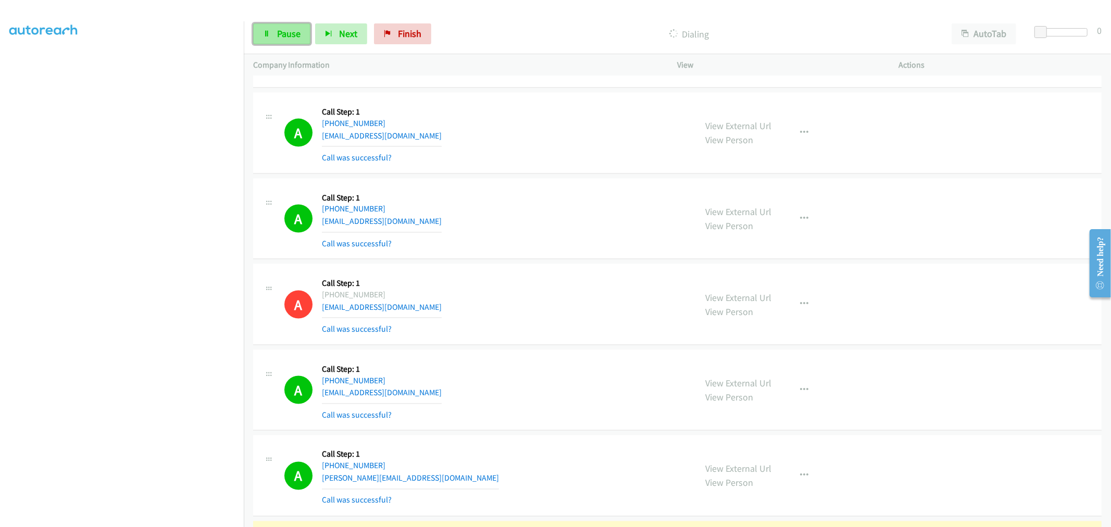
click at [295, 39] on span "Pause" at bounding box center [288, 34] width 23 height 12
click at [293, 35] on span "Start Calls" at bounding box center [297, 34] width 41 height 12
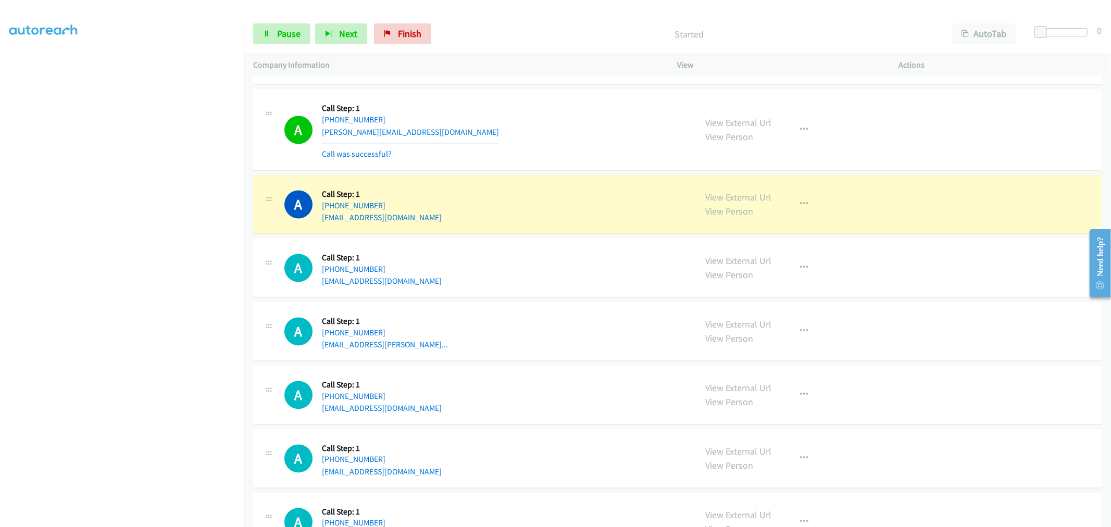
scroll to position [4945, 0]
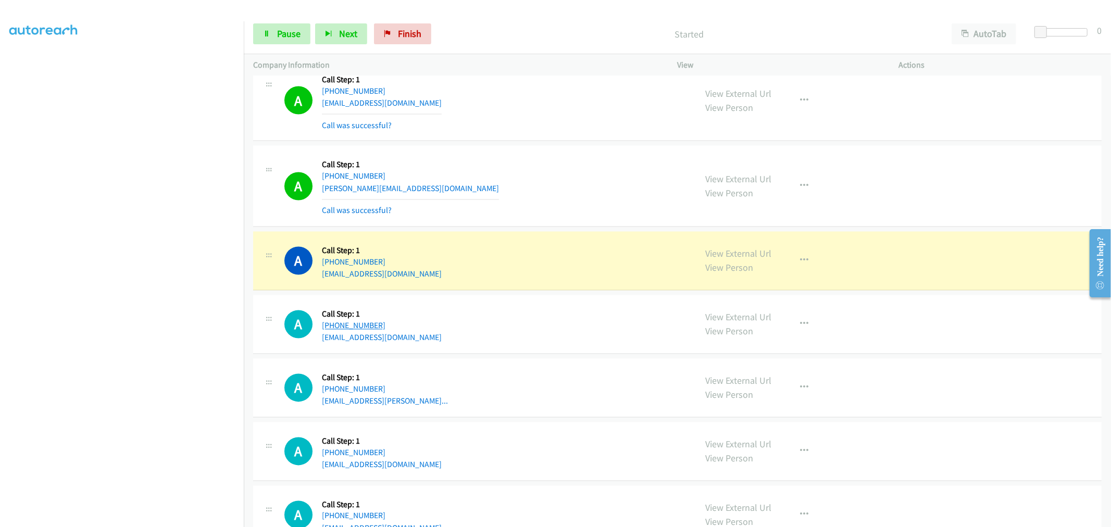
drag, startPoint x: 386, startPoint y: 325, endPoint x: 331, endPoint y: 332, distance: 55.8
click at [331, 332] on div "[PHONE_NUMBER]" at bounding box center [382, 326] width 120 height 13
copy link "[PHONE_NUMBER]"
click at [521, 308] on div "A Callback Scheduled Call Step: 1 America/New_York [PHONE_NUMBER] [EMAIL_ADDRES…" at bounding box center [485, 325] width 403 height 40
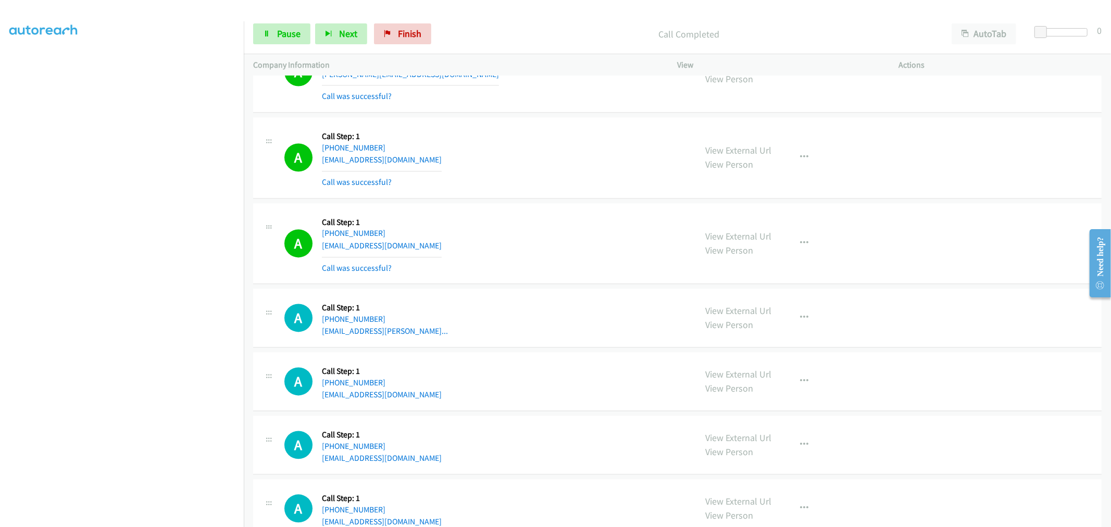
scroll to position [5003, 0]
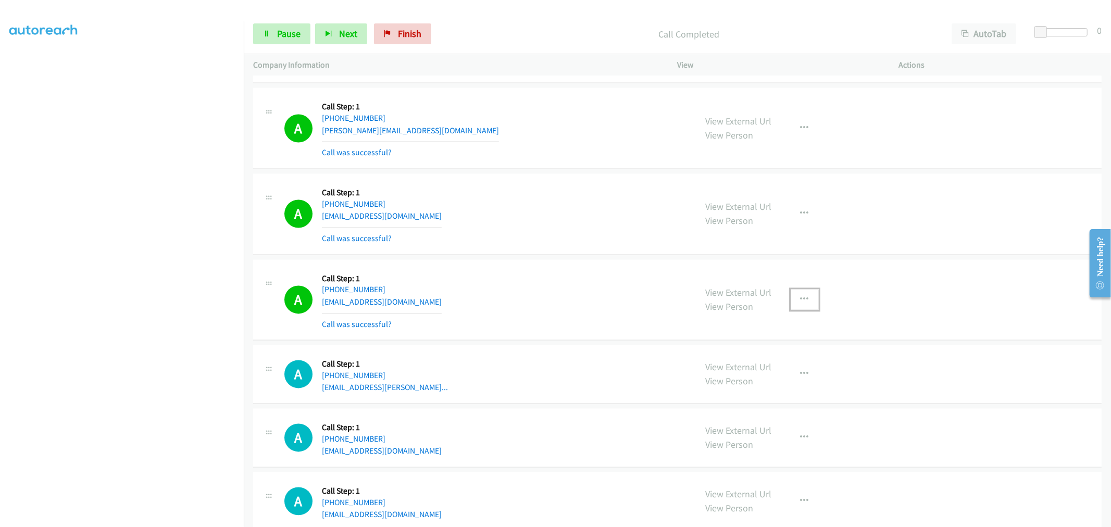
click at [801, 301] on icon "button" at bounding box center [805, 300] width 8 height 8
click at [722, 392] on link "Add to do not call list" at bounding box center [749, 389] width 139 height 21
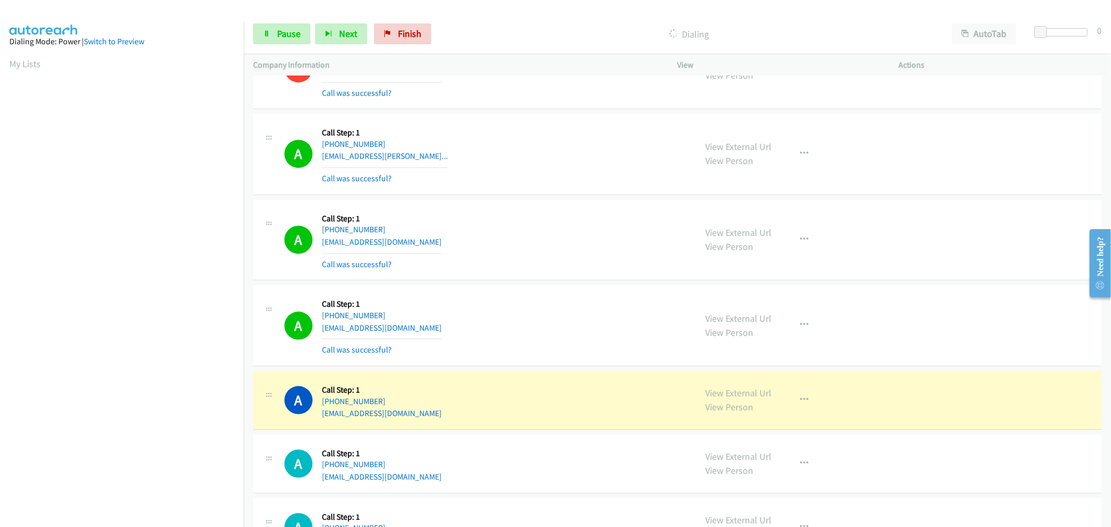
scroll to position [58, 1]
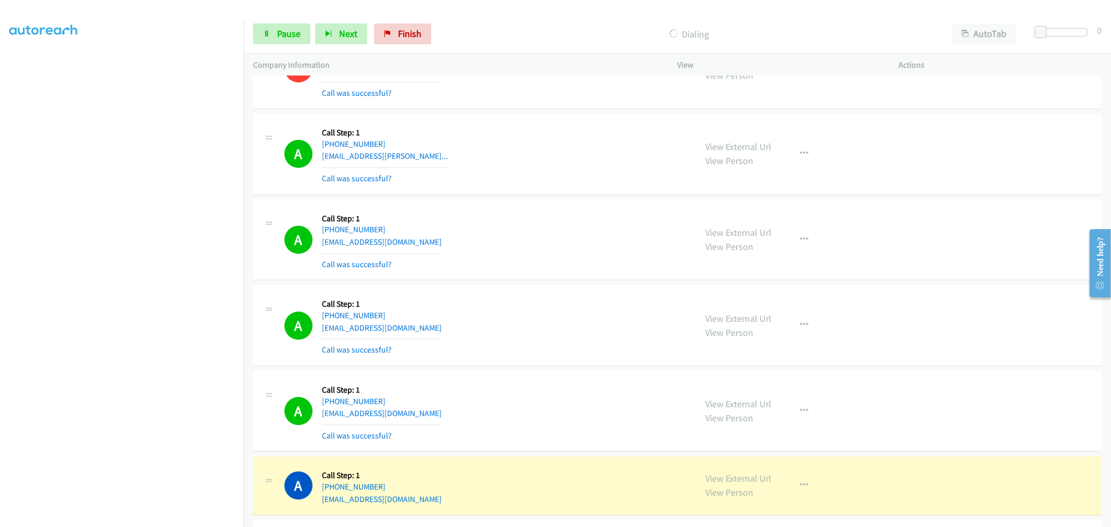
drag, startPoint x: 751, startPoint y: 148, endPoint x: 361, endPoint y: 4, distance: 416.0
click at [274, 35] on link "Pause" at bounding box center [281, 33] width 57 height 21
